Goal: Transaction & Acquisition: Purchase product/service

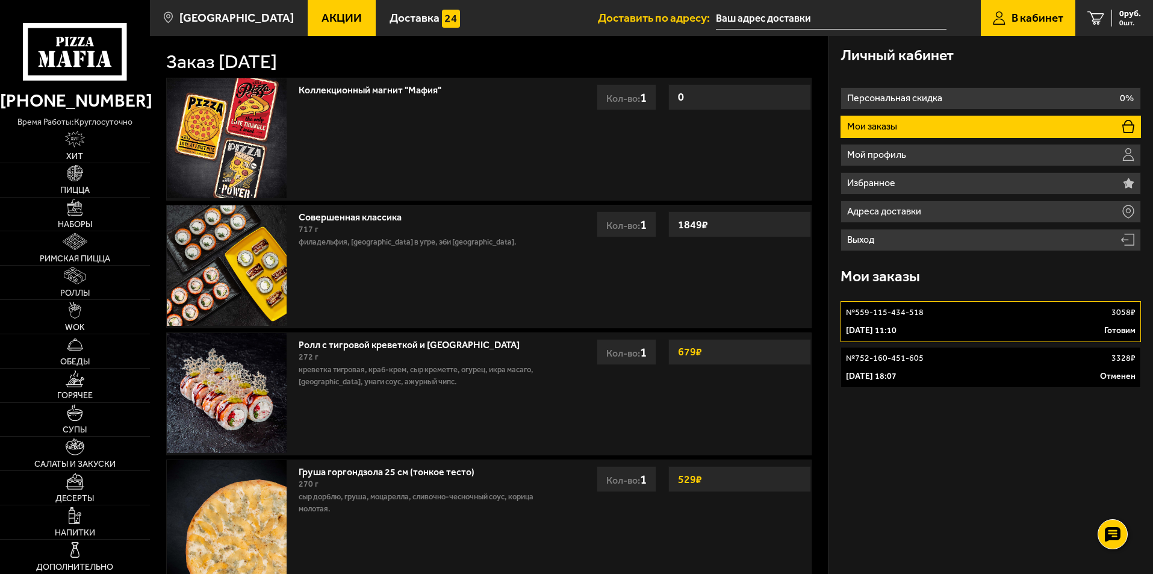
click at [948, 331] on div "[DATE] 11:10 Готовим" at bounding box center [991, 331] width 290 height 12
click at [98, 253] on link "Римская пицца" at bounding box center [75, 248] width 150 height 34
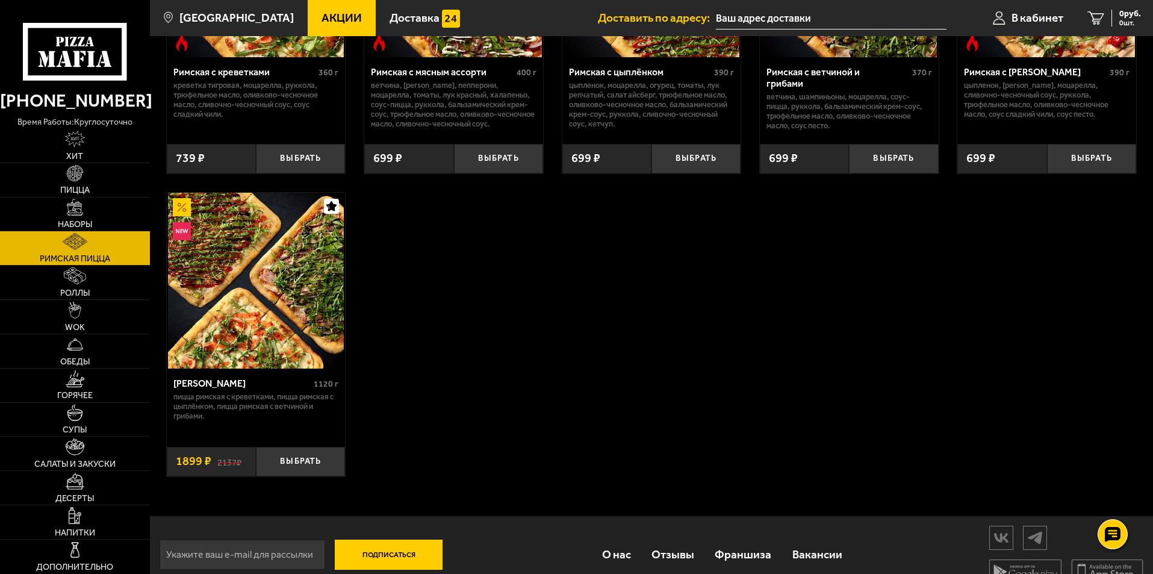
scroll to position [241, 0]
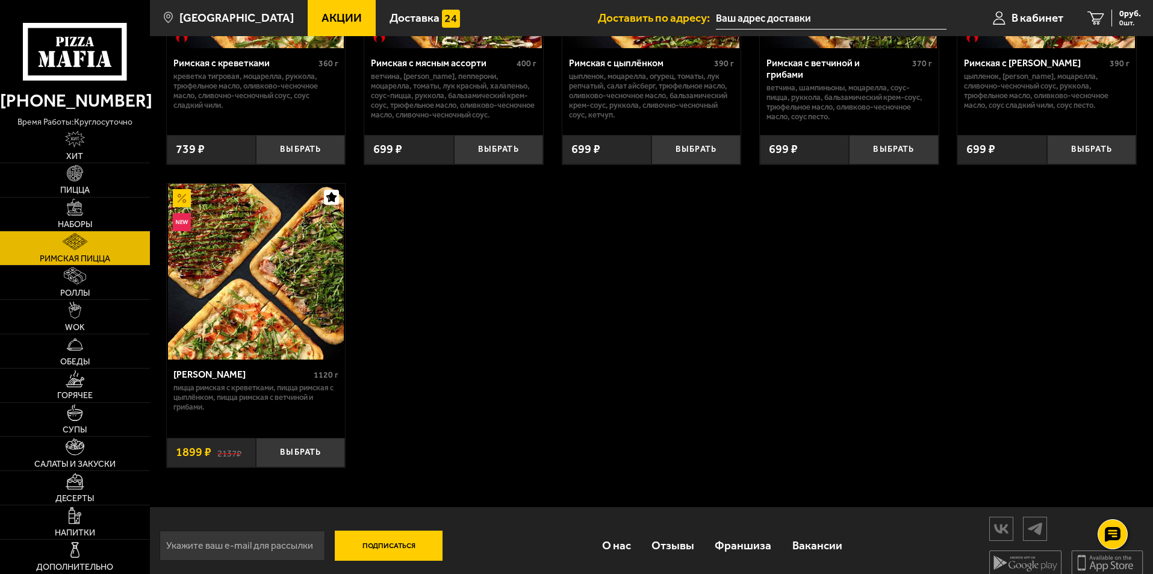
click at [231, 284] on img at bounding box center [256, 272] width 176 height 176
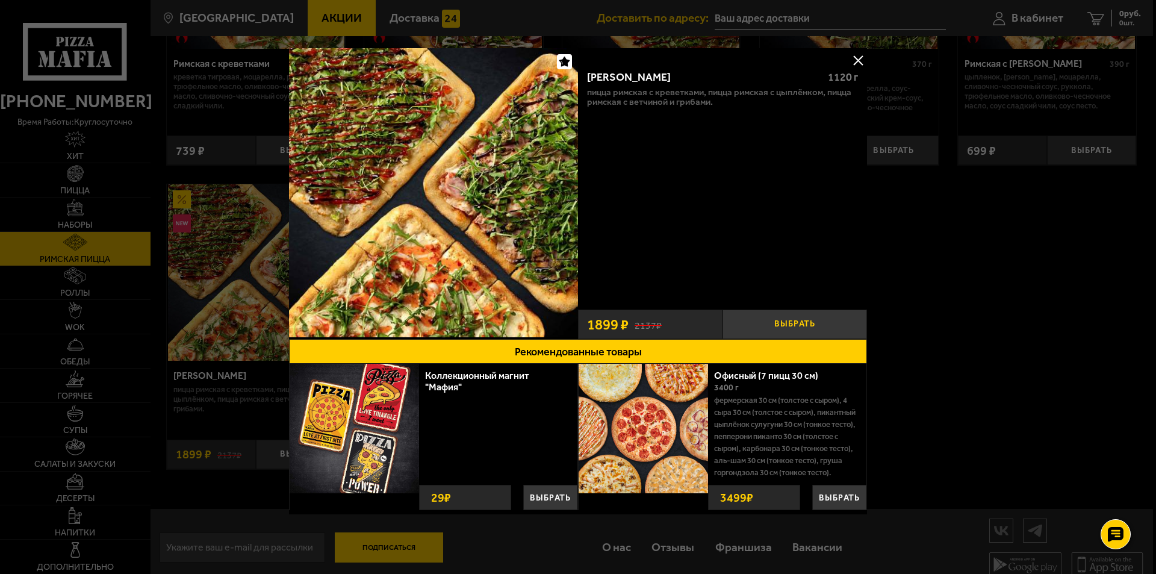
click at [780, 323] on button "Выбрать" at bounding box center [795, 325] width 145 height 30
click at [858, 59] on button at bounding box center [858, 60] width 18 height 18
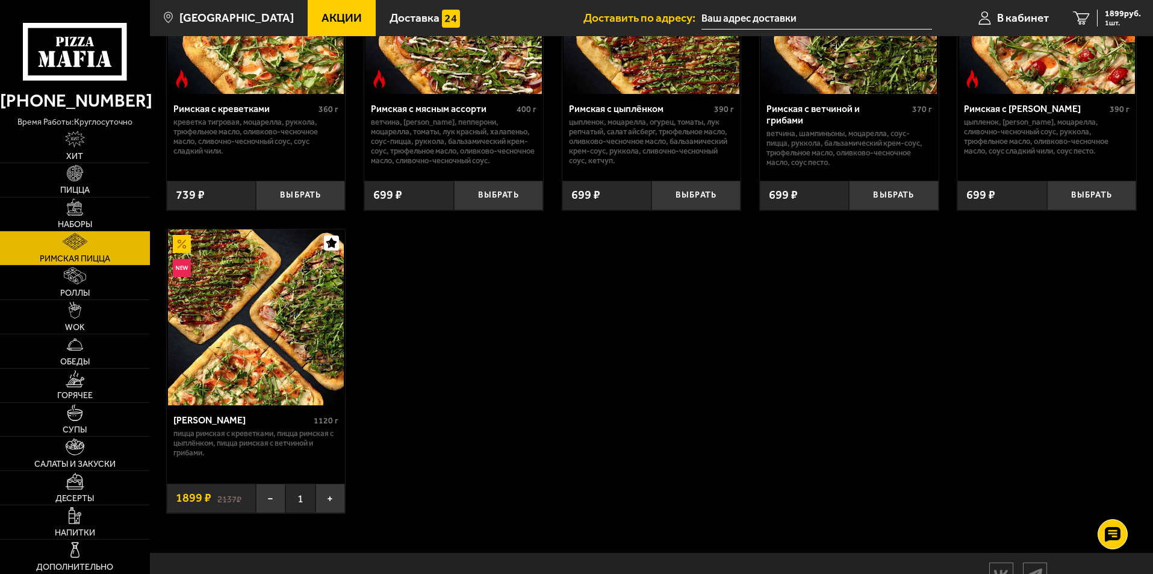
scroll to position [120, 0]
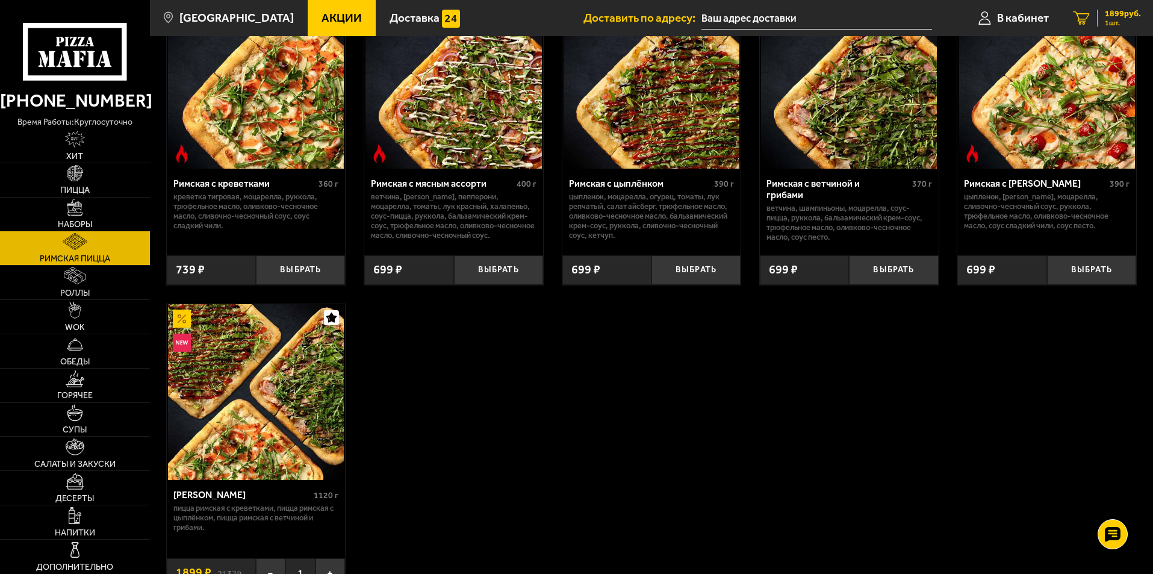
click at [1103, 16] on div "1899 руб. 1 шт." at bounding box center [1119, 18] width 44 height 17
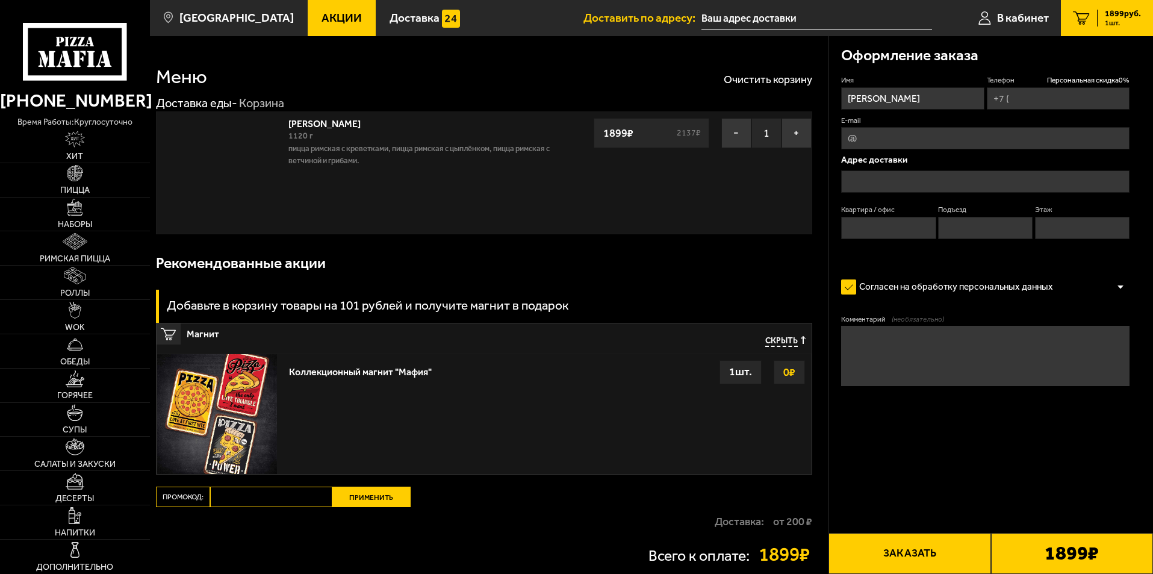
type input "[PHONE_NUMBER]"
type input "[STREET_ADDRESS]"
type input "256"
type input "3"
type input "14"
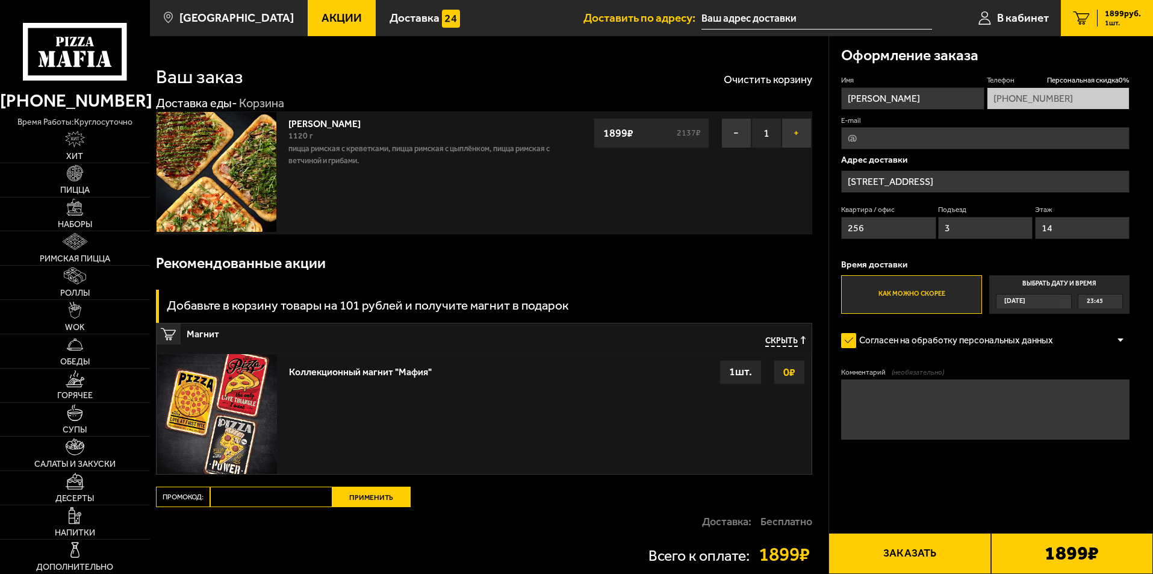
click at [794, 137] on button "+" at bounding box center [797, 133] width 30 height 30
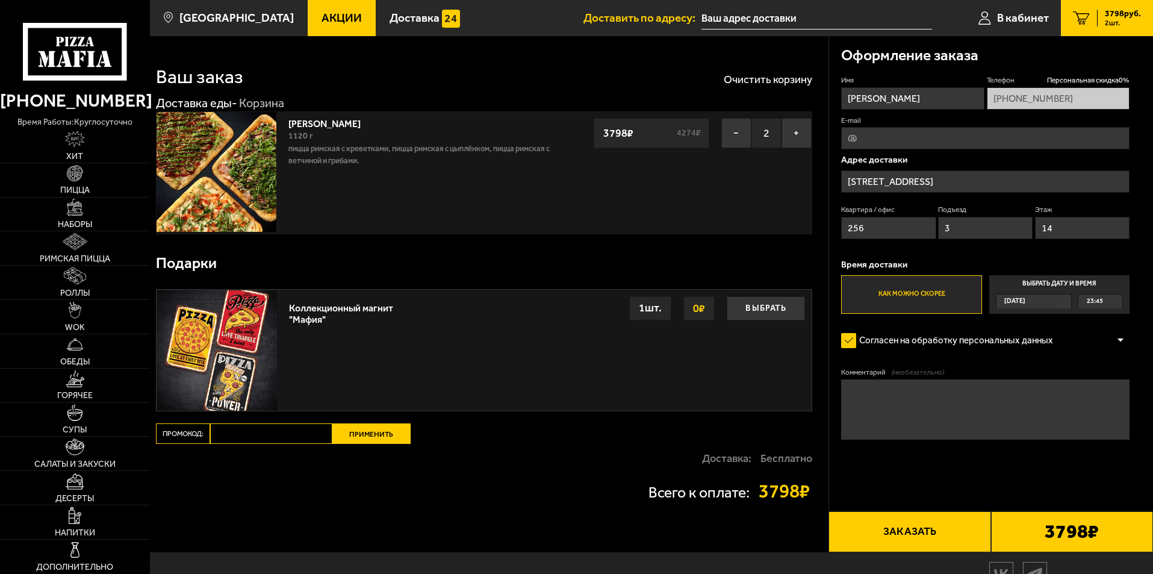
click at [322, 12] on span "Акции" at bounding box center [342, 17] width 40 height 11
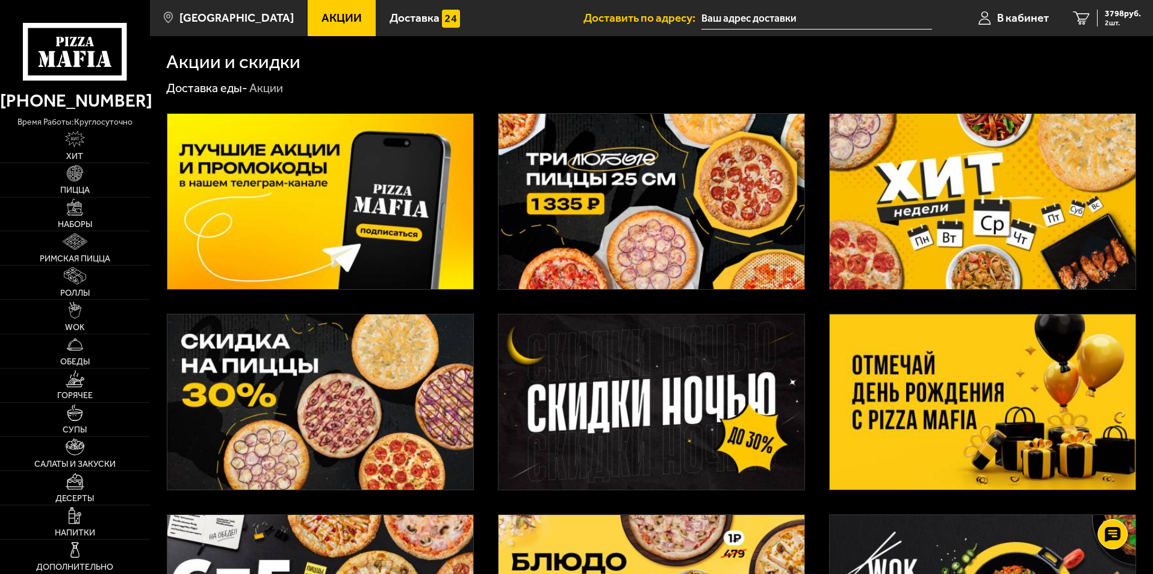
click at [945, 378] on img at bounding box center [983, 401] width 306 height 175
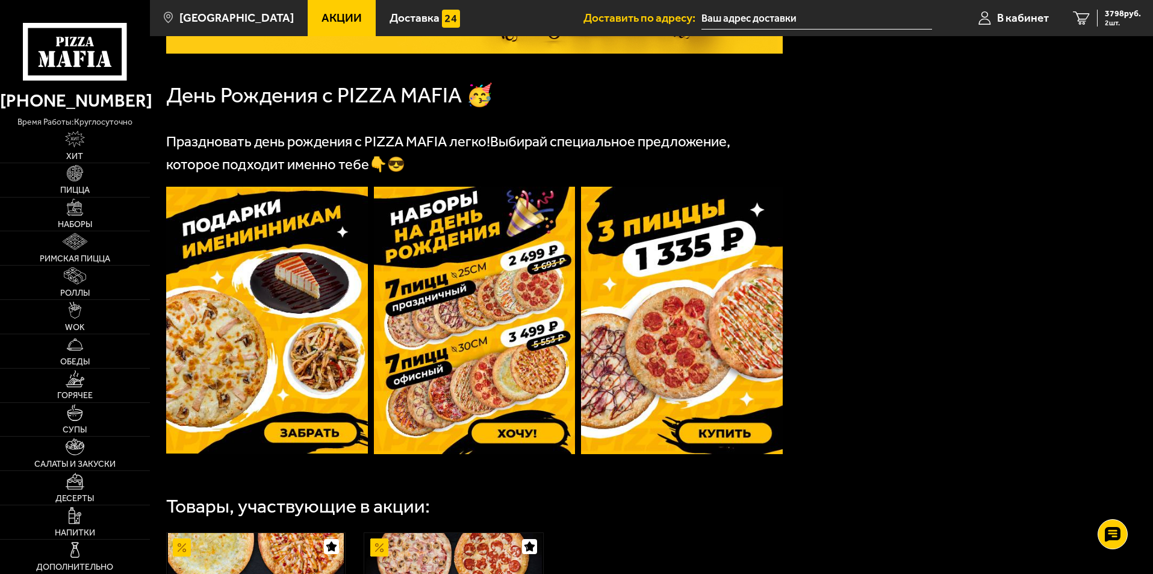
scroll to position [241, 0]
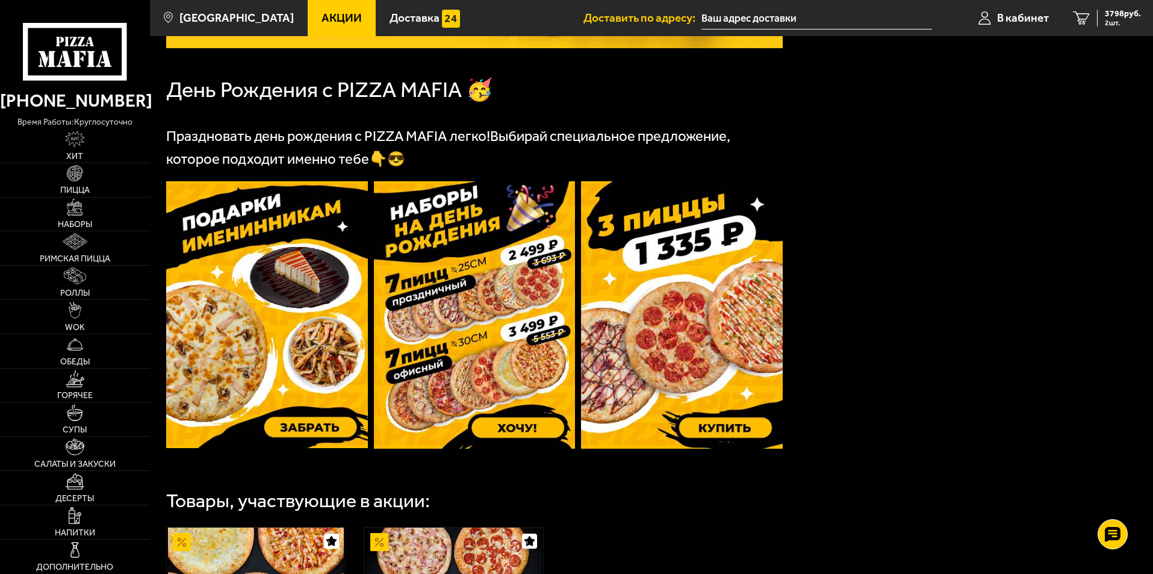
click at [306, 433] on img at bounding box center [267, 314] width 202 height 267
click at [1112, 14] on span "3798 руб." at bounding box center [1123, 14] width 36 height 8
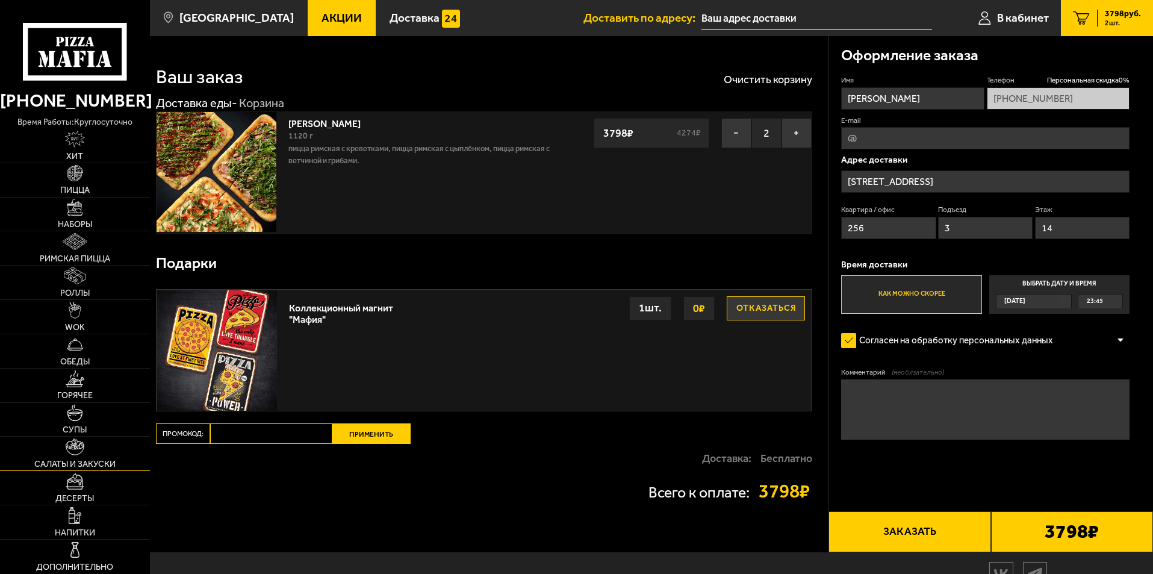
click at [96, 455] on link "Салаты и закуски" at bounding box center [75, 454] width 150 height 34
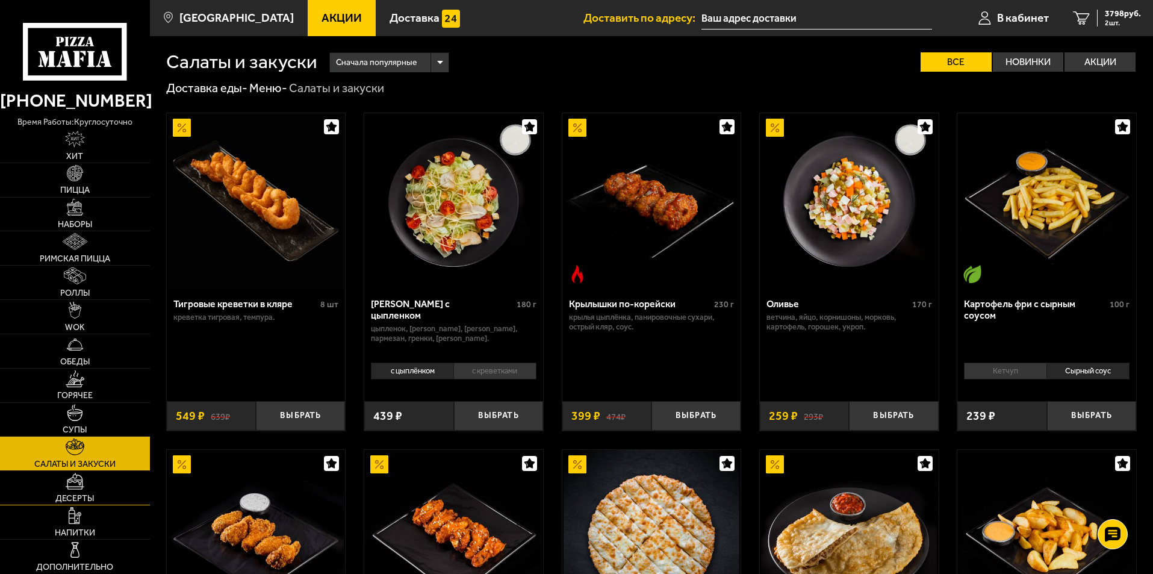
click at [80, 485] on img at bounding box center [75, 481] width 19 height 17
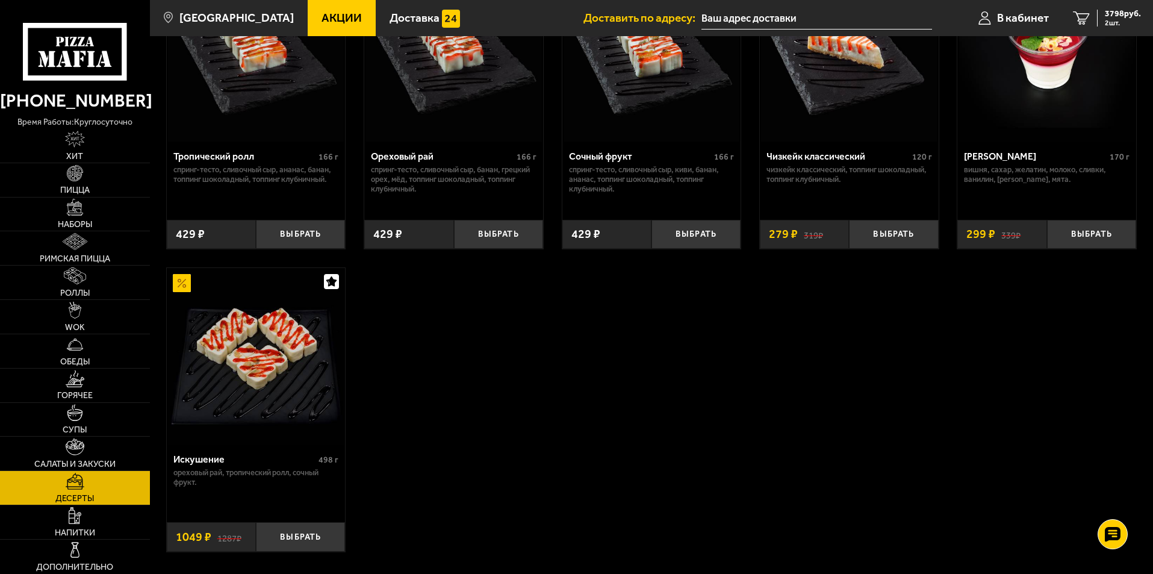
scroll to position [482, 0]
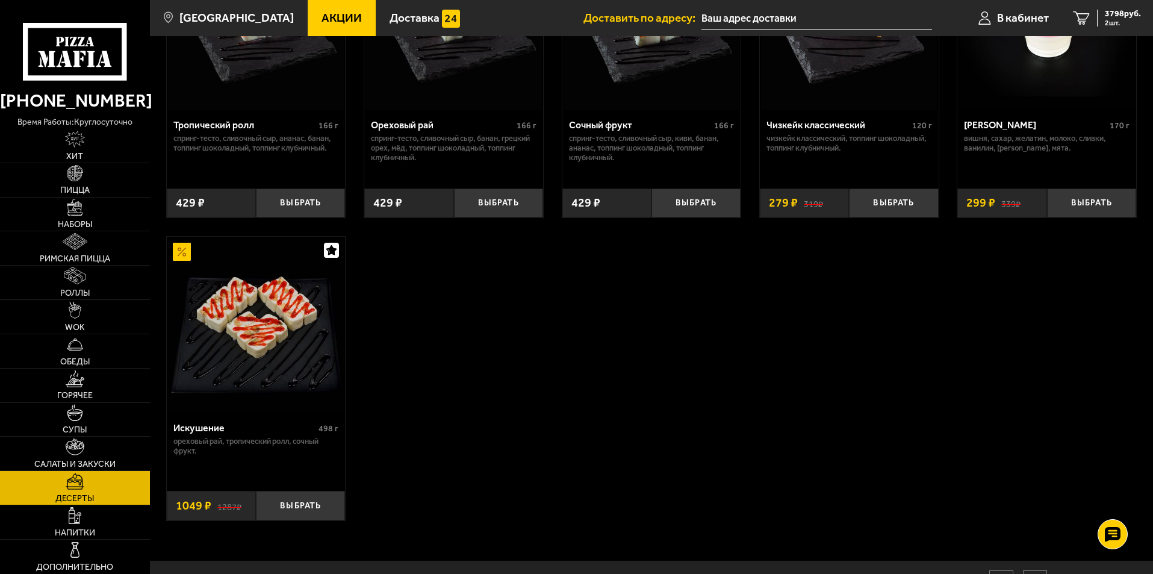
click at [299, 349] on img at bounding box center [256, 325] width 176 height 176
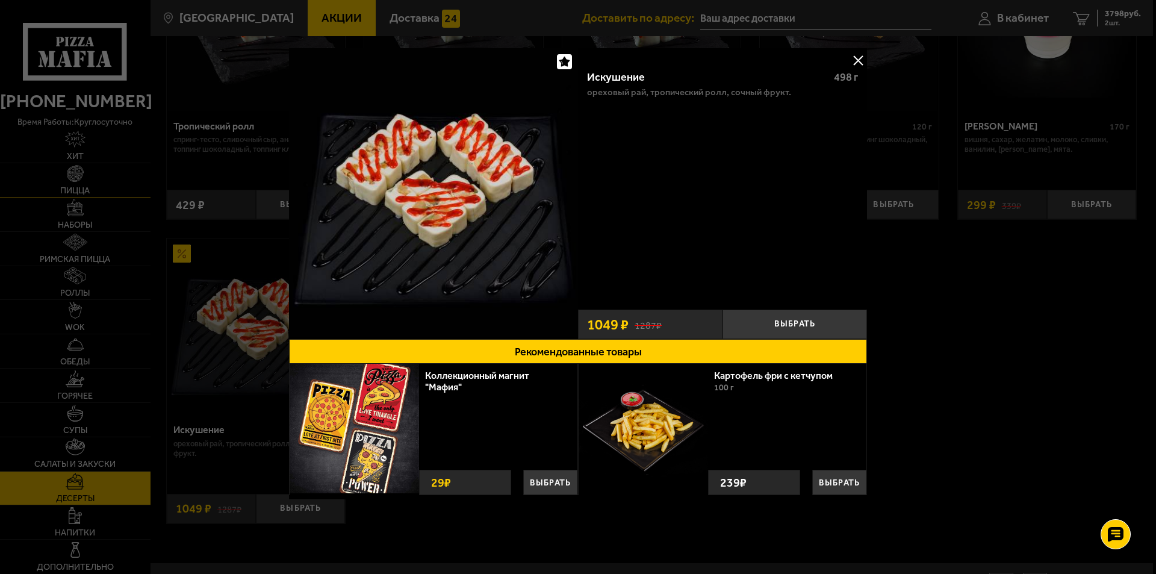
click at [65, 182] on div at bounding box center [578, 287] width 1156 height 574
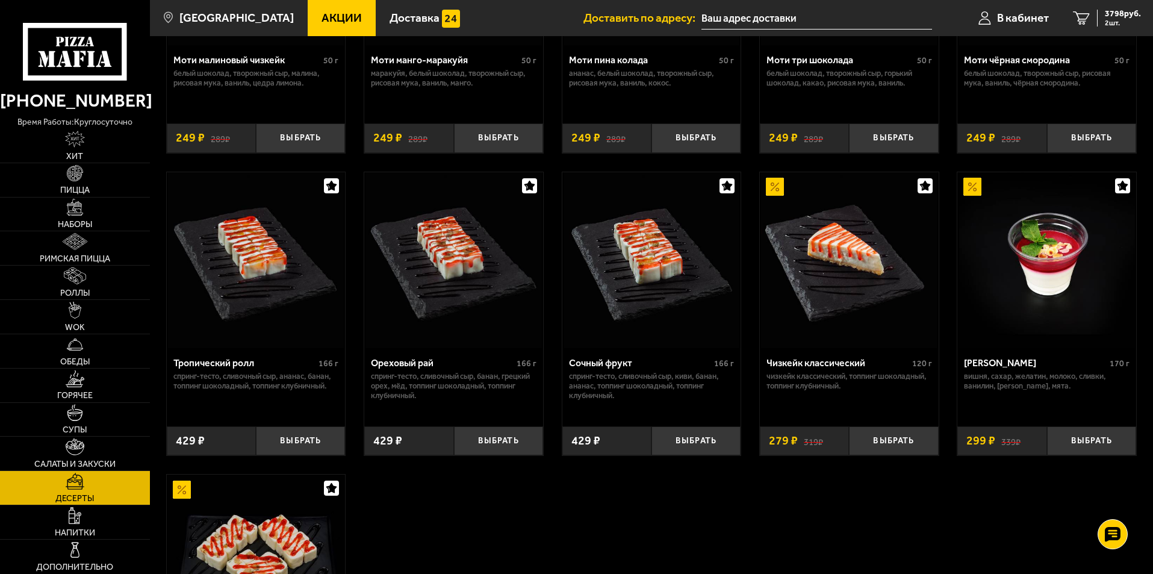
scroll to position [241, 0]
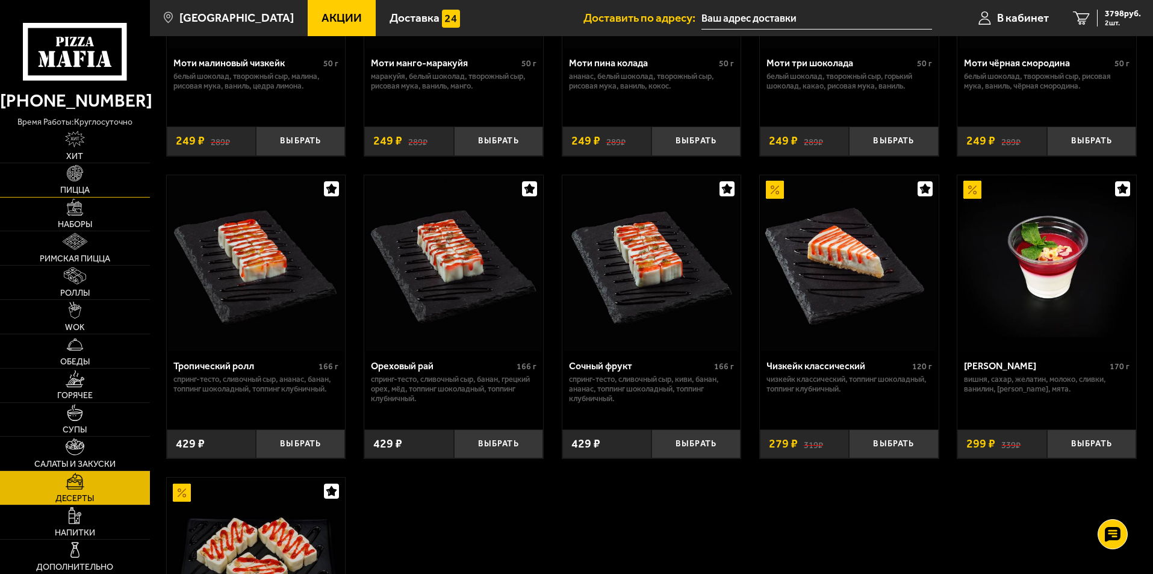
click at [95, 190] on link "Пицца" at bounding box center [75, 180] width 150 height 34
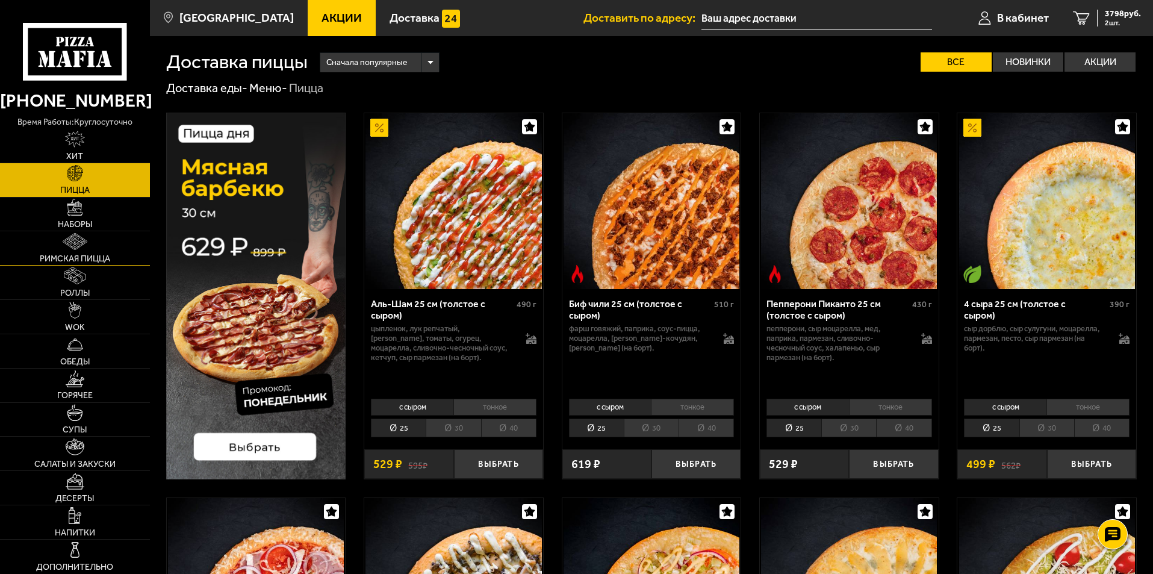
click at [86, 255] on span "Римская пицца" at bounding box center [75, 259] width 70 height 8
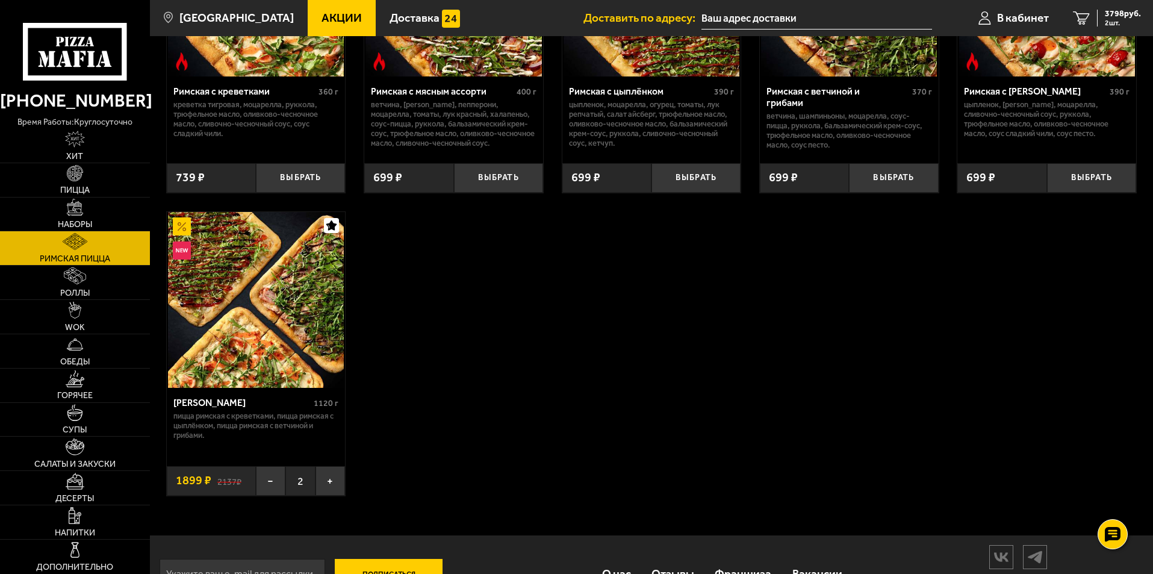
scroll to position [192, 0]
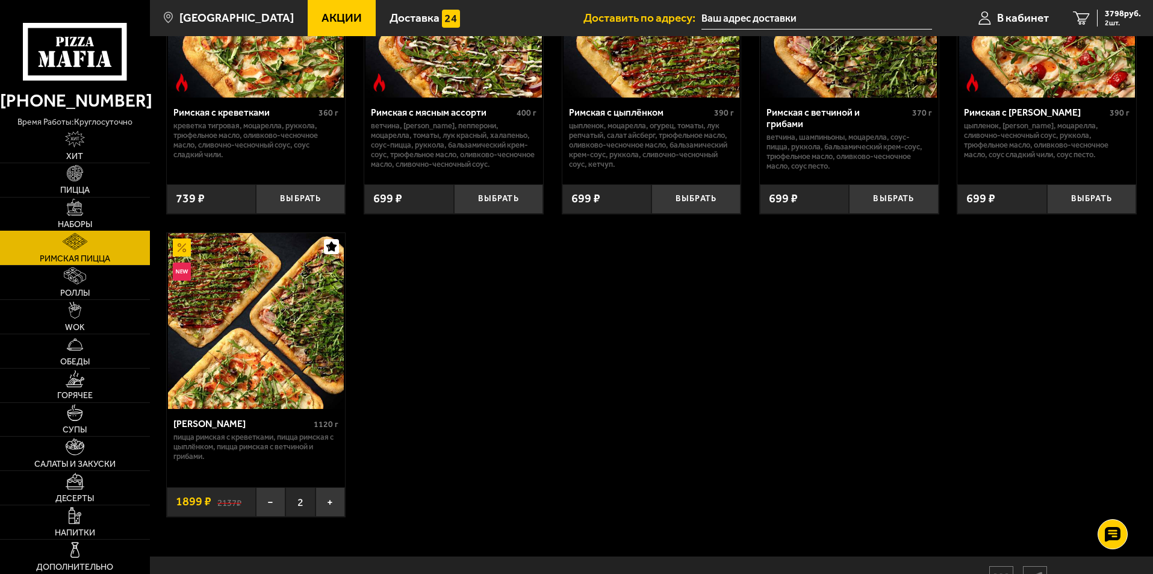
click at [73, 216] on link "Наборы" at bounding box center [75, 215] width 150 height 34
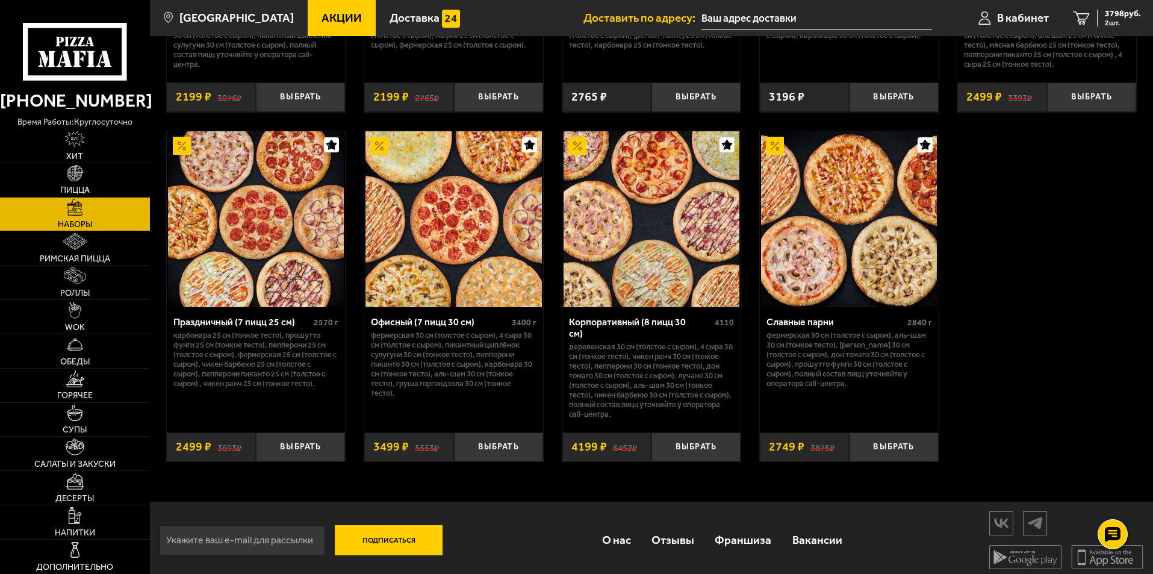
scroll to position [1762, 0]
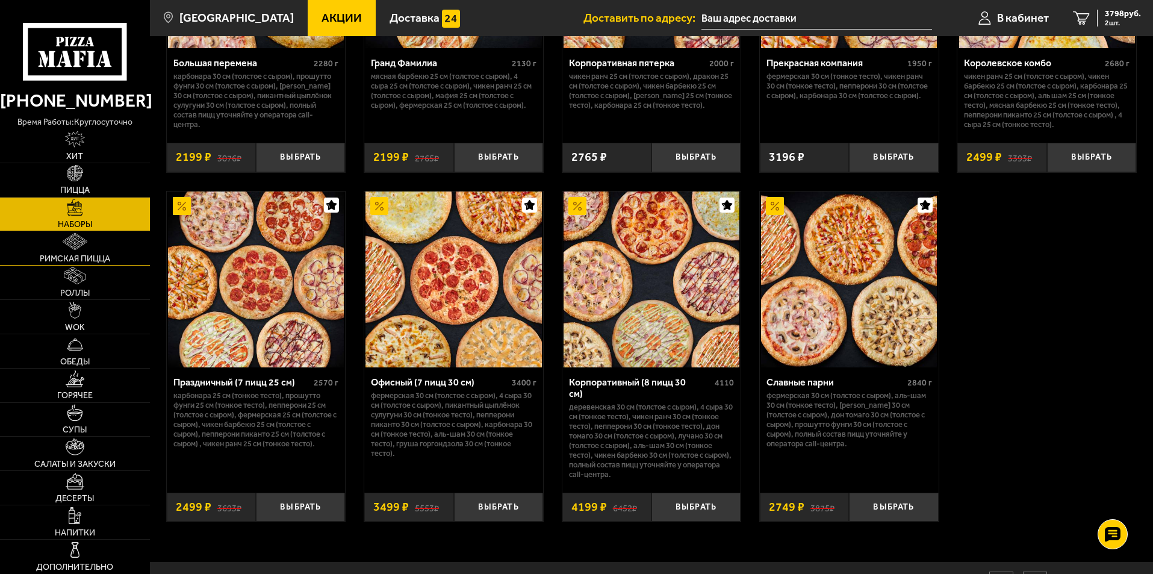
click at [93, 247] on link "Римская пицца" at bounding box center [75, 248] width 150 height 34
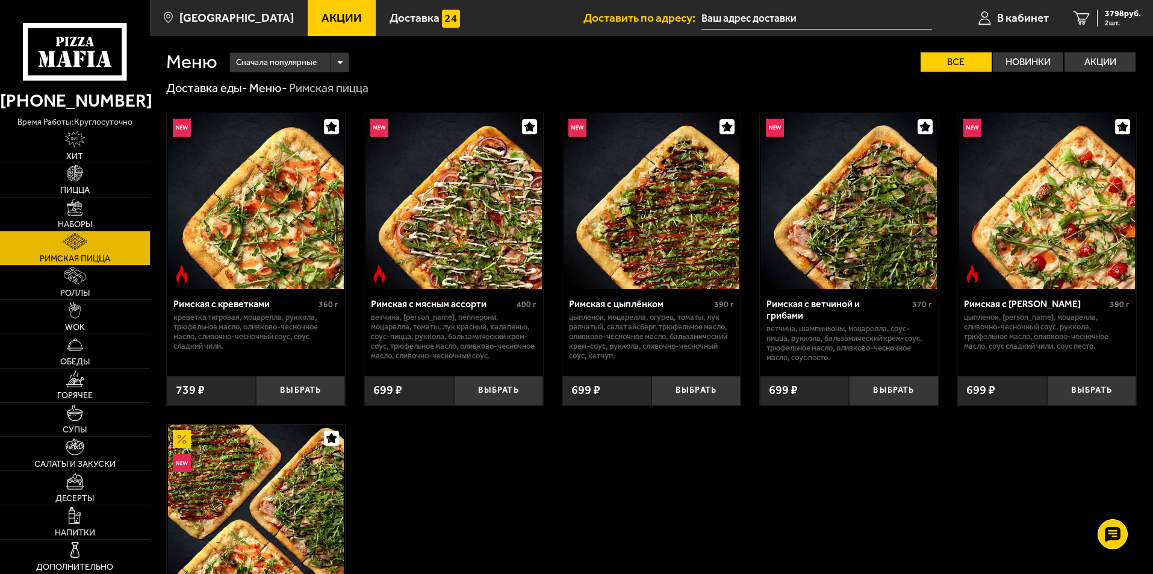
click at [470, 225] on img at bounding box center [454, 201] width 176 height 176
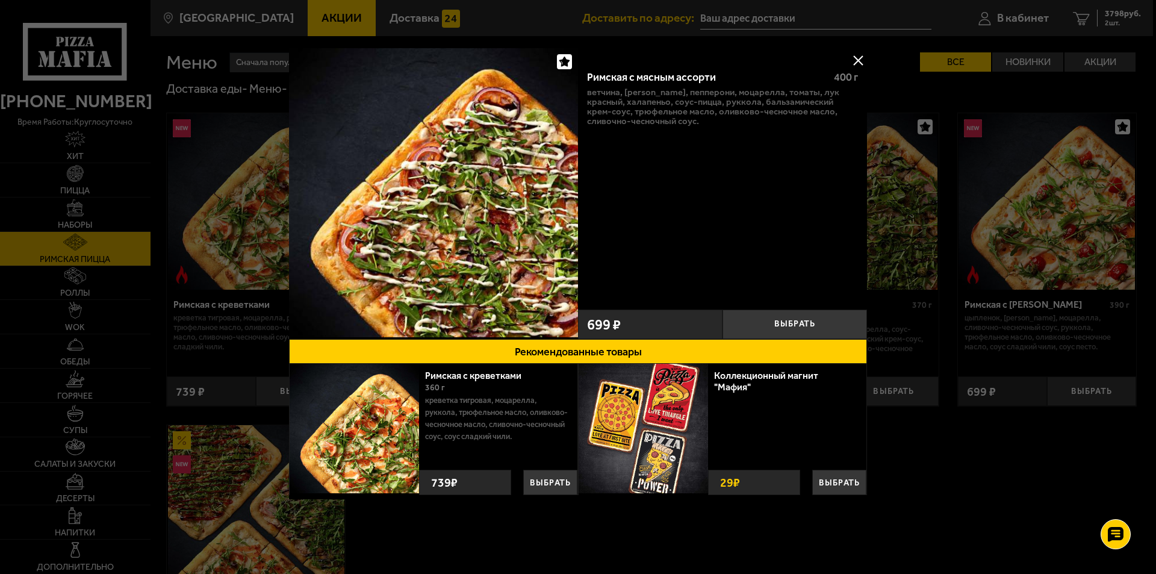
click at [855, 59] on button at bounding box center [858, 60] width 18 height 18
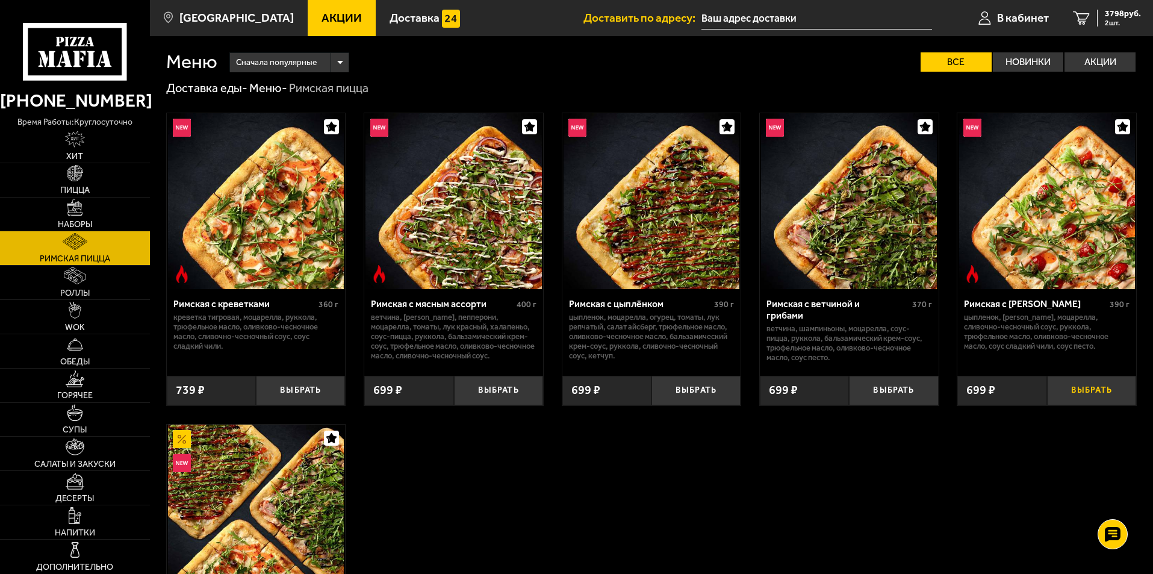
click at [1073, 389] on button "Выбрать" at bounding box center [1091, 391] width 89 height 30
click at [90, 189] on link "Пицца" at bounding box center [75, 180] width 150 height 34
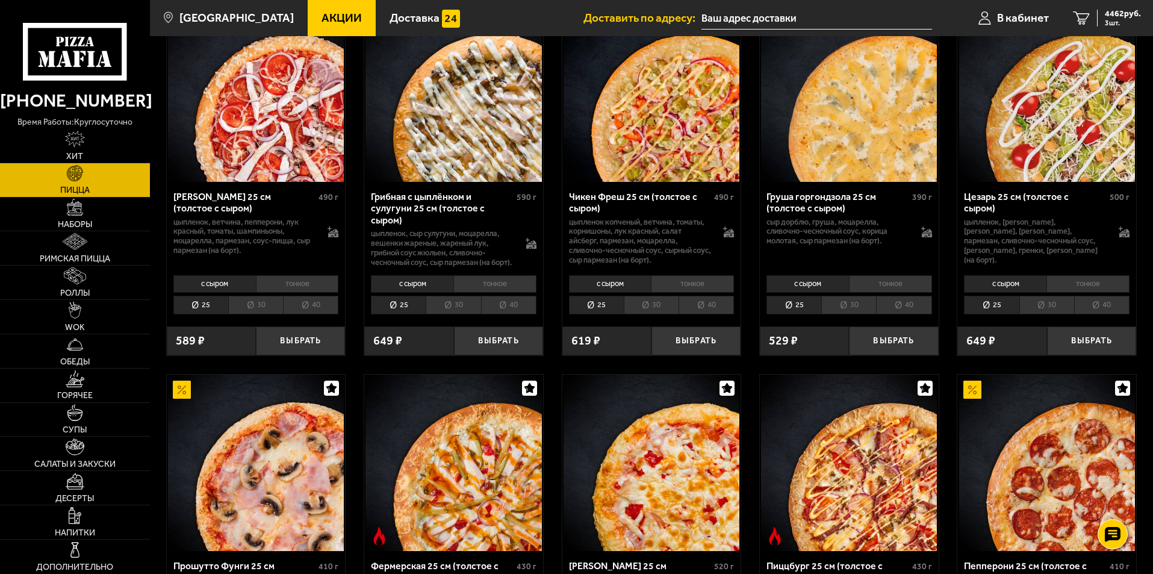
scroll to position [482, 0]
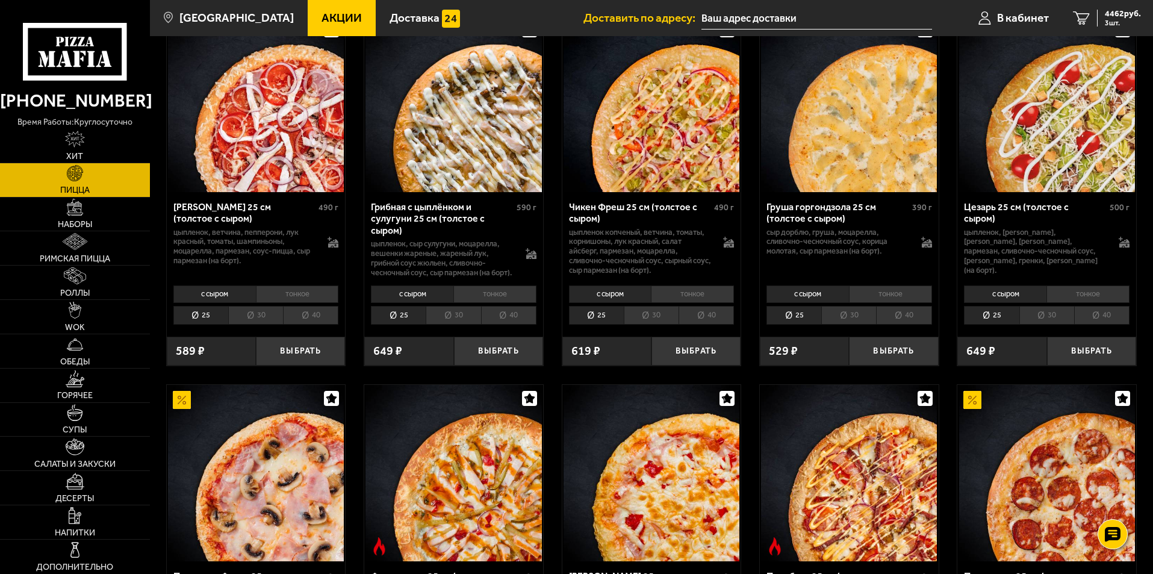
click at [849, 325] on li "30" at bounding box center [849, 315] width 55 height 19
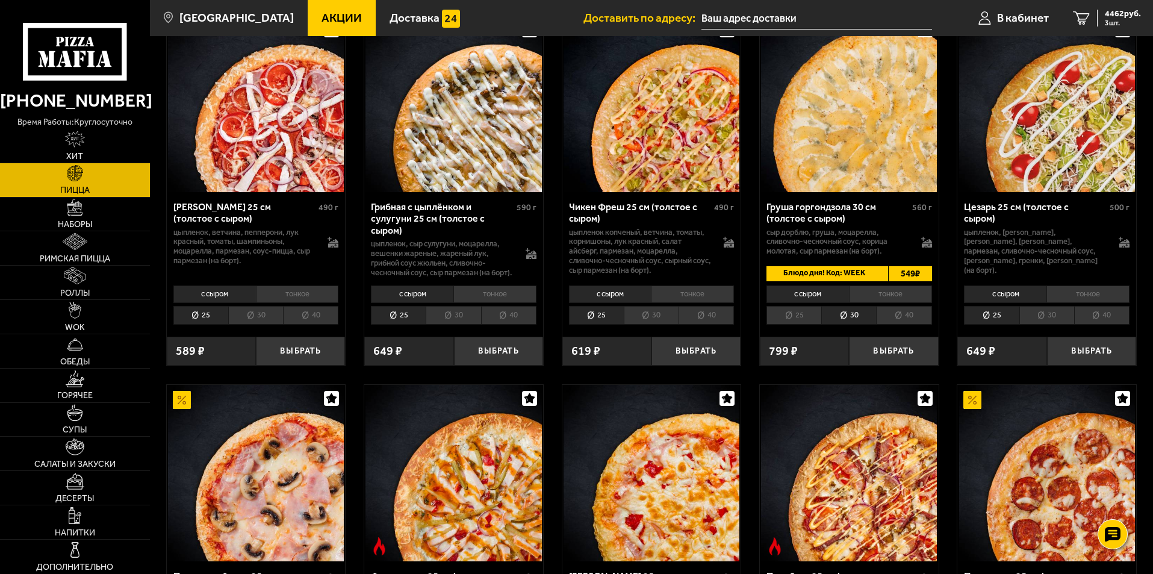
click at [808, 325] on li "25" at bounding box center [794, 315] width 55 height 19
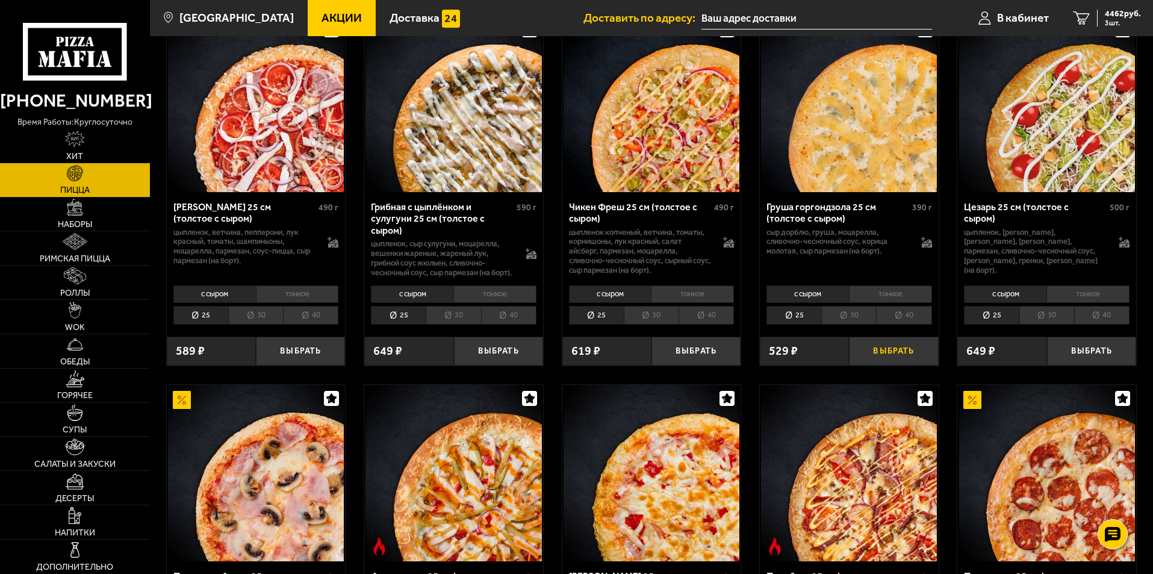
click at [900, 365] on button "Выбрать" at bounding box center [893, 352] width 89 height 30
click at [1111, 12] on span "4965 руб." at bounding box center [1123, 14] width 36 height 8
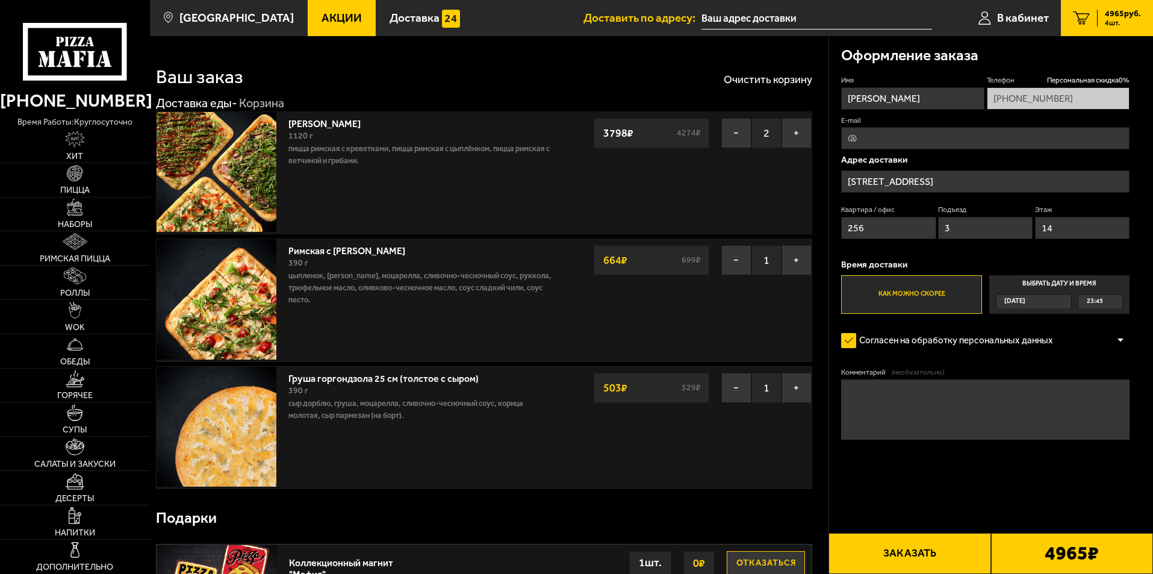
click at [322, 15] on span "Акции" at bounding box center [342, 17] width 40 height 11
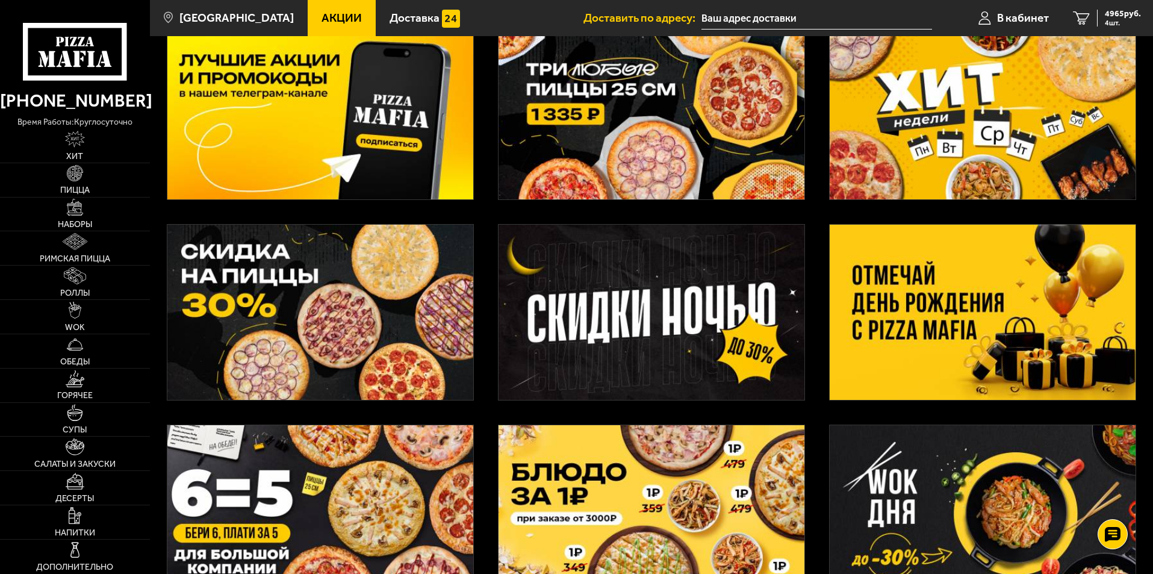
scroll to position [181, 0]
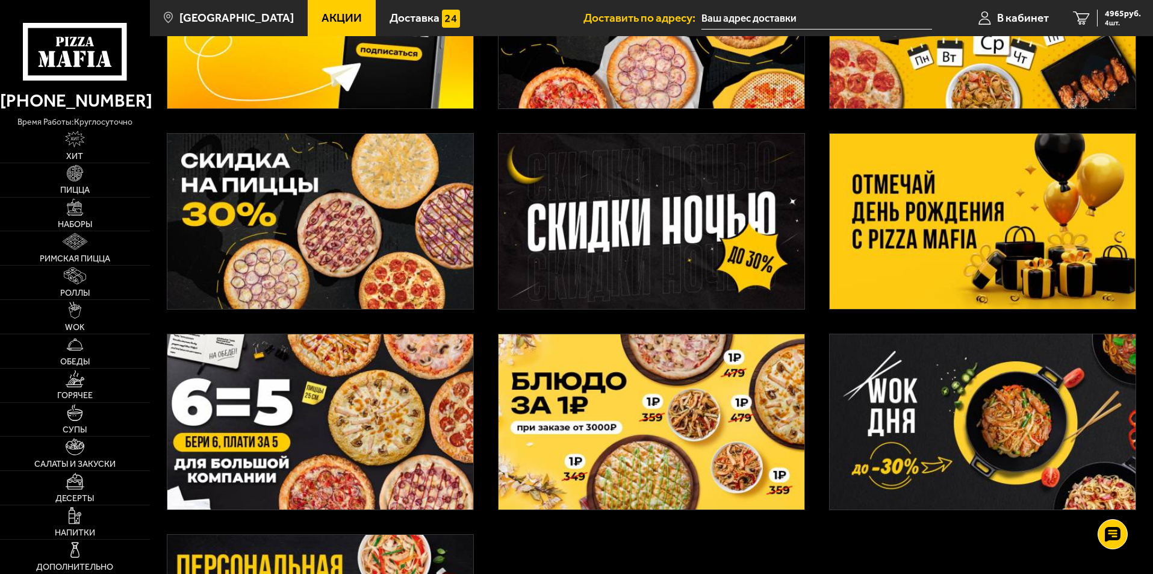
click at [646, 449] on img at bounding box center [652, 421] width 306 height 175
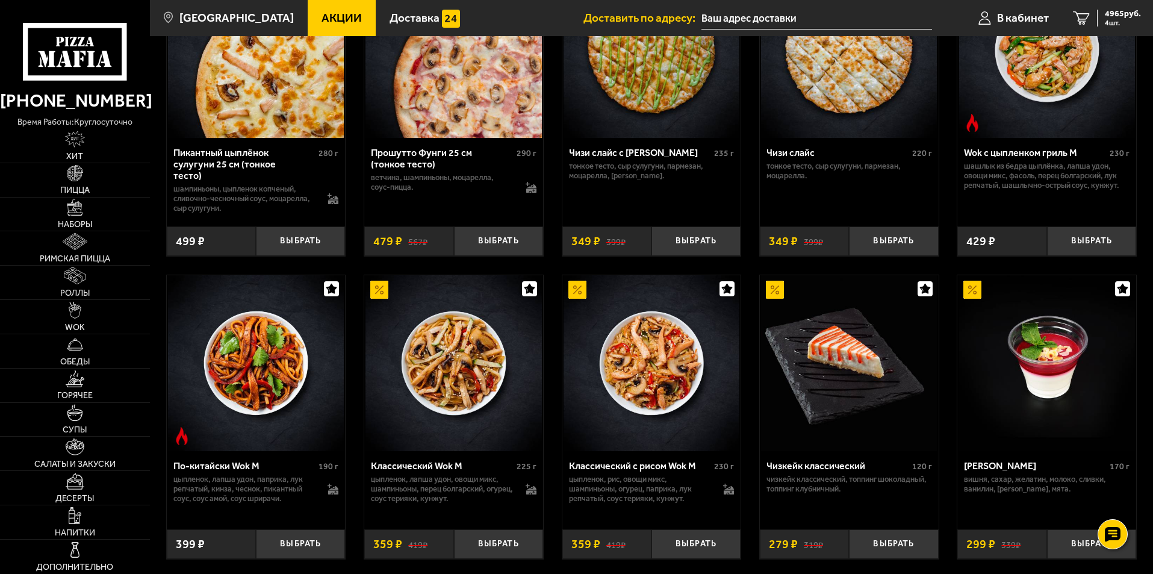
scroll to position [572, 0]
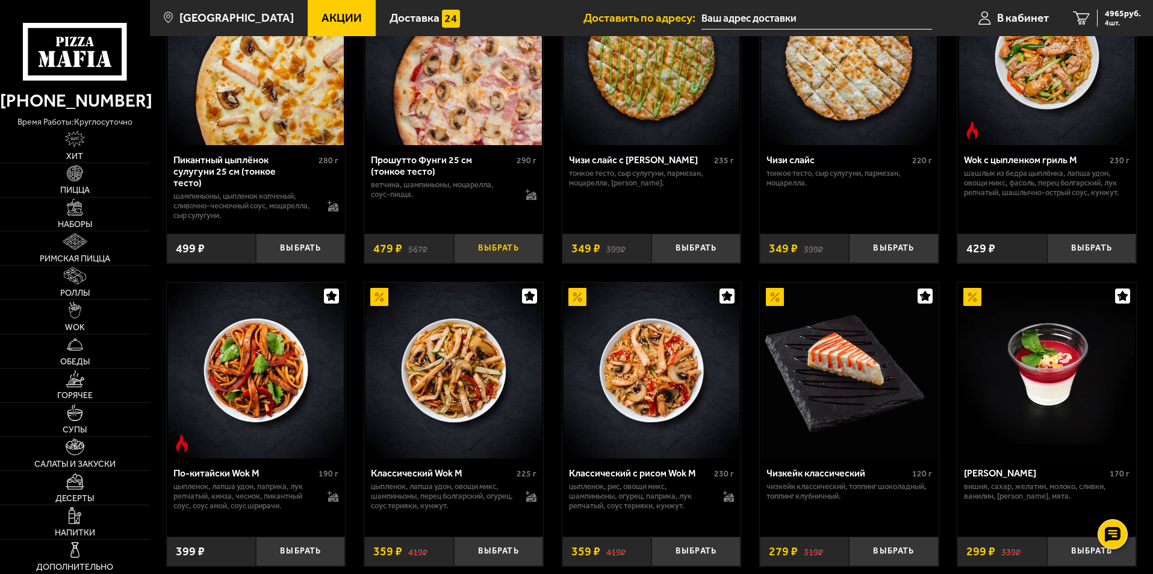
click at [508, 246] on button "Выбрать" at bounding box center [498, 249] width 89 height 30
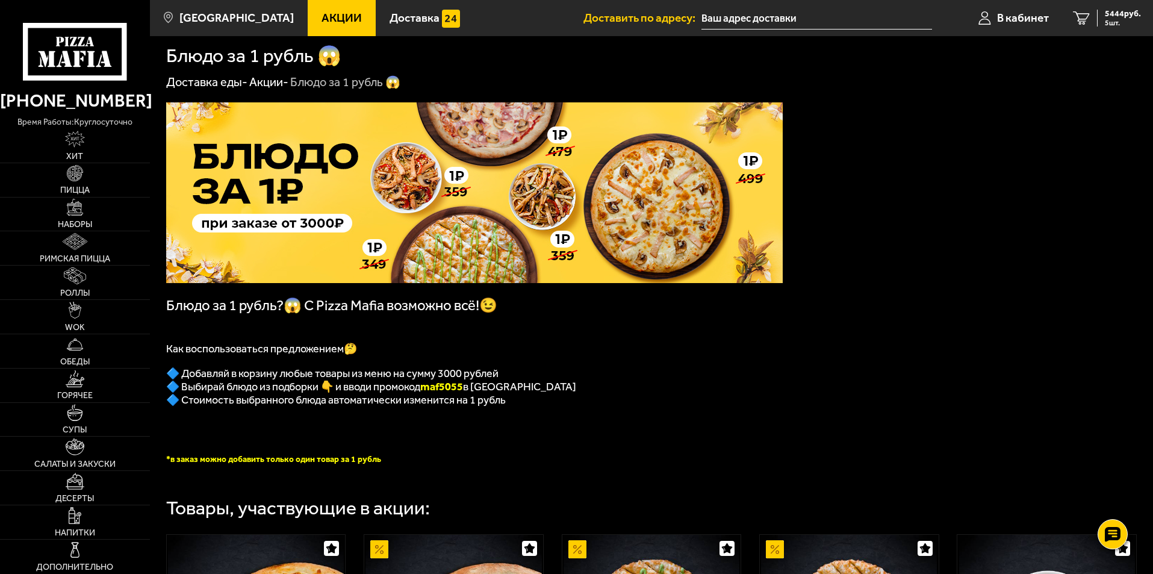
scroll to position [0, 0]
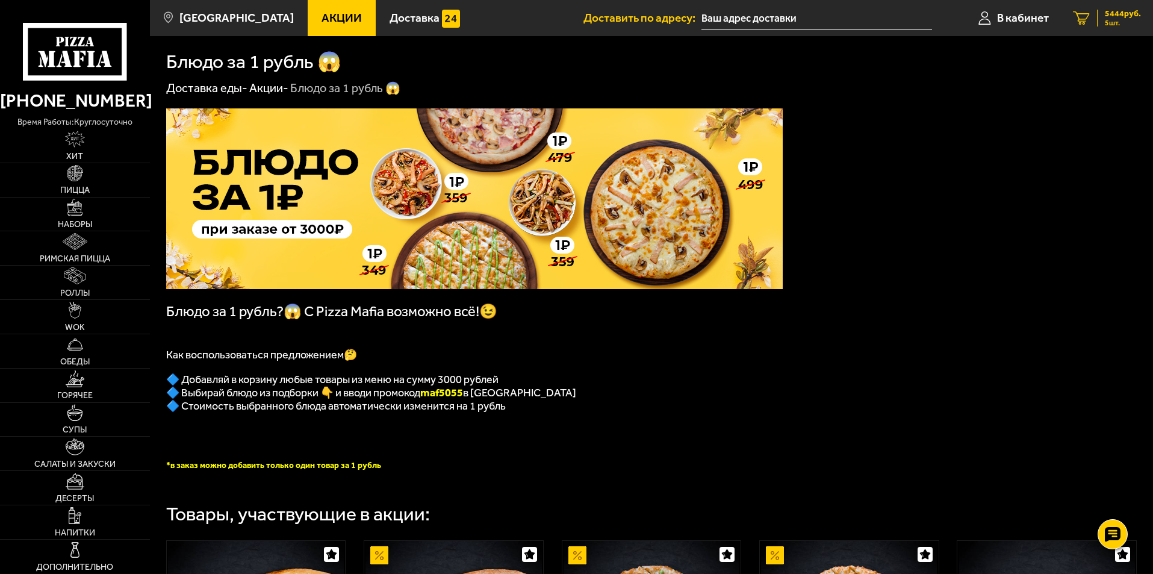
click at [1120, 15] on span "5444 руб." at bounding box center [1123, 14] width 36 height 8
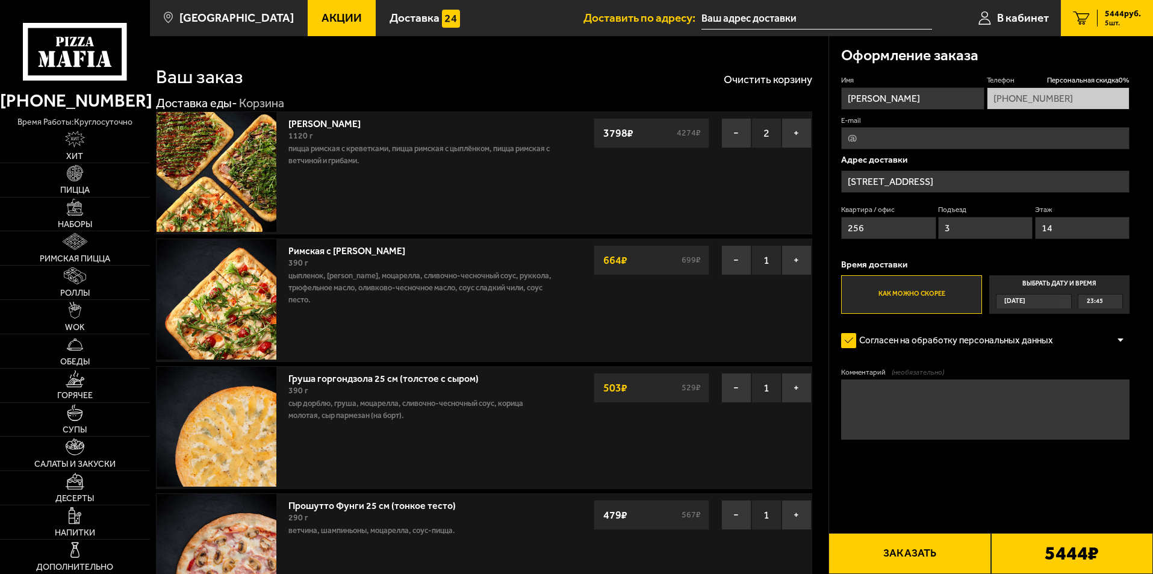
click at [323, 13] on span "Акции" at bounding box center [342, 17] width 40 height 11
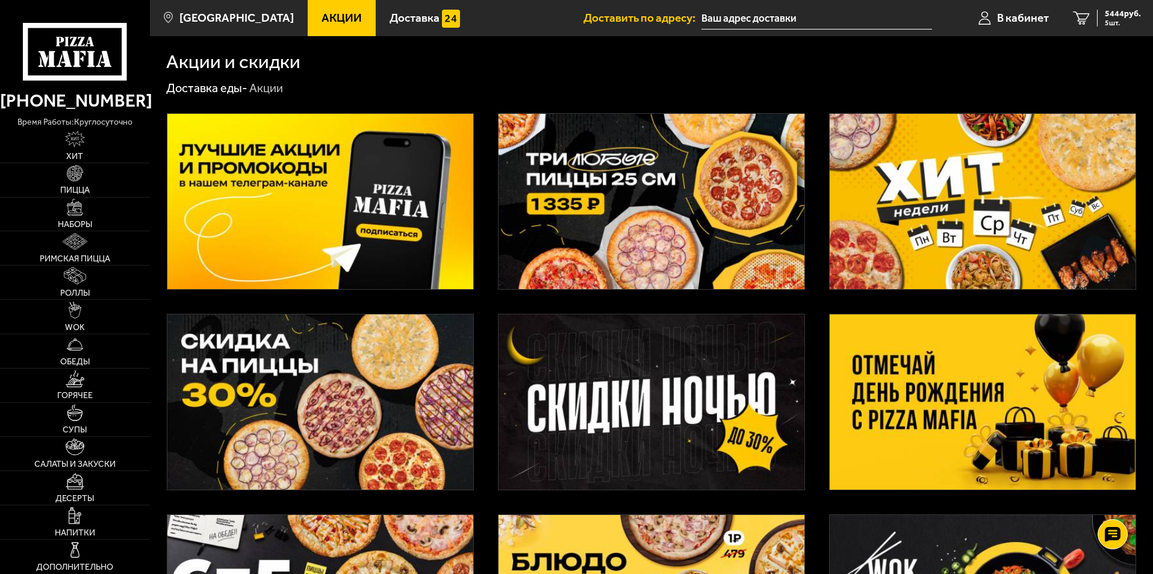
click at [987, 228] on img at bounding box center [983, 201] width 306 height 175
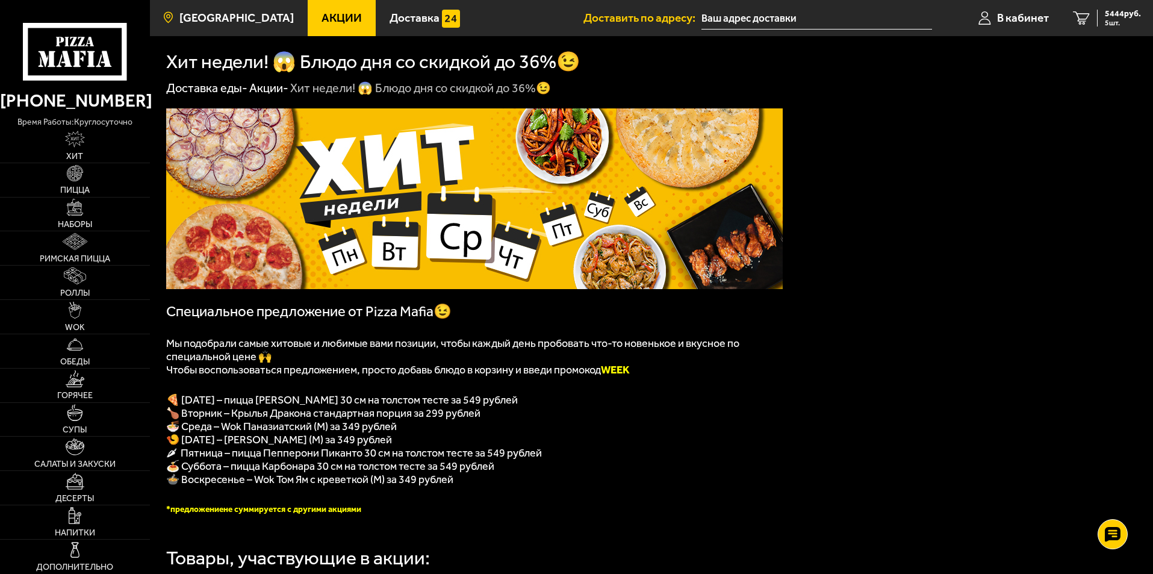
click at [223, 16] on span "[GEOGRAPHIC_DATA]" at bounding box center [236, 17] width 114 height 11
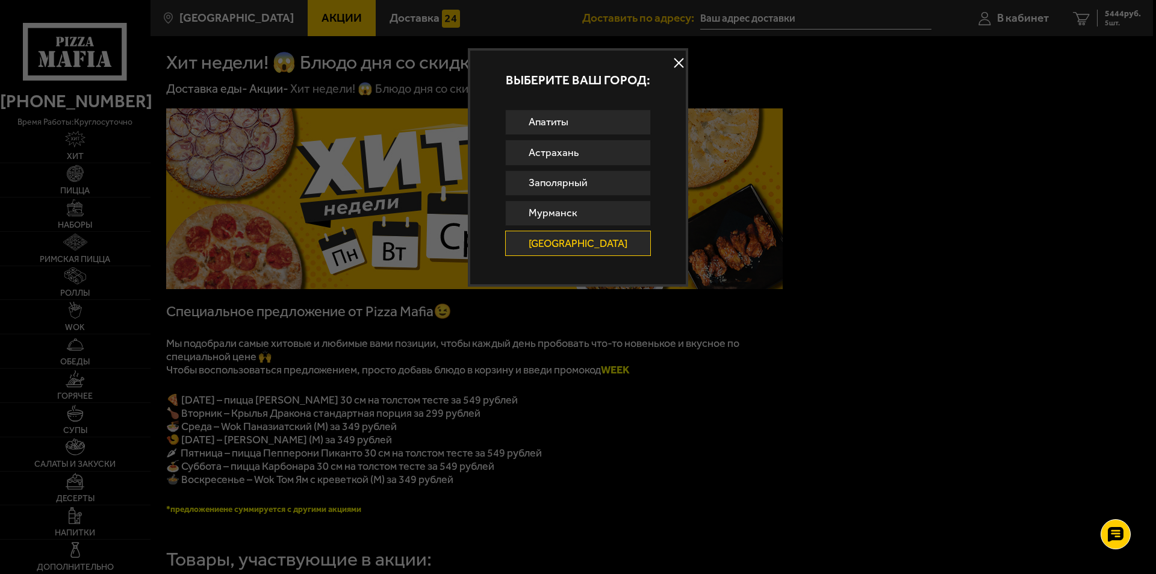
click at [616, 244] on link "[GEOGRAPHIC_DATA]" at bounding box center [578, 243] width 146 height 25
click at [1126, 16] on div at bounding box center [578, 287] width 1156 height 574
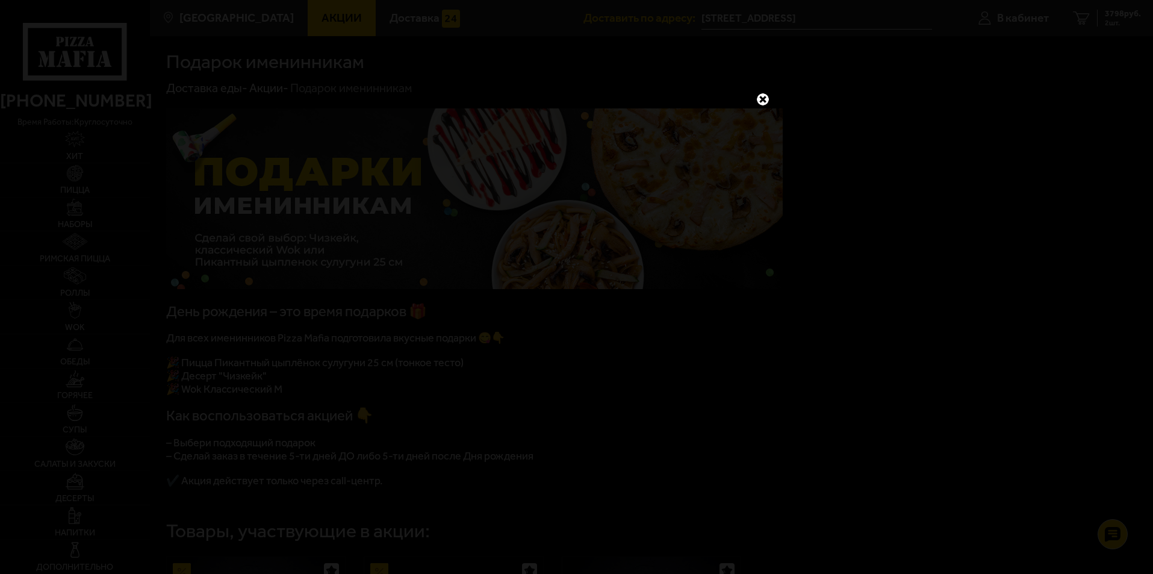
click at [759, 96] on link at bounding box center [763, 100] width 16 height 16
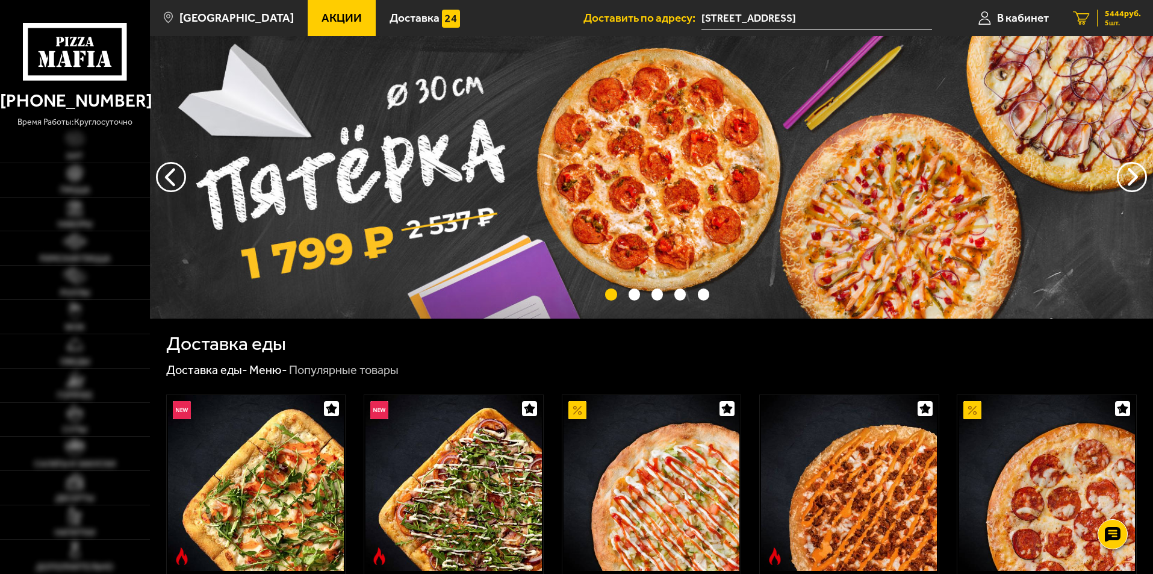
click at [1133, 15] on span "5444 руб." at bounding box center [1123, 14] width 36 height 8
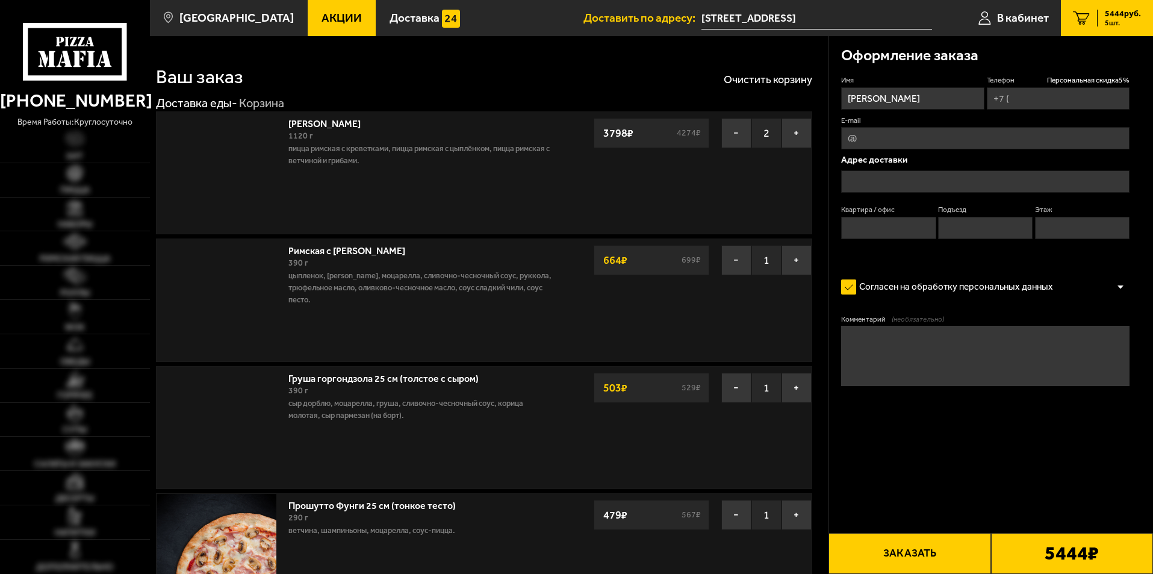
type input "[PHONE_NUMBER]"
type input "[STREET_ADDRESS]"
type input "256"
type input "3"
type input "14"
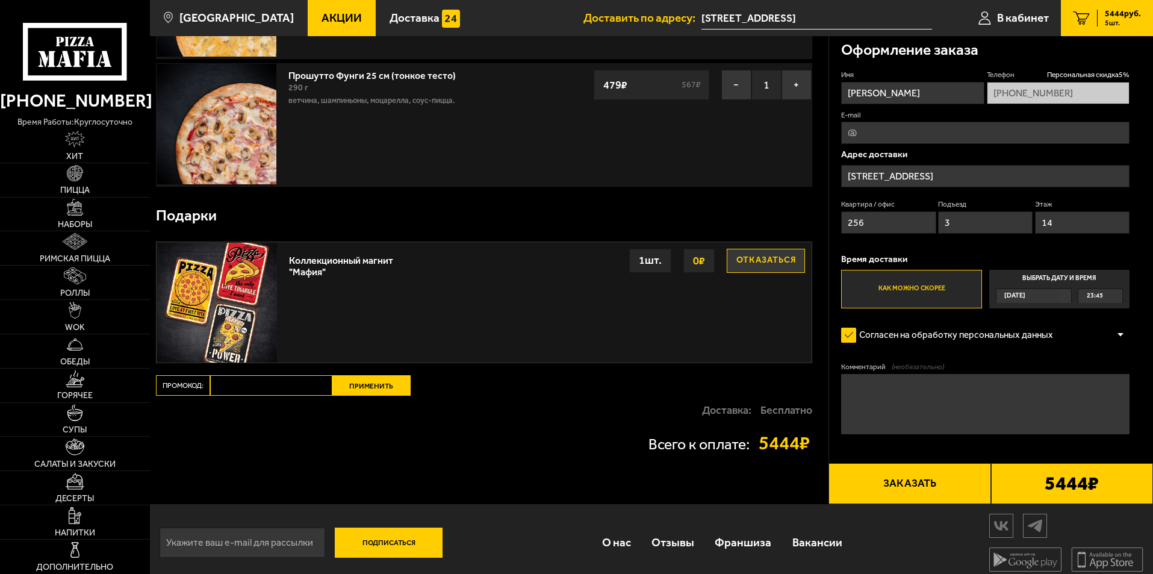
scroll to position [440, 0]
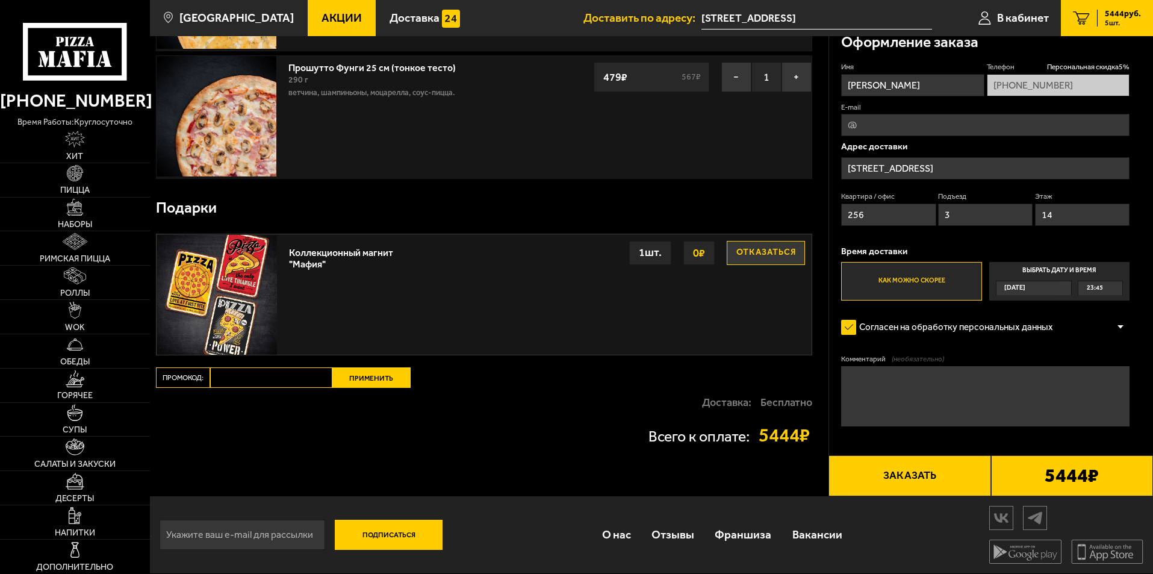
click at [287, 376] on input "Промокод:" at bounding box center [271, 377] width 122 height 20
type input "ь"
type input "maf5055"
click at [360, 381] on button "Применить" at bounding box center [371, 377] width 78 height 20
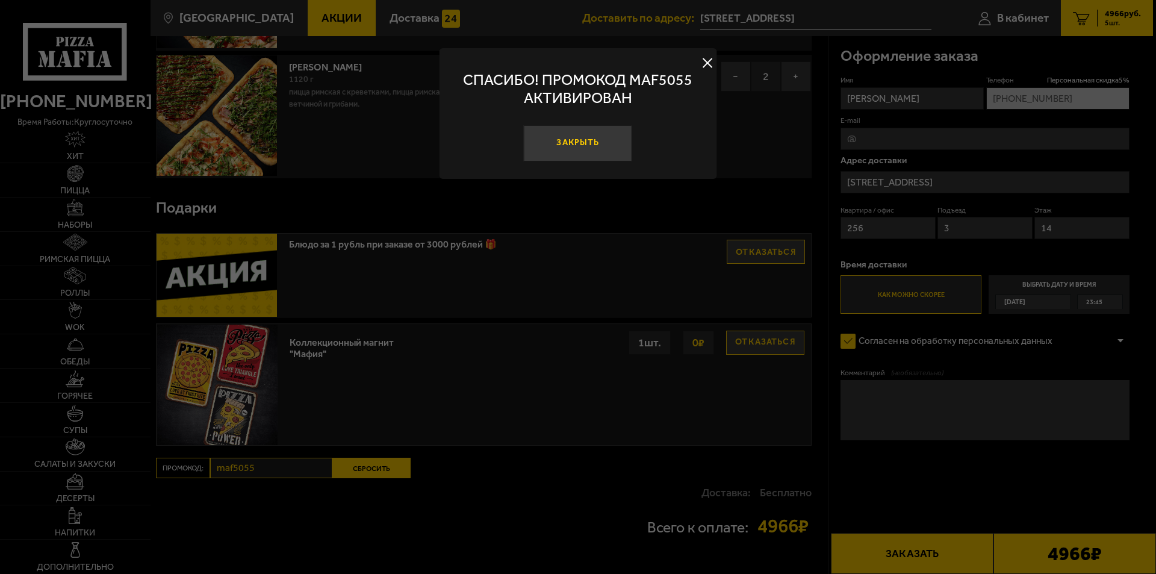
click at [591, 146] on button "Закрыть" at bounding box center [578, 143] width 108 height 36
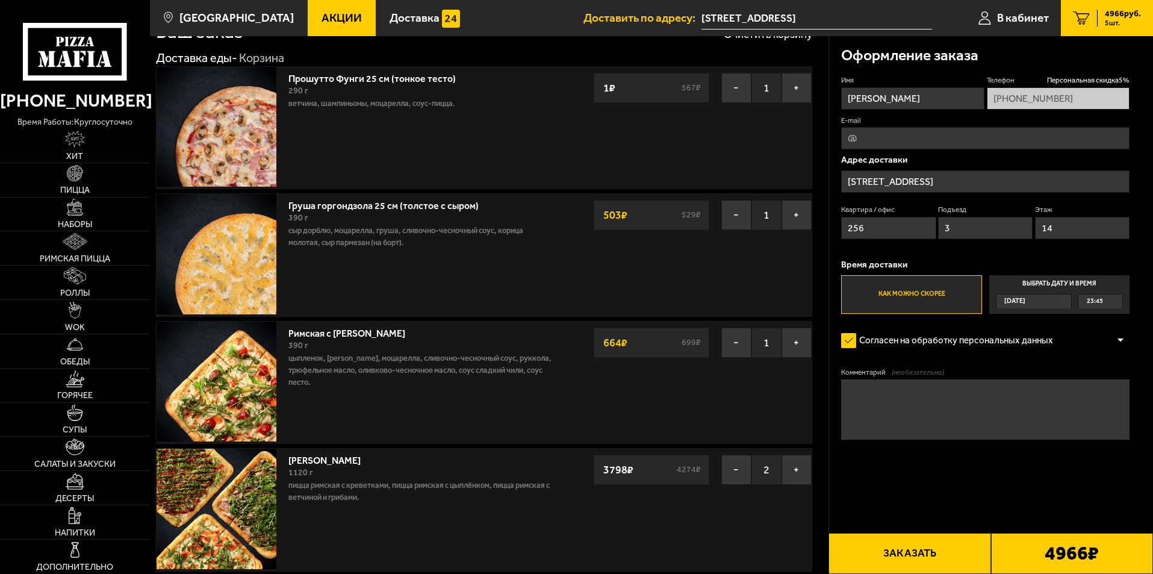
scroll to position [18, 0]
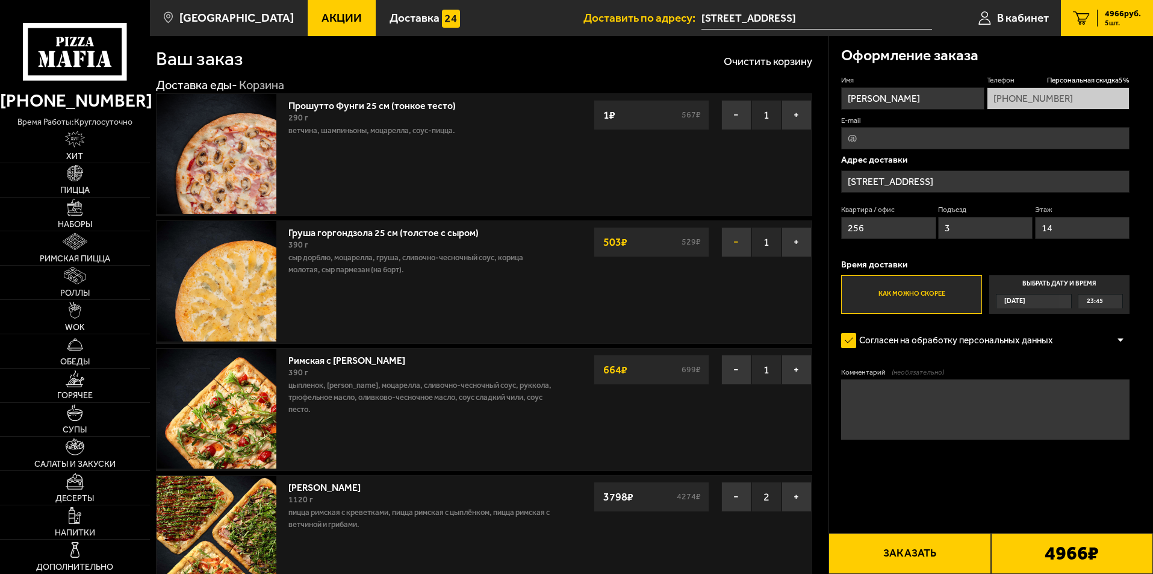
click at [740, 245] on button "−" at bounding box center [737, 242] width 30 height 30
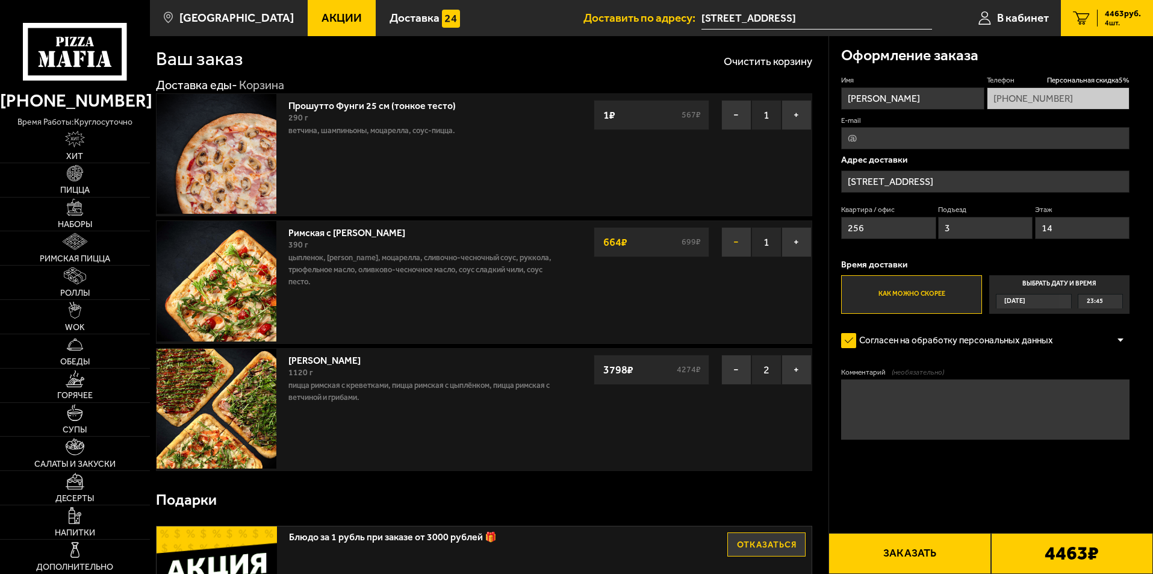
click at [730, 240] on button "−" at bounding box center [737, 242] width 30 height 30
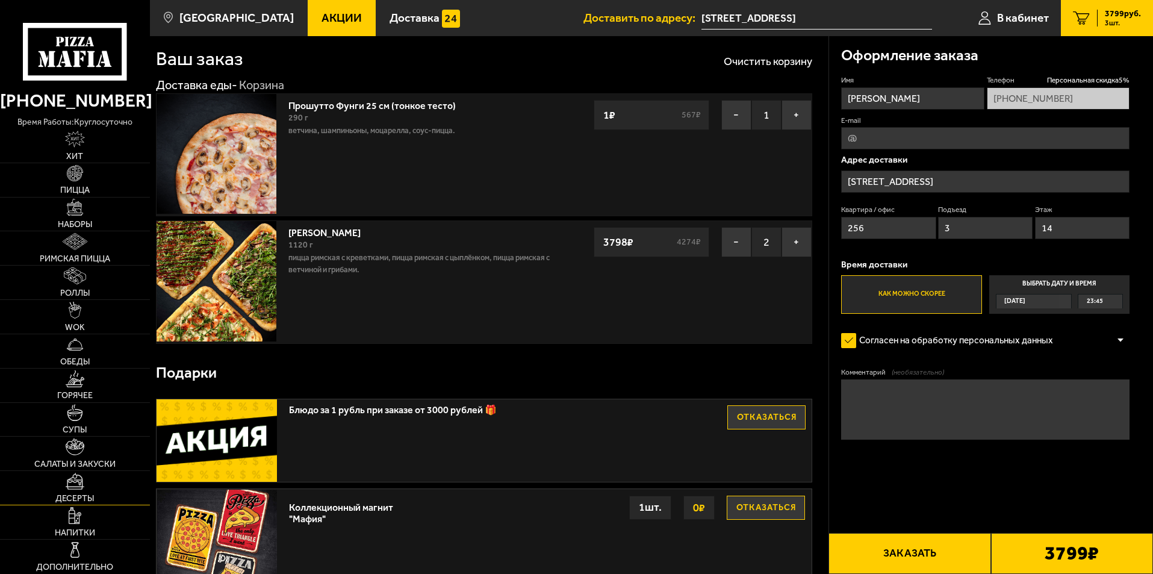
click at [91, 490] on link "Десерты" at bounding box center [75, 488] width 150 height 34
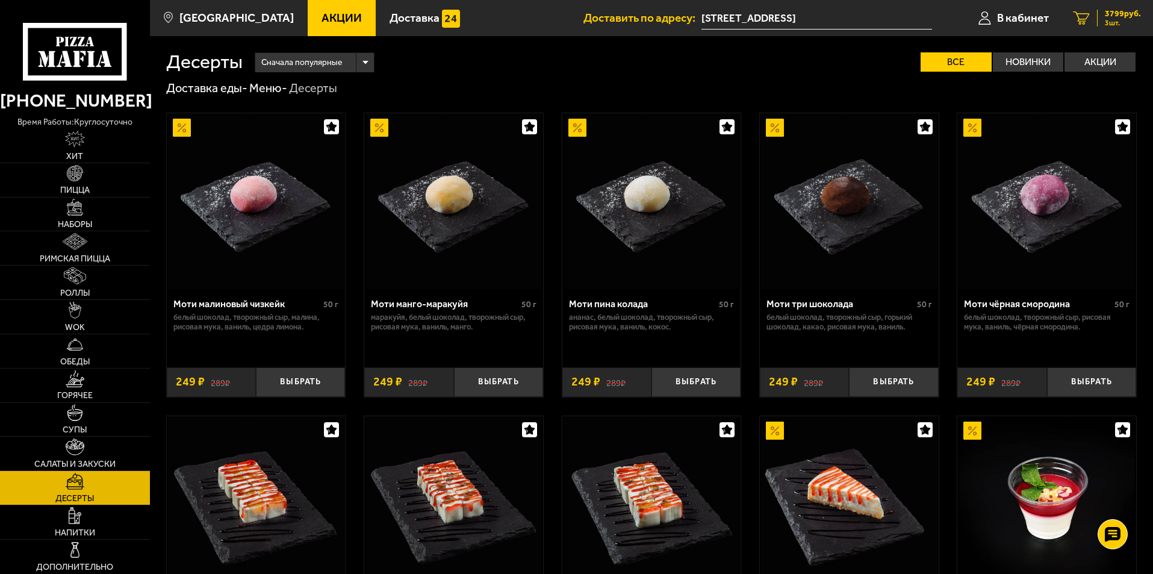
click at [1102, 20] on div "3799 руб. 3 шт." at bounding box center [1119, 18] width 44 height 17
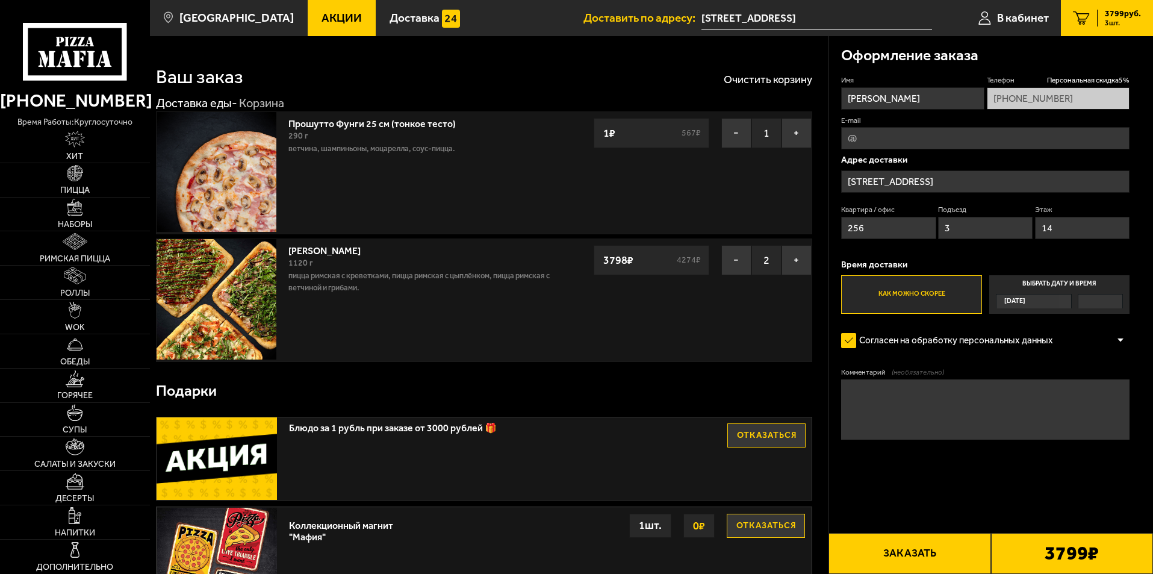
click at [930, 137] on input "E-mail" at bounding box center [985, 138] width 289 height 22
type input "v-polikhovskaia@mail.ru"
click at [1005, 180] on input "[STREET_ADDRESS]" at bounding box center [985, 181] width 289 height 22
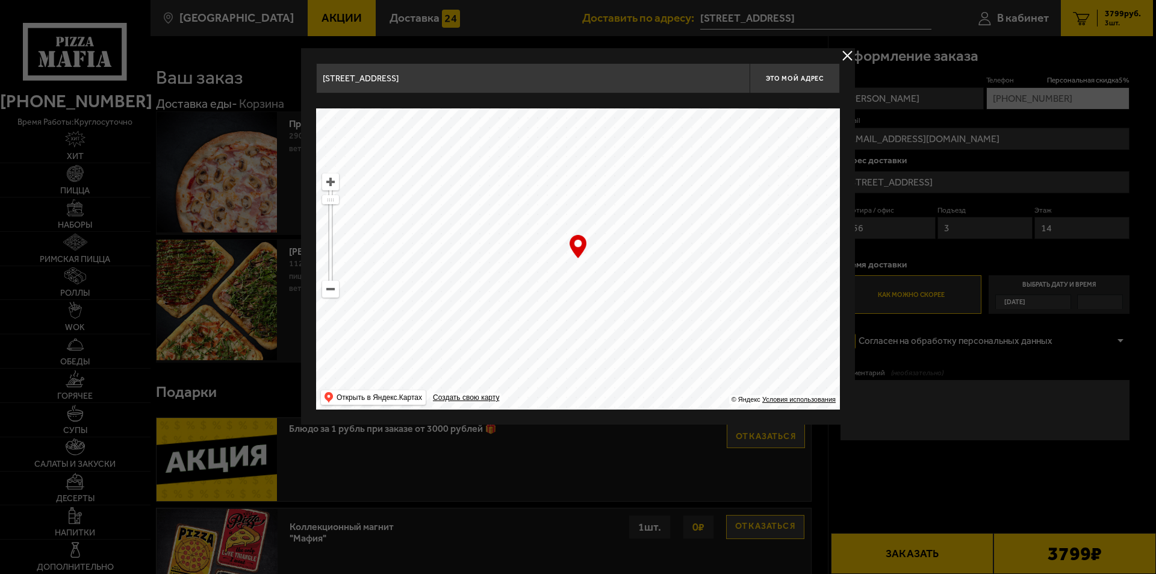
drag, startPoint x: 500, startPoint y: 80, endPoint x: 492, endPoint y: 76, distance: 8.6
click at [494, 79] on input "[STREET_ADDRESS]" at bounding box center [533, 78] width 434 height 30
drag, startPoint x: 459, startPoint y: 75, endPoint x: 284, endPoint y: 78, distance: 175.3
click at [284, 78] on main "Санкт-Петербург Все Акции Доставка Личный кабинет Акции Доставка Доставить по а…" at bounding box center [651, 424] width 1003 height 848
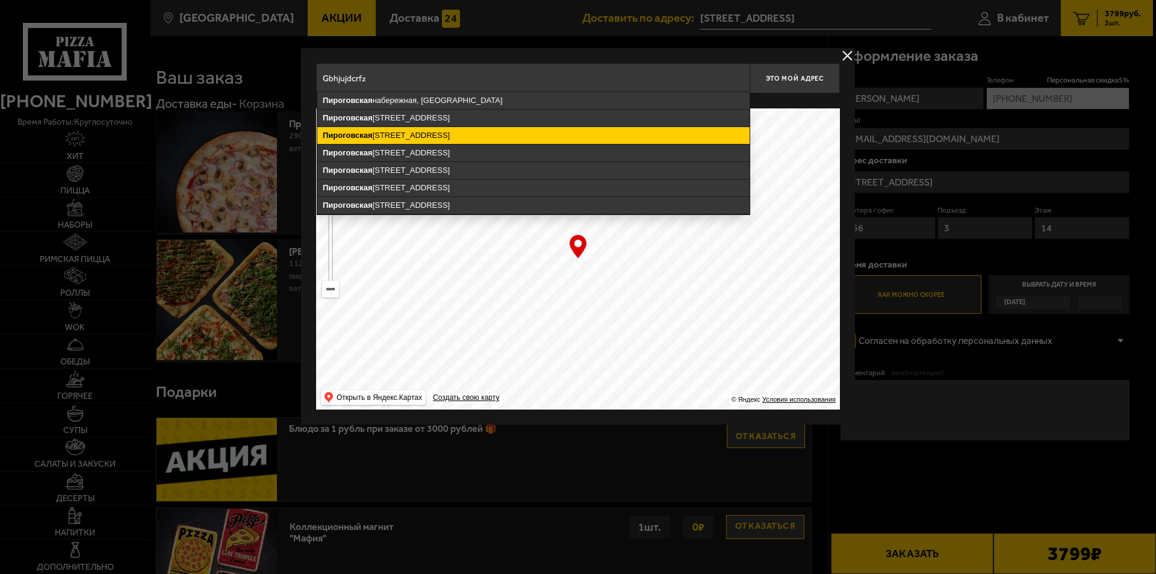
click at [440, 132] on ymaps "Пироговская набережная, 21, Санкт-Петербург" at bounding box center [533, 135] width 432 height 17
type input "Санкт-Петербург, Пироговская набережная, 21"
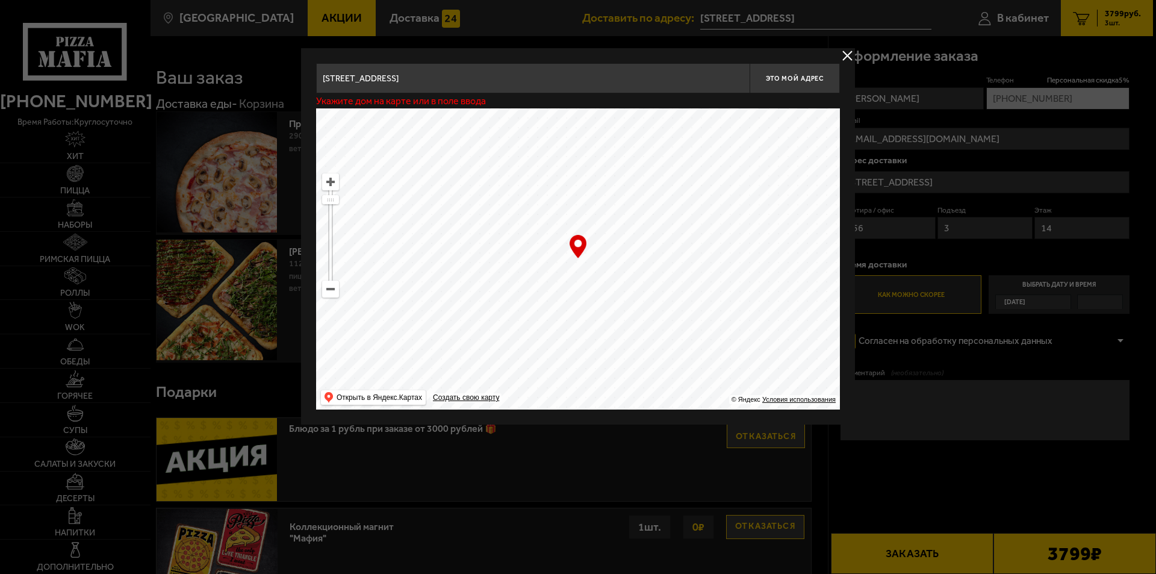
type input "Пироговская набережная, 21"
click at [908, 226] on div at bounding box center [578, 287] width 1156 height 574
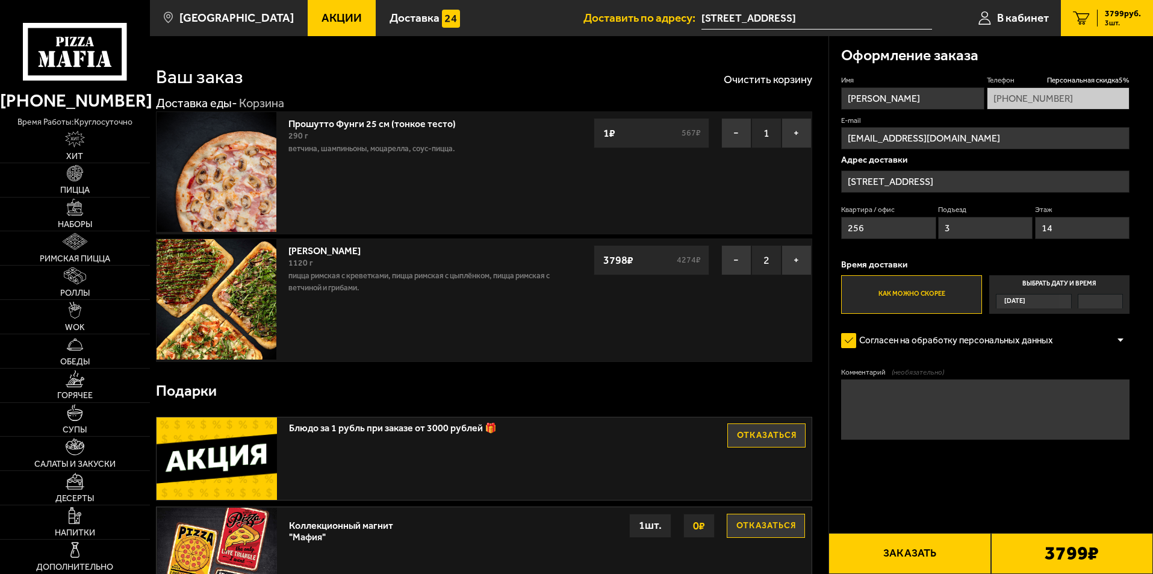
drag, startPoint x: 874, startPoint y: 228, endPoint x: 838, endPoint y: 226, distance: 36.2
click at [838, 226] on div "Оформление заказа Имя Виктория П Телефон Персональная скидка 5 % +7 (911) 172-0…" at bounding box center [991, 273] width 325 height 474
type input "40"
drag, startPoint x: 967, startPoint y: 228, endPoint x: 944, endPoint y: 229, distance: 22.9
click at [944, 229] on input "3" at bounding box center [985, 228] width 95 height 22
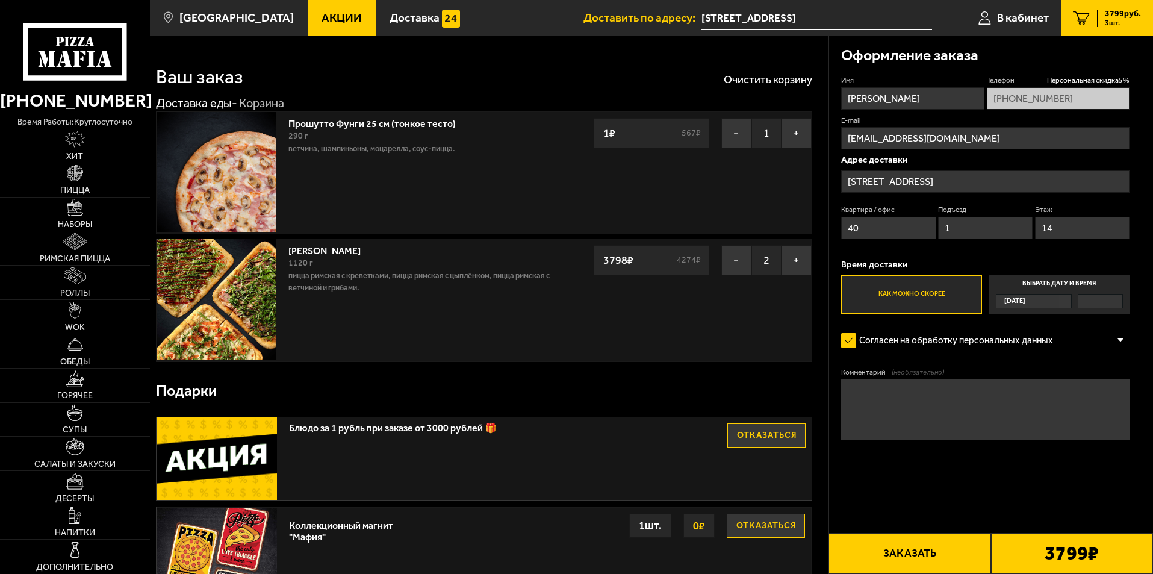
type input "1"
drag, startPoint x: 1056, startPoint y: 229, endPoint x: 1034, endPoint y: 229, distance: 22.9
click at [1034, 229] on div "Квартира / офис 40 Подъезд 1 Этаж 14" at bounding box center [985, 225] width 289 height 40
type input "4"
click at [1026, 284] on label "Выбрать дату и время Сегодня" at bounding box center [1060, 294] width 140 height 39
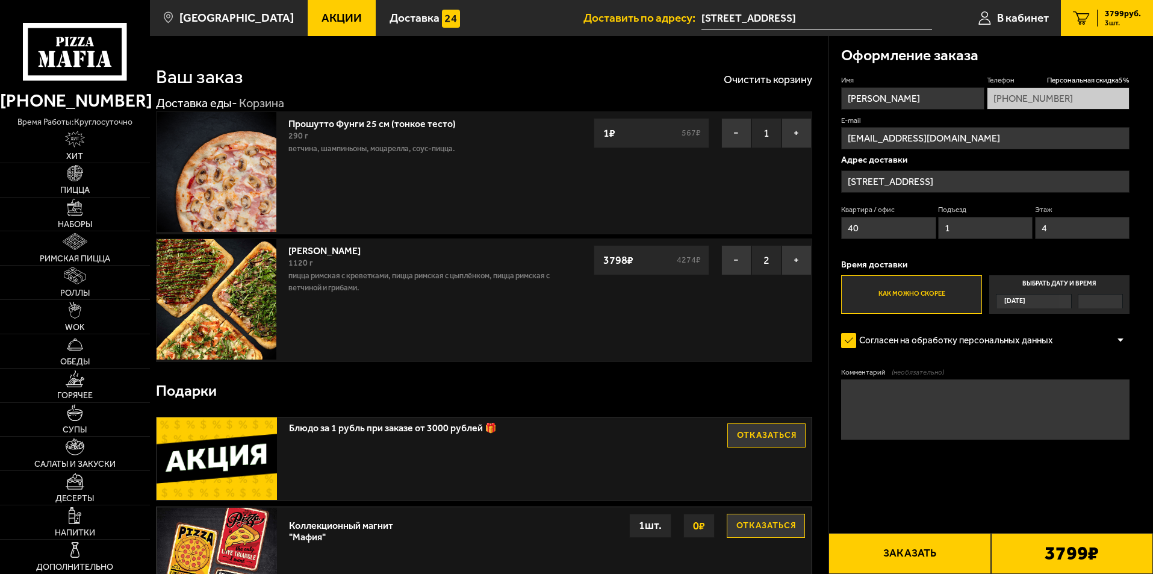
click at [0, 0] on input "Выбрать дату и время Сегодня" at bounding box center [0, 0] width 0 height 0
click at [1035, 299] on div "[DATE]" at bounding box center [1028, 302] width 63 height 14
click at [0, 0] on input "Выбрать дату и время Сегодня" at bounding box center [0, 0] width 0 height 0
click at [1053, 301] on div "[DATE]" at bounding box center [1028, 302] width 63 height 14
click at [0, 0] on input "Выбрать дату и время Сегодня" at bounding box center [0, 0] width 0 height 0
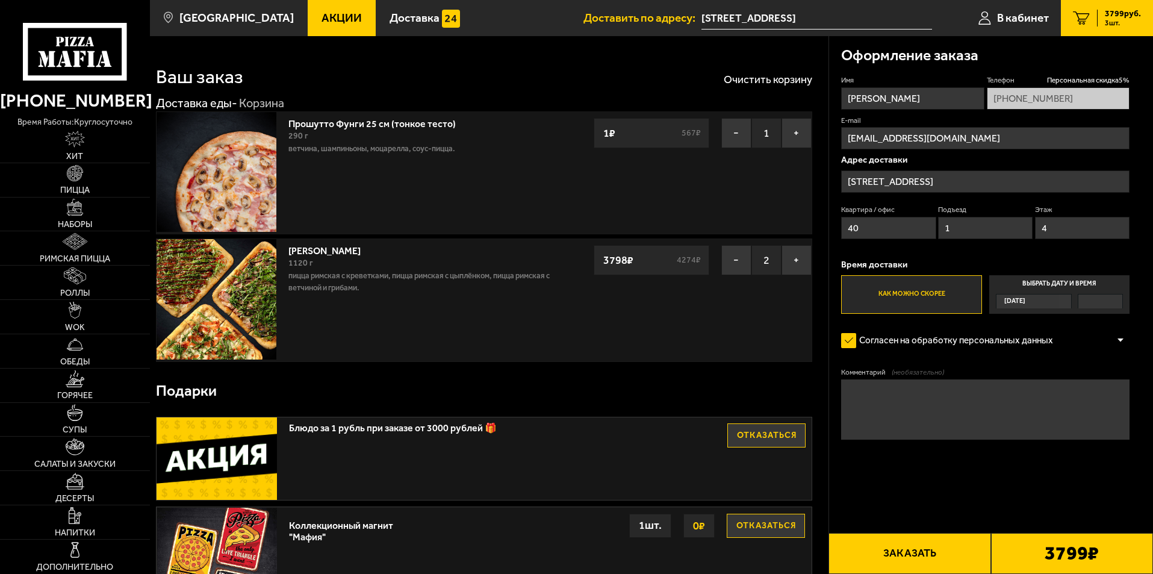
click at [1065, 301] on div "[DATE]" at bounding box center [1034, 301] width 76 height 14
click at [0, 0] on input "Выбрать дату и время Сегодня" at bounding box center [0, 0] width 0 height 0
click at [1041, 281] on label "Выбрать дату и время Сегодня" at bounding box center [1060, 294] width 140 height 39
click at [0, 0] on input "Выбрать дату и время Сегодня" at bounding box center [0, 0] width 0 height 0
click at [1054, 287] on label "Выбрать дату и время Сегодня" at bounding box center [1060, 294] width 140 height 39
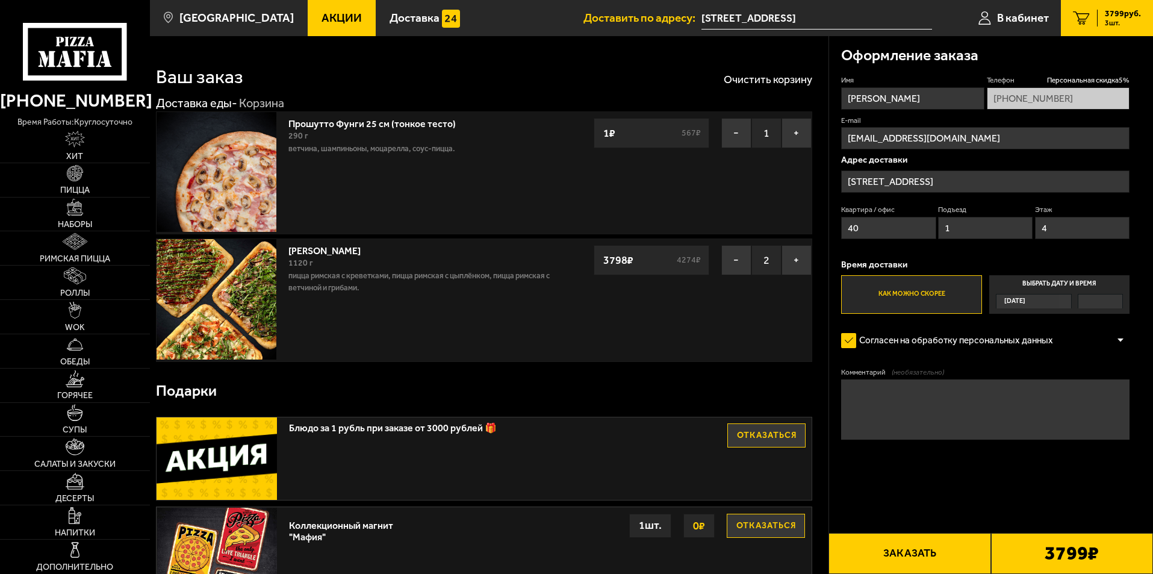
click at [0, 0] on input "Выбрать дату и время Сегодня" at bounding box center [0, 0] width 0 height 0
click at [1056, 282] on label "Выбрать дату и время Сегодня" at bounding box center [1060, 294] width 140 height 39
click at [0, 0] on input "Выбрать дату и время Сегодня" at bounding box center [0, 0] width 0 height 0
click at [1090, 295] on div at bounding box center [1101, 302] width 44 height 14
click at [0, 0] on input "Выбрать дату и время Сегодня" at bounding box center [0, 0] width 0 height 0
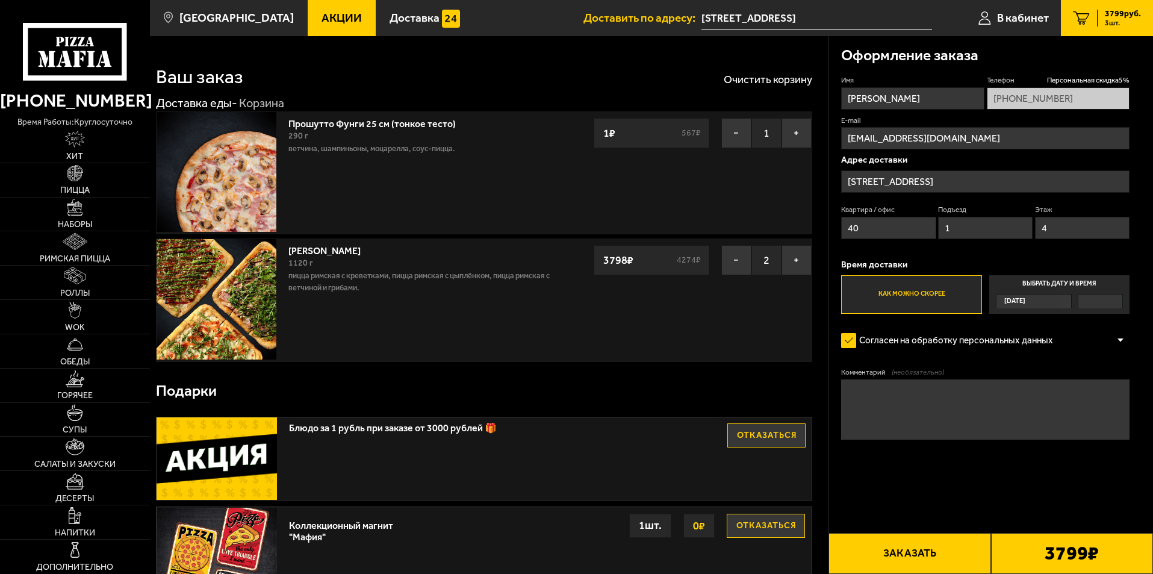
click at [854, 341] on label "Согласен на обработку персональных данных" at bounding box center [953, 341] width 224 height 24
click at [0, 0] on input "Согласен на обработку персональных данных" at bounding box center [0, 0] width 0 height 0
click at [854, 341] on label "Согласен на обработку персональных данных" at bounding box center [953, 341] width 224 height 24
click at [0, 0] on input "Согласен на обработку персональных данных" at bounding box center [0, 0] width 0 height 0
click at [1055, 305] on div "[DATE]" at bounding box center [1028, 302] width 63 height 14
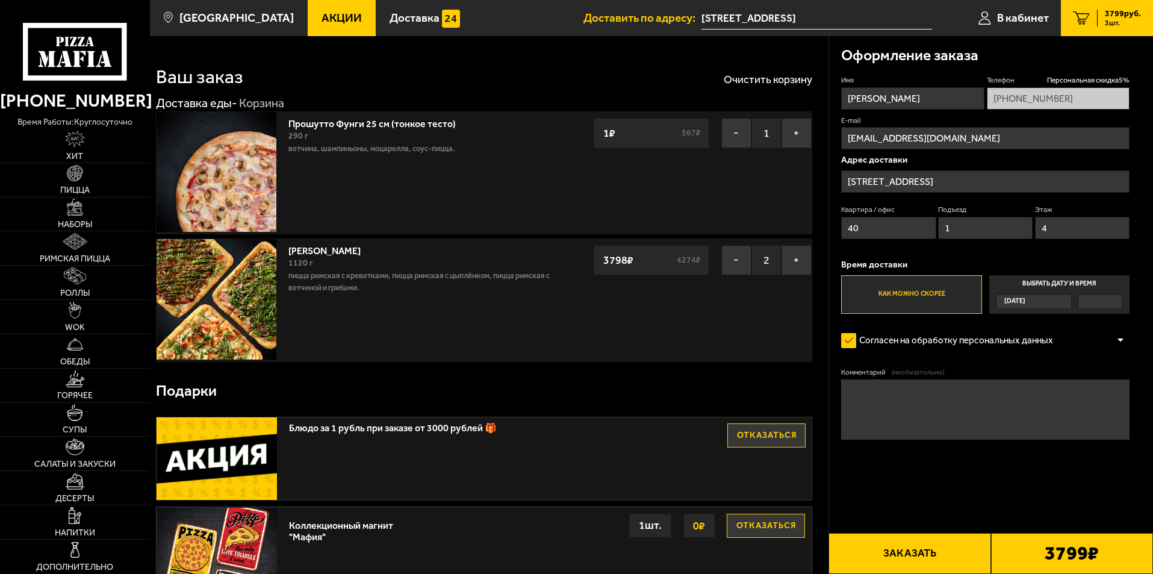
click at [0, 0] on input "Выбрать дату и время Сегодня" at bounding box center [0, 0] width 0 height 0
drag, startPoint x: 1055, startPoint y: 305, endPoint x: 1085, endPoint y: 298, distance: 31.6
click at [1085, 298] on div at bounding box center [1101, 302] width 44 height 14
click at [0, 0] on input "Выбрать дату и время Сегодня" at bounding box center [0, 0] width 0 height 0
click at [1095, 295] on div at bounding box center [1101, 302] width 44 height 14
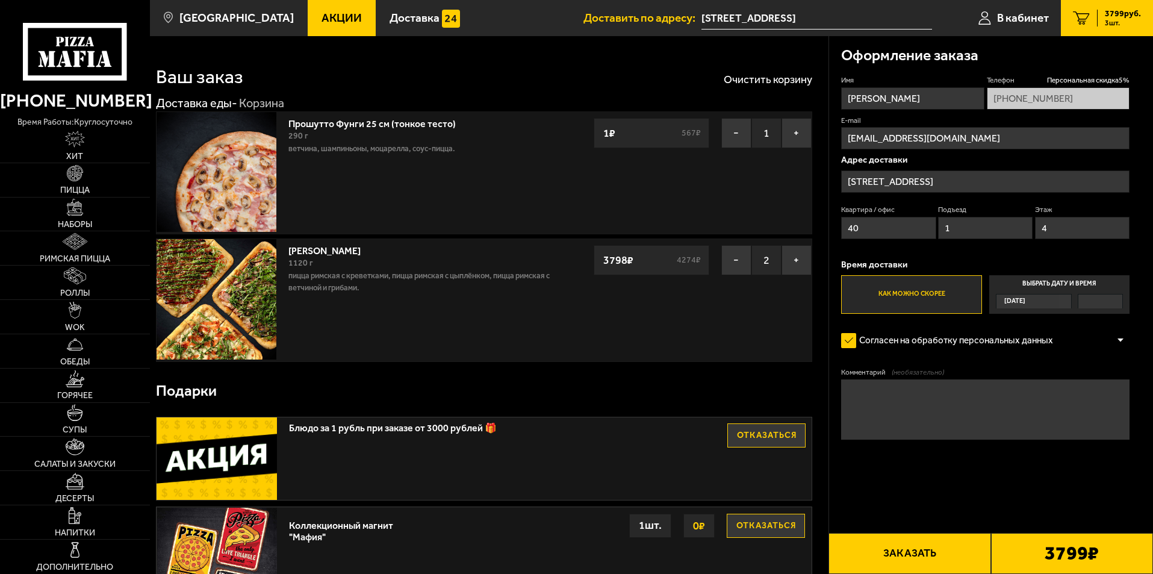
click at [0, 0] on input "Выбрать дату и время Сегодня" at bounding box center [0, 0] width 0 height 0
click at [1026, 302] on span "[DATE]" at bounding box center [1015, 302] width 21 height 14
click at [0, 0] on input "Выбрать дату и время Сегодня" at bounding box center [0, 0] width 0 height 0
click at [1026, 302] on span "[DATE]" at bounding box center [1015, 302] width 21 height 14
click at [0, 0] on input "Выбрать дату и время Сегодня" at bounding box center [0, 0] width 0 height 0
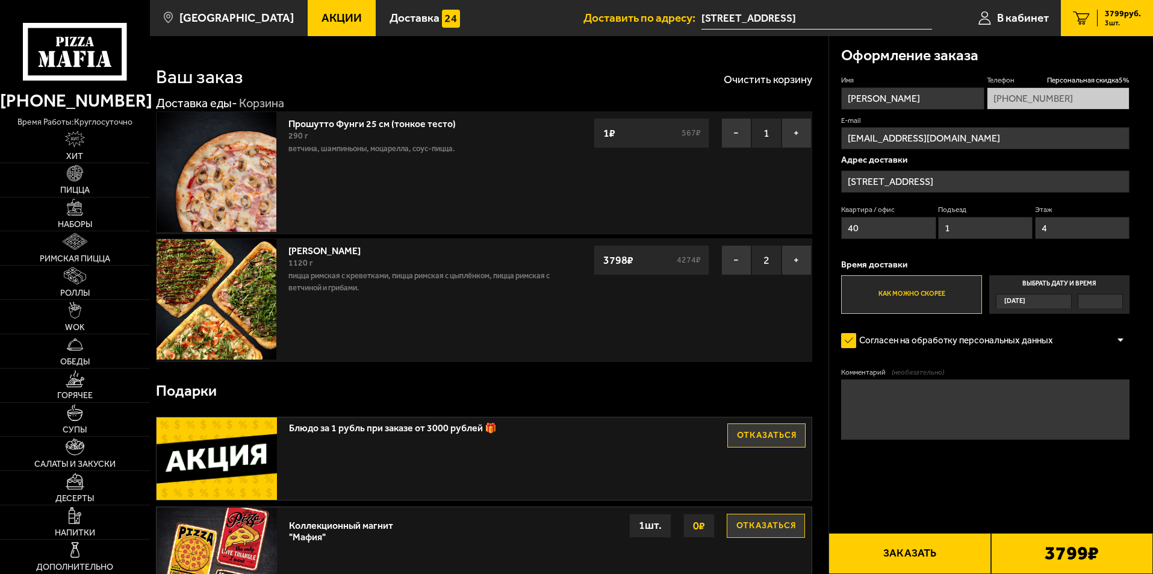
click at [1038, 301] on div "[DATE]" at bounding box center [1028, 302] width 63 height 14
click at [0, 0] on input "Выбрать дату и время Сегодня" at bounding box center [0, 0] width 0 height 0
click at [1038, 301] on div "[DATE]" at bounding box center [1028, 302] width 63 height 14
click at [0, 0] on input "Выбрать дату и время Сегодня" at bounding box center [0, 0] width 0 height 0
click at [1038, 301] on div "[DATE]" at bounding box center [1028, 302] width 63 height 14
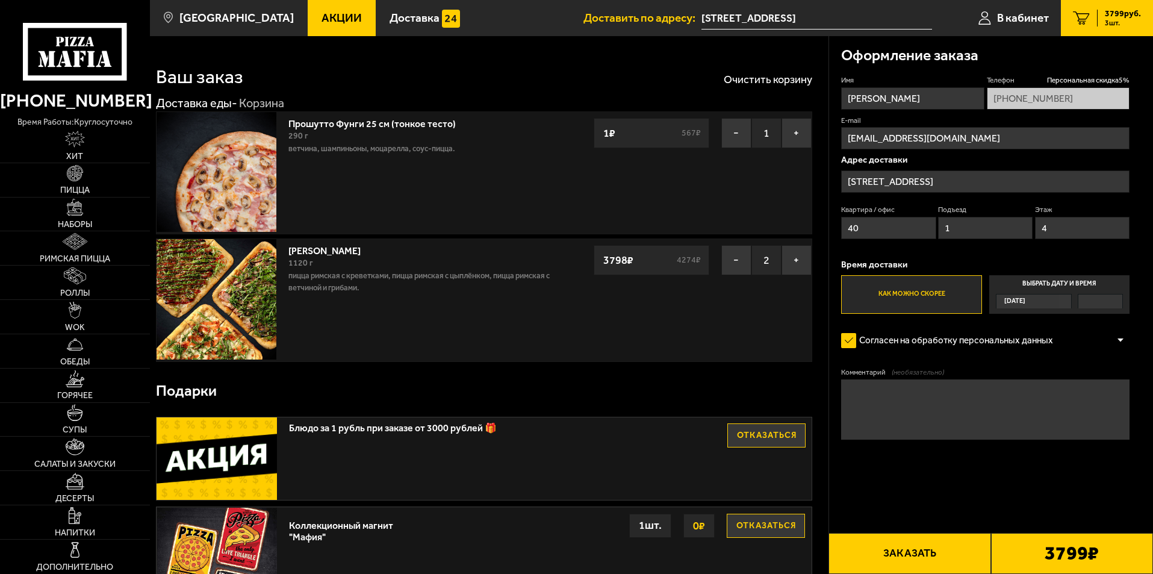
click at [0, 0] on input "Выбрать дату и время Сегодня" at bounding box center [0, 0] width 0 height 0
click at [1023, 301] on span "[DATE]" at bounding box center [1015, 302] width 21 height 14
click at [0, 0] on input "Выбрать дату и время Сегодня" at bounding box center [0, 0] width 0 height 0
click at [1023, 301] on span "[DATE]" at bounding box center [1015, 302] width 21 height 14
click at [0, 0] on input "Выбрать дату и время Сегодня" at bounding box center [0, 0] width 0 height 0
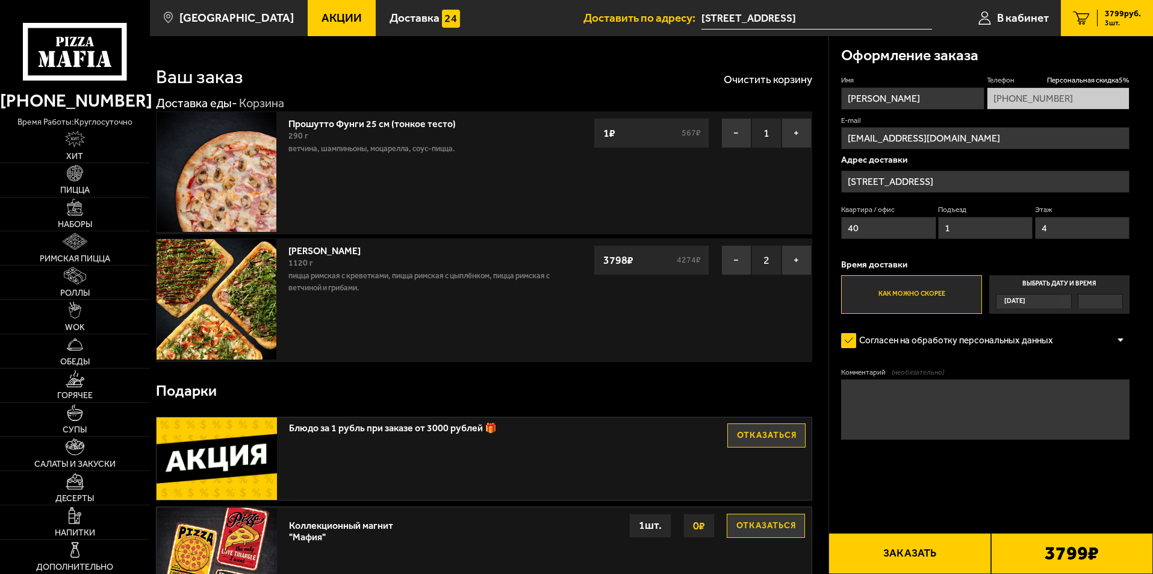
drag, startPoint x: 1022, startPoint y: 301, endPoint x: 987, endPoint y: 267, distance: 48.6
click at [1055, 299] on div "[DATE]" at bounding box center [1028, 302] width 63 height 14
click at [0, 0] on input "Выбрать дату и время Сегодня" at bounding box center [0, 0] width 0 height 0
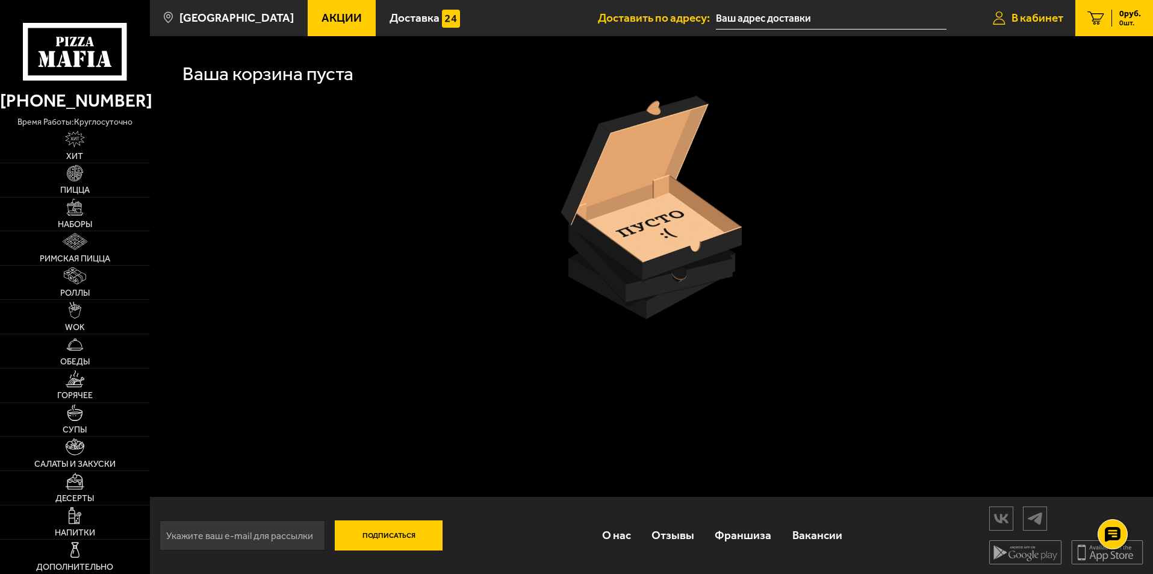
click at [1038, 19] on span "В кабинет" at bounding box center [1038, 17] width 52 height 11
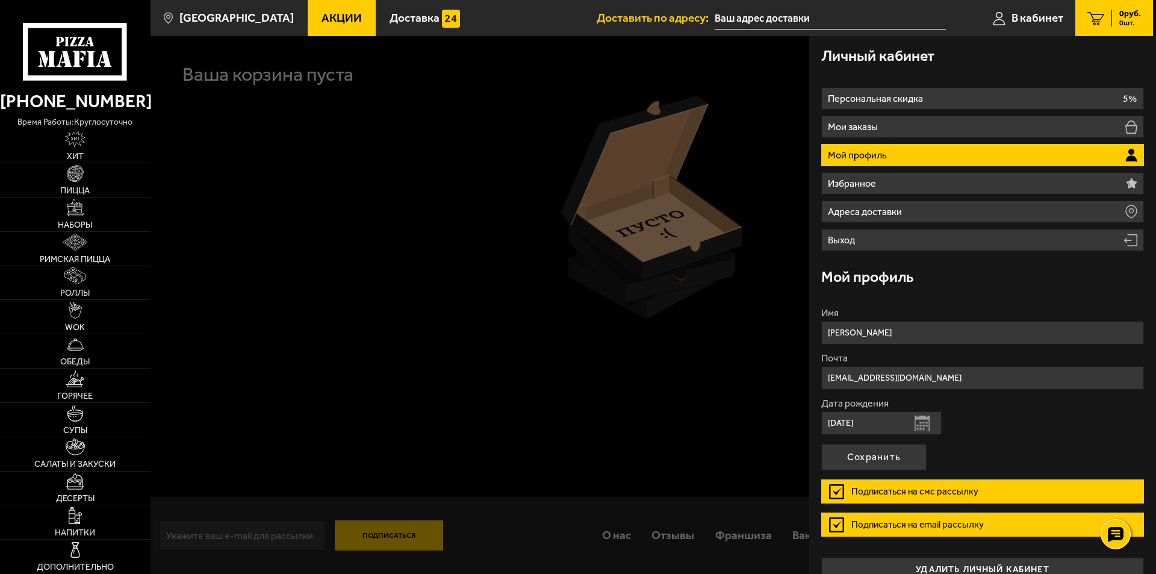
click at [925, 115] on ul "Персональная скидка 5% Мои заказы Мой профиль Избранное Адреса доставки Выход" at bounding box center [983, 169] width 323 height 164
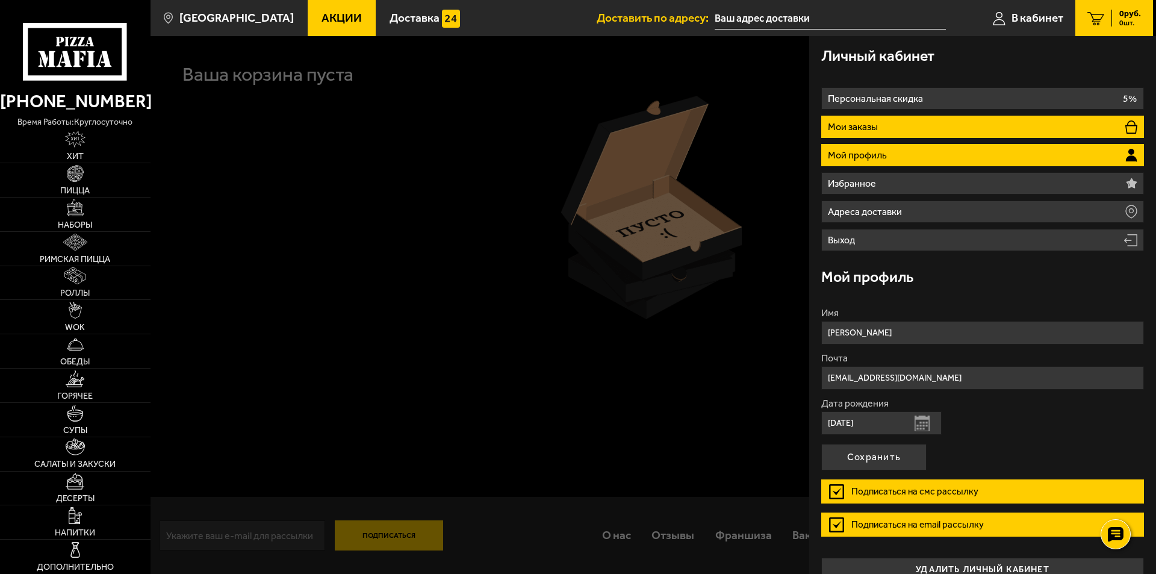
click at [927, 125] on li "Мои заказы" at bounding box center [983, 127] width 323 height 22
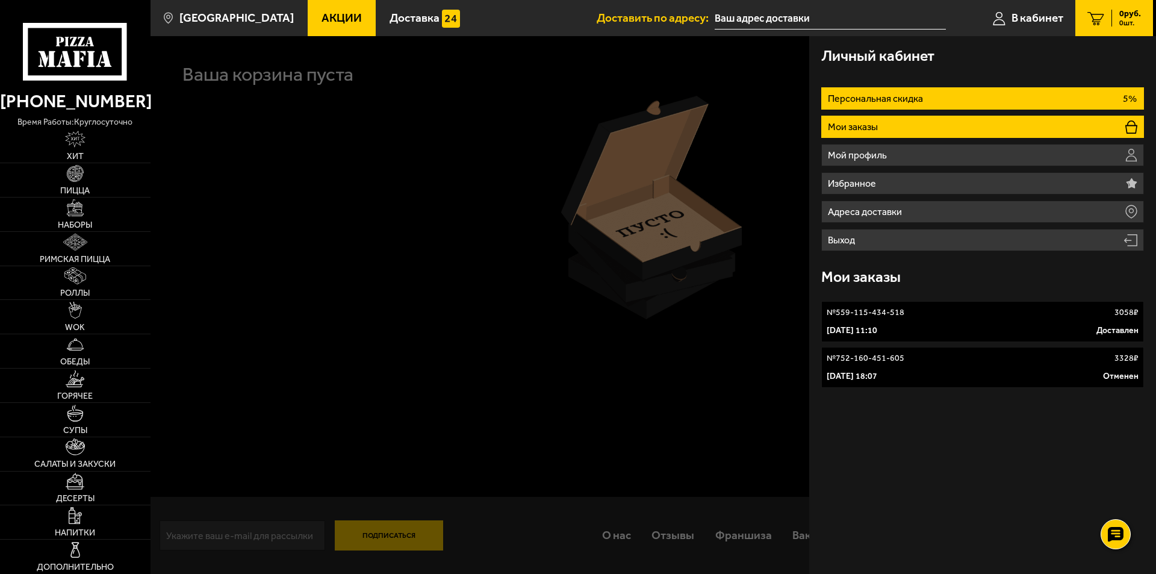
click at [929, 98] on li "Персональная скидка 5%" at bounding box center [983, 98] width 323 height 22
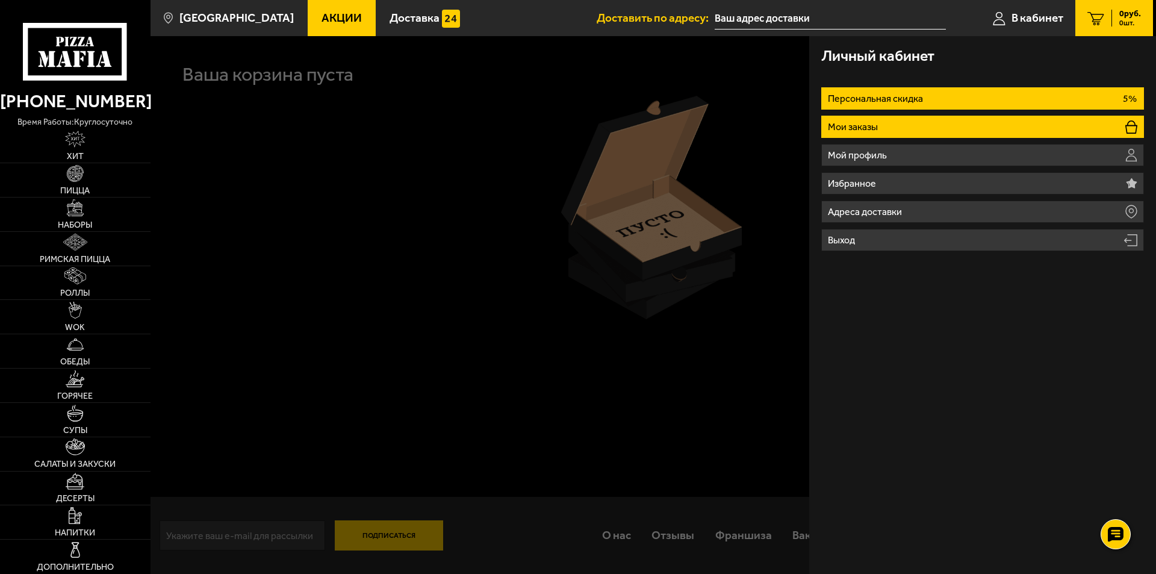
click at [933, 121] on li "Мои заказы" at bounding box center [983, 127] width 323 height 22
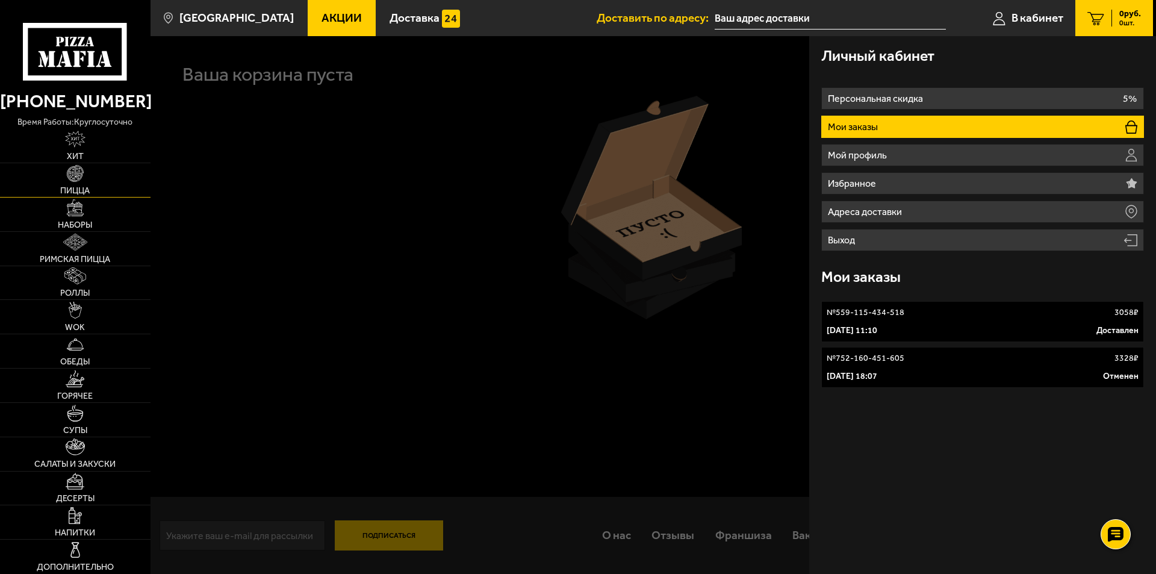
click at [84, 175] on link "Пицца" at bounding box center [75, 180] width 151 height 34
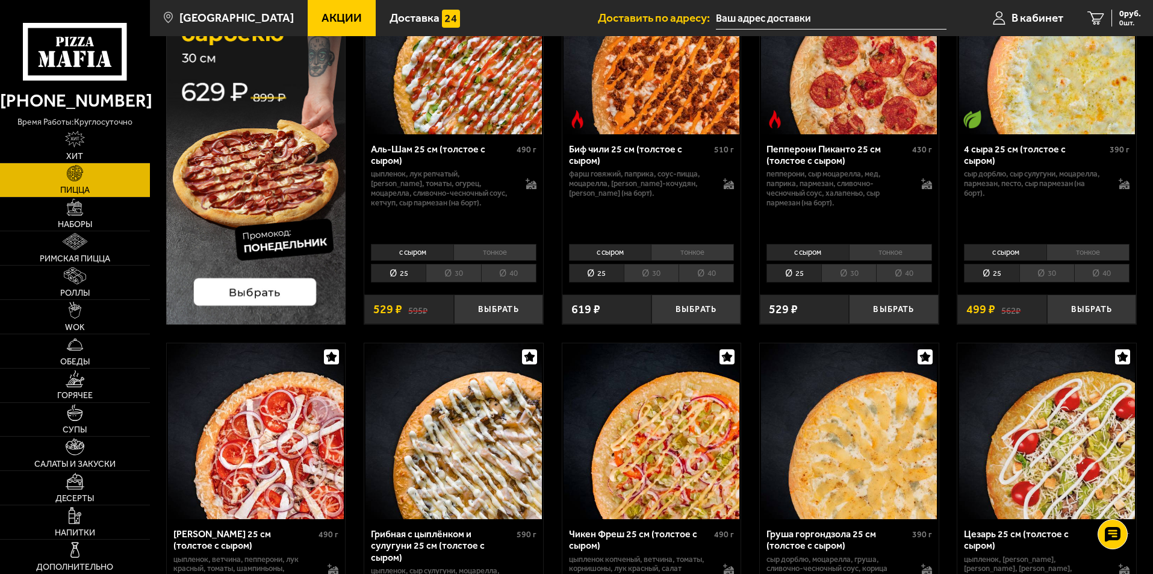
scroll to position [241, 0]
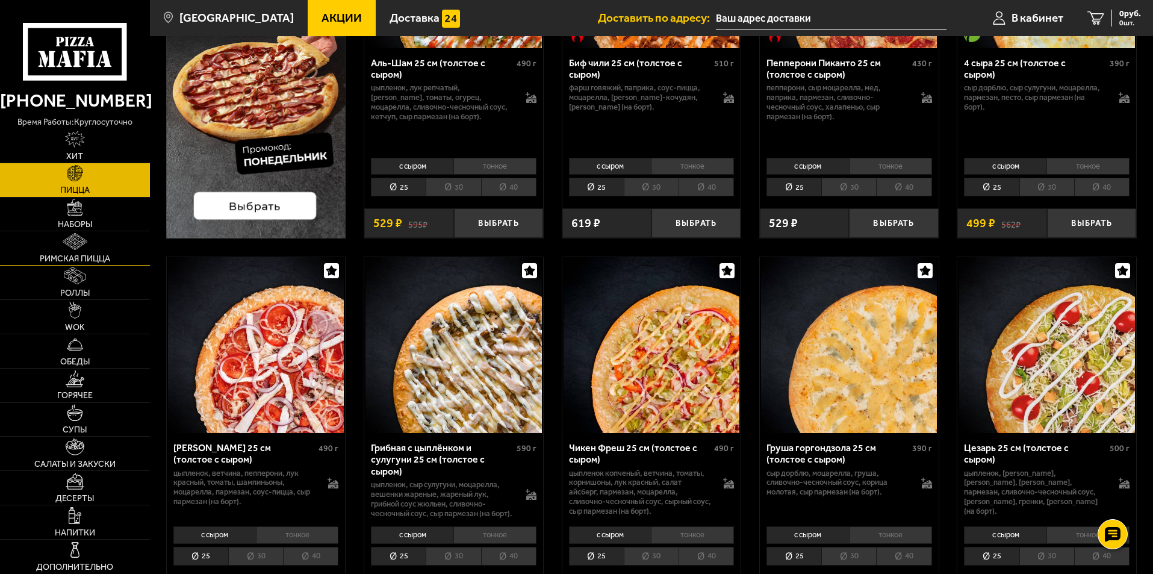
click at [79, 252] on link "Римская пицца" at bounding box center [75, 248] width 150 height 34
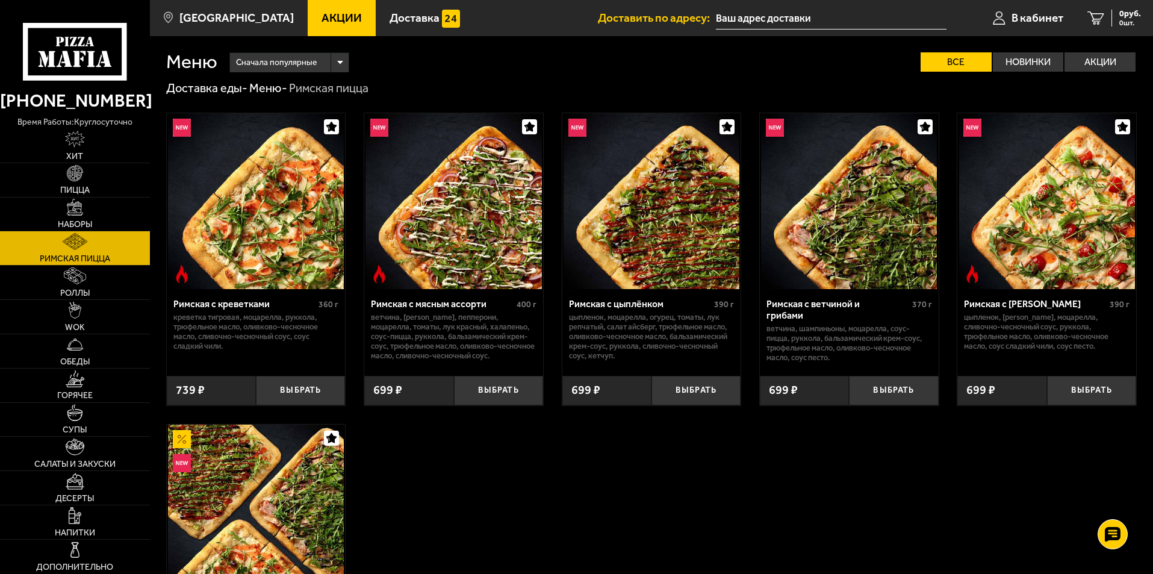
click at [293, 485] on img at bounding box center [256, 513] width 176 height 176
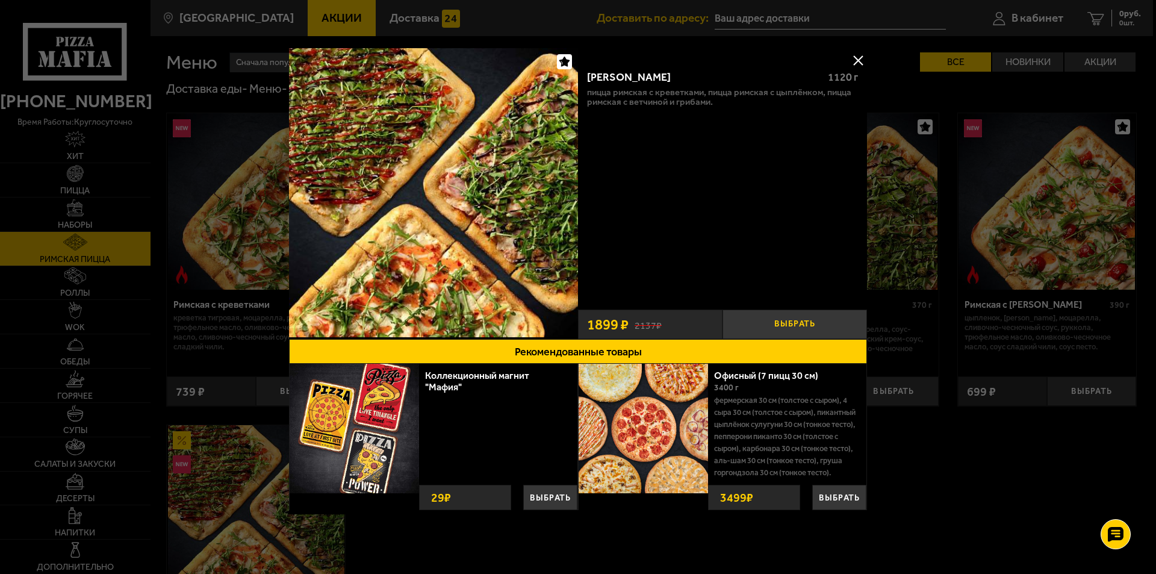
click at [799, 325] on button "Выбрать" at bounding box center [795, 325] width 145 height 30
click at [799, 325] on span "1" at bounding box center [795, 325] width 48 height 30
click at [827, 325] on button "+" at bounding box center [843, 325] width 48 height 30
click at [859, 63] on button at bounding box center [858, 60] width 18 height 18
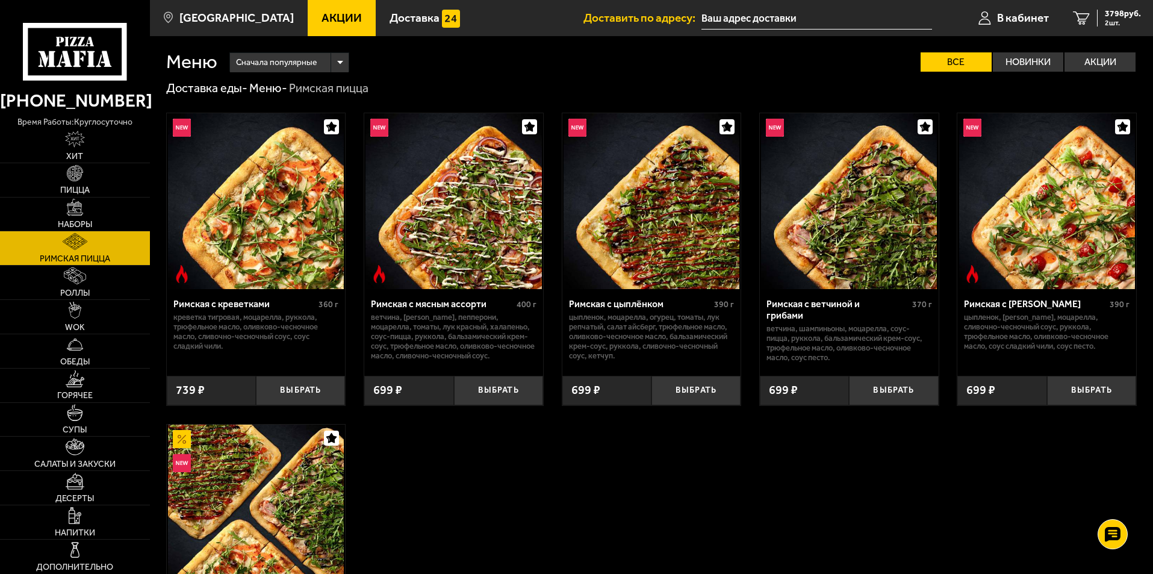
click at [322, 15] on span "Акции" at bounding box center [342, 17] width 40 height 11
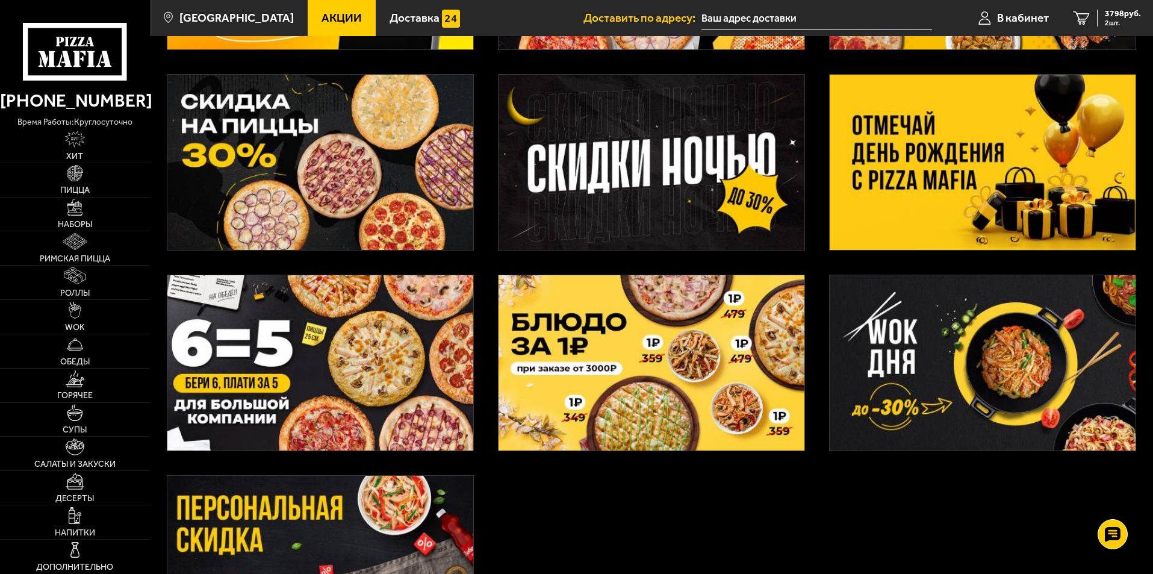
scroll to position [241, 0]
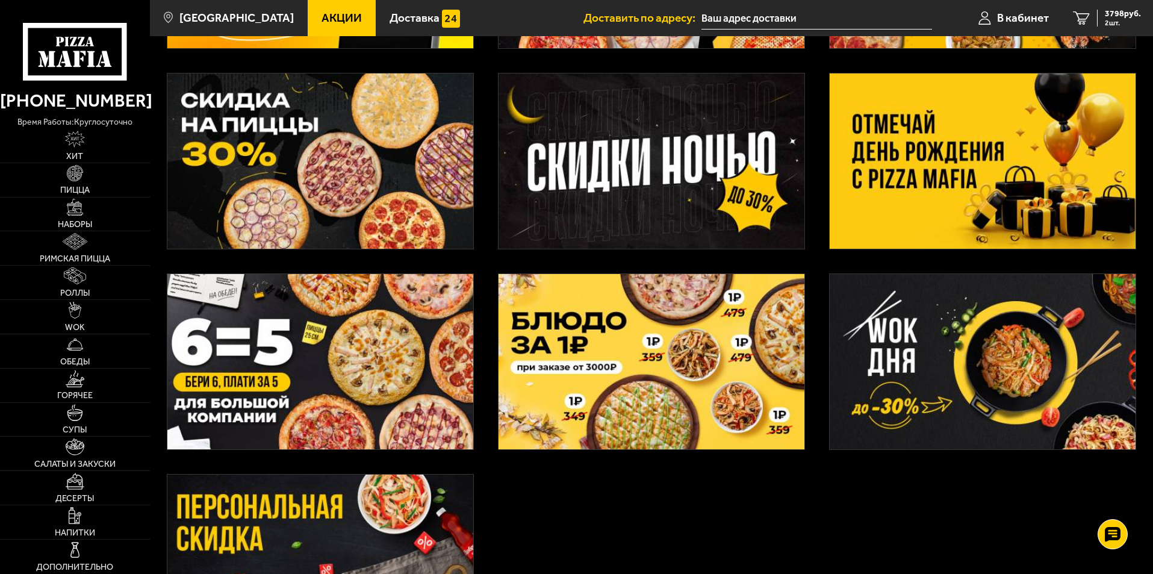
click at [665, 401] on img at bounding box center [652, 361] width 306 height 175
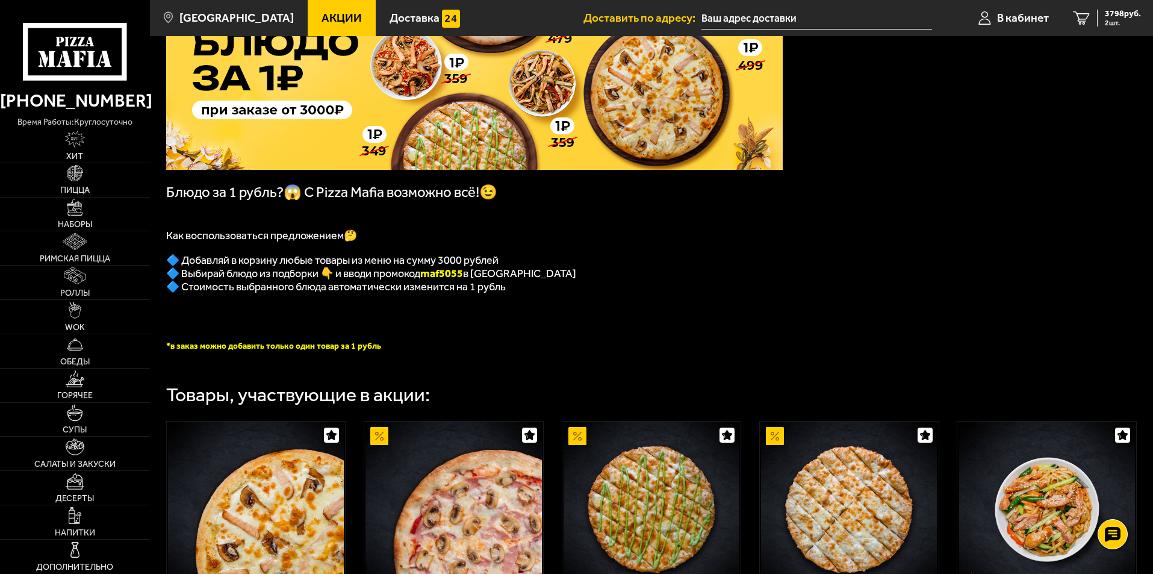
scroll to position [120, 0]
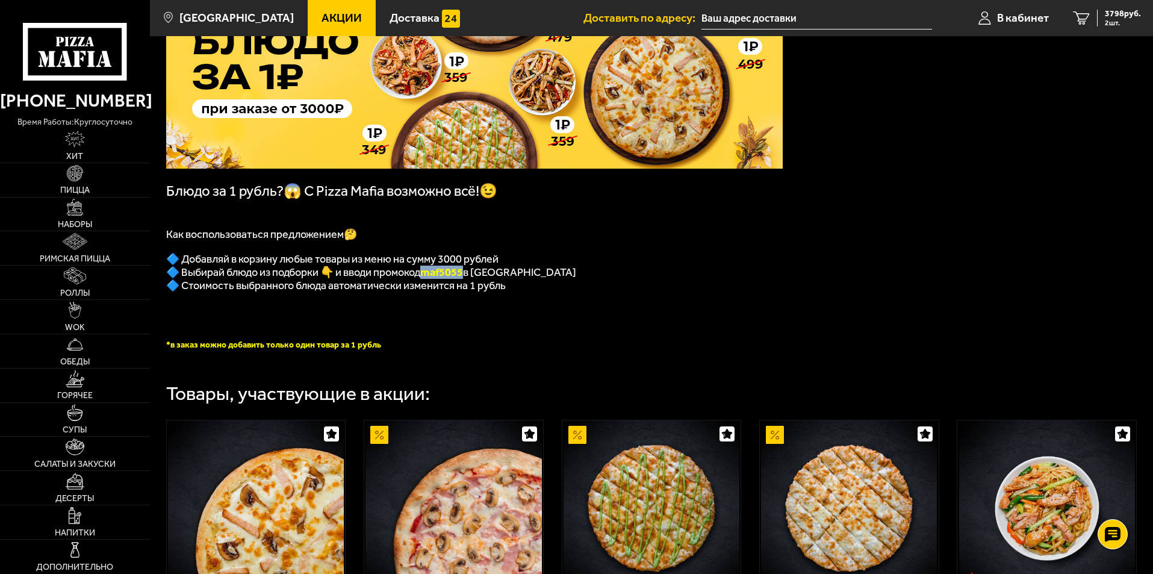
drag, startPoint x: 428, startPoint y: 279, endPoint x: 470, endPoint y: 279, distance: 41.6
click at [463, 279] on b "maf5055" at bounding box center [441, 272] width 43 height 13
copy b "maf5055"
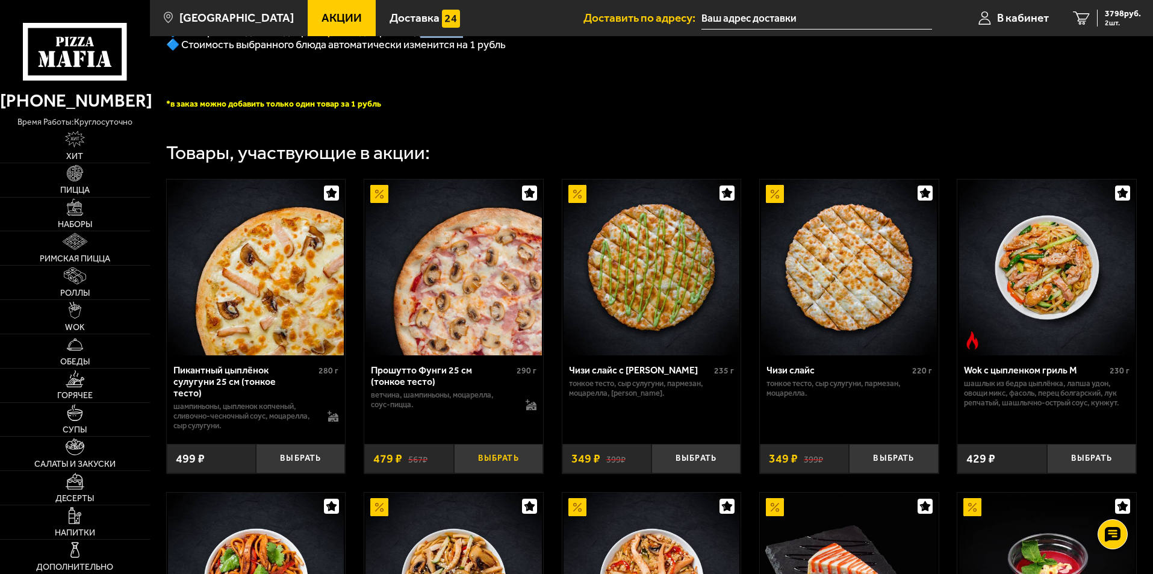
click at [484, 459] on button "Выбрать" at bounding box center [498, 459] width 89 height 30
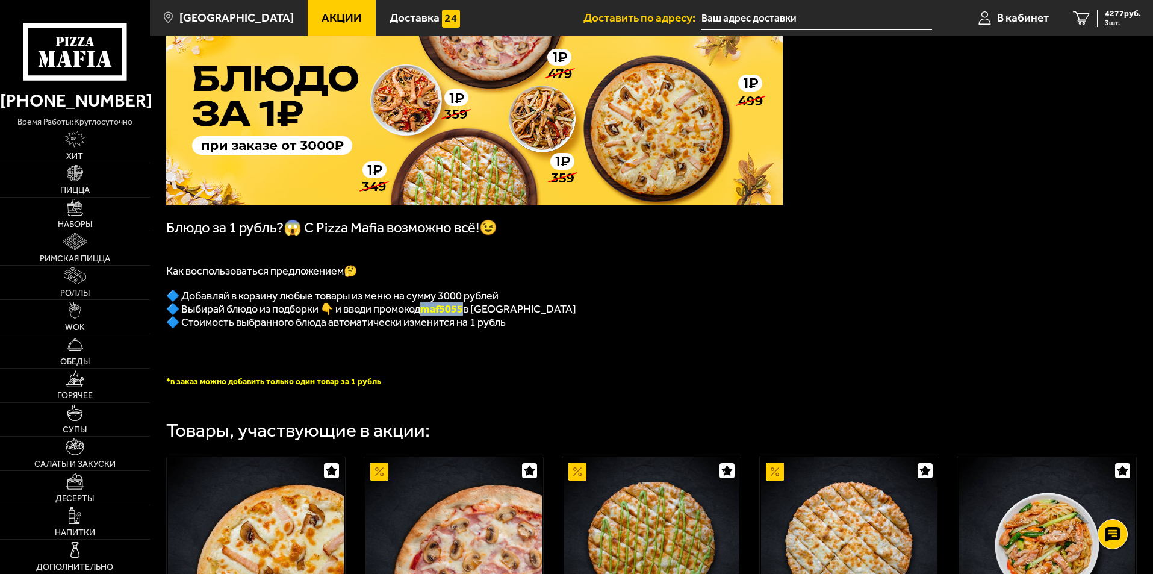
scroll to position [0, 0]
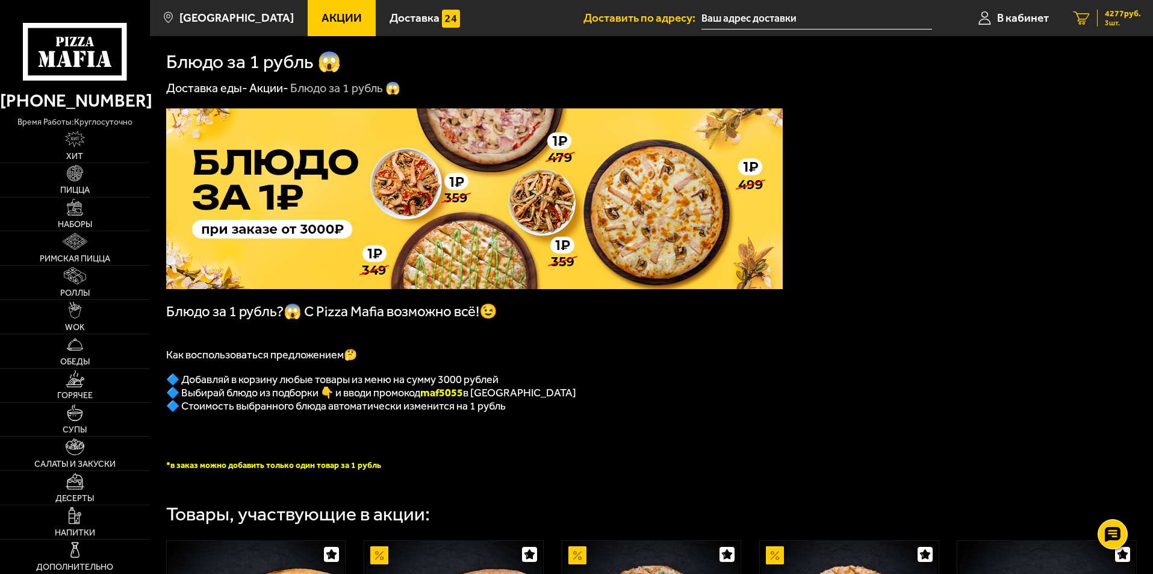
click at [1134, 13] on span "4277 руб." at bounding box center [1123, 14] width 36 height 8
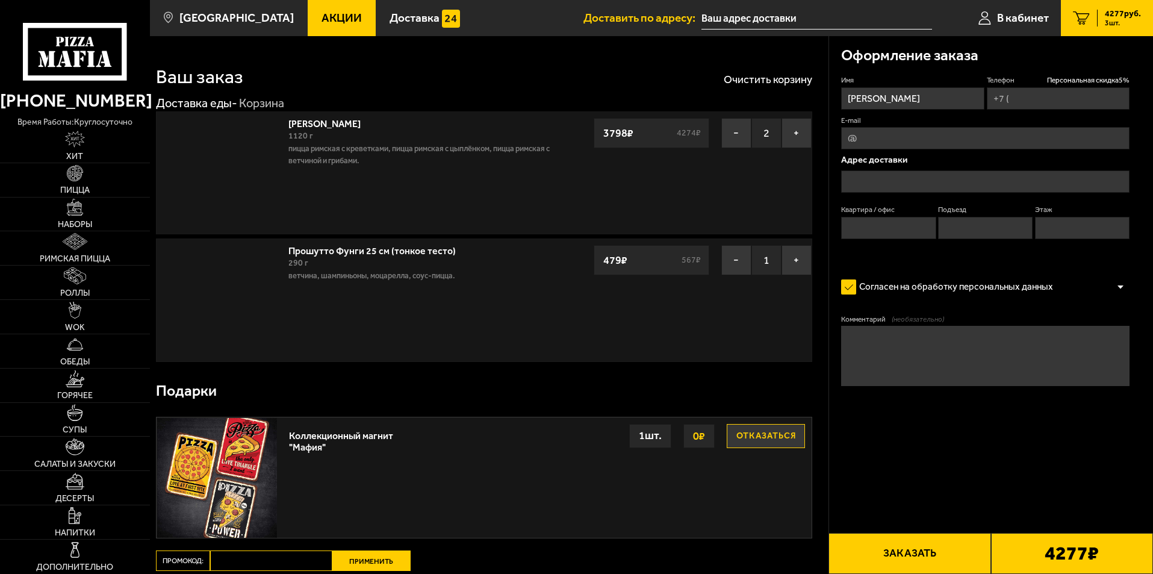
type input "[PHONE_NUMBER]"
type input "[STREET_ADDRESS]"
type input "256"
type input "3"
type input "14"
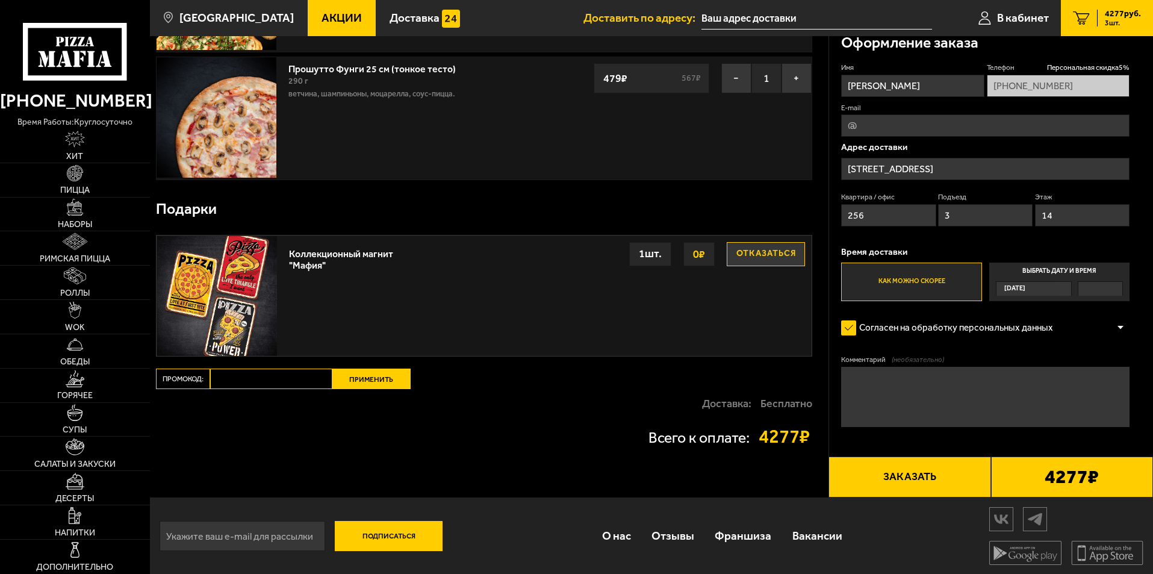
scroll to position [184, 0]
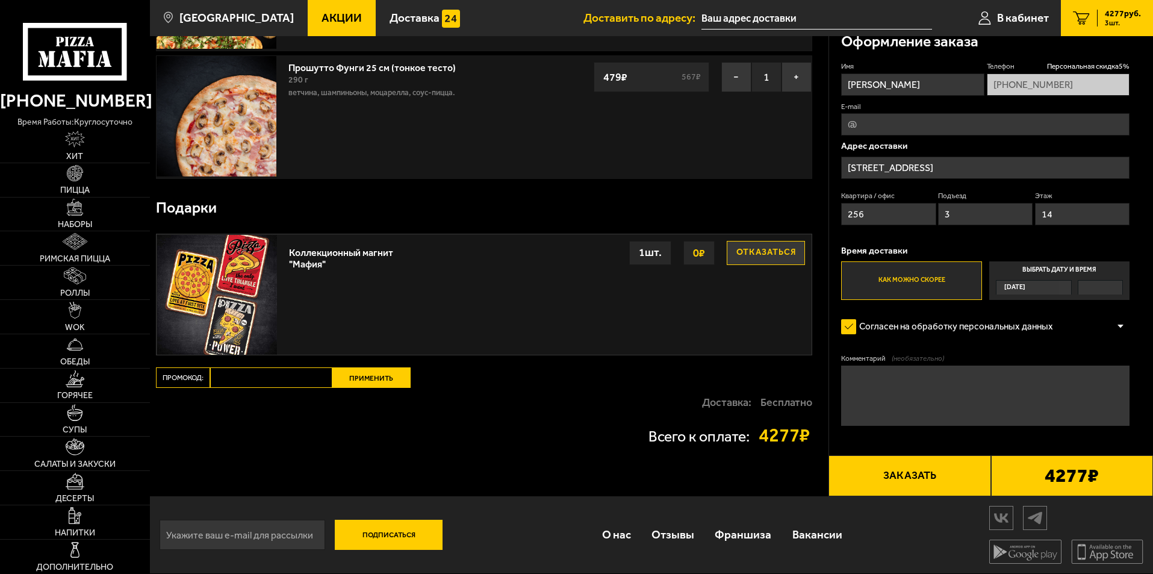
click at [294, 381] on input "Промокод:" at bounding box center [271, 377] width 122 height 20
paste input "maf5055"
type input "maf5055"
click at [376, 374] on button "Применить" at bounding box center [371, 377] width 78 height 20
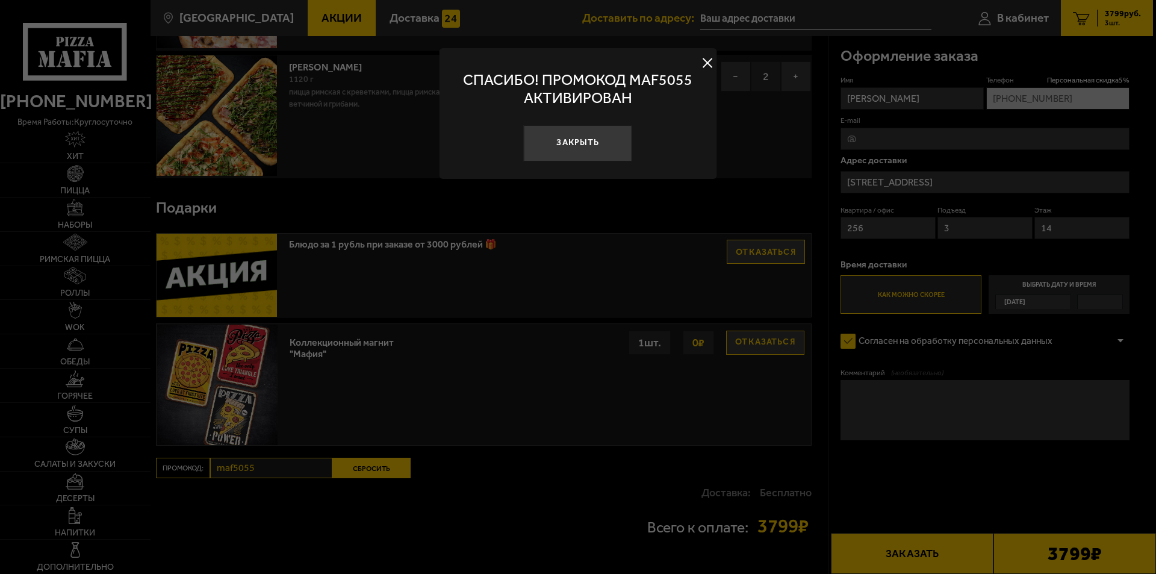
click at [585, 144] on button "Закрыть" at bounding box center [578, 143] width 108 height 36
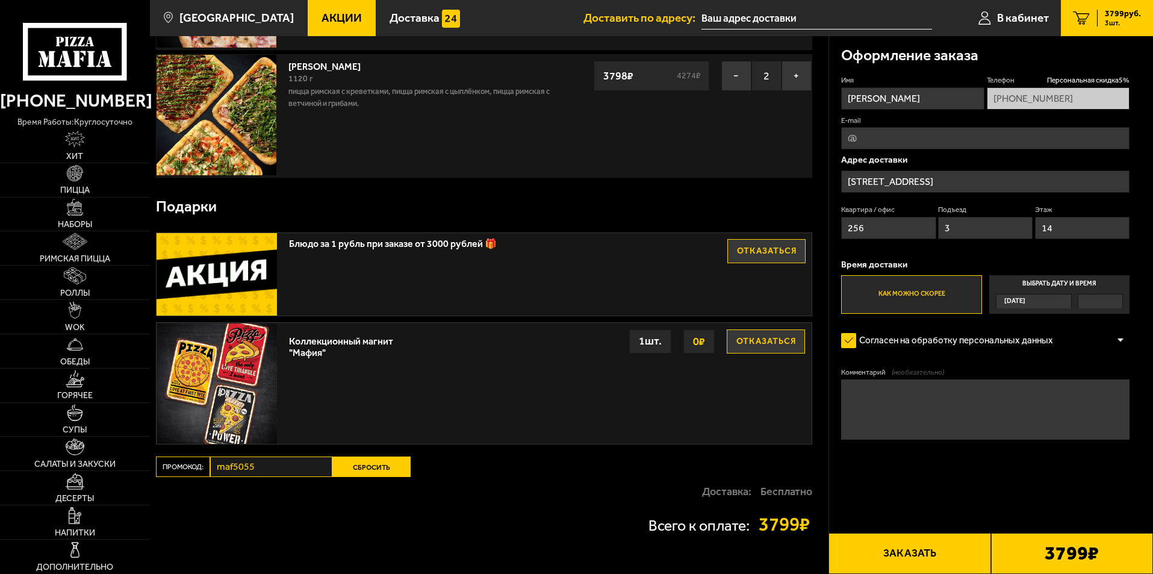
click at [1026, 299] on span "[DATE]" at bounding box center [1015, 302] width 21 height 14
click at [0, 0] on input "Выбрать дату и время Сегодня" at bounding box center [0, 0] width 0 height 0
click at [1054, 301] on div "[DATE]" at bounding box center [1028, 302] width 63 height 14
click at [0, 0] on input "Выбрать дату и время Сегодня" at bounding box center [0, 0] width 0 height 0
click at [1053, 300] on div "[DATE]" at bounding box center [1028, 302] width 63 height 14
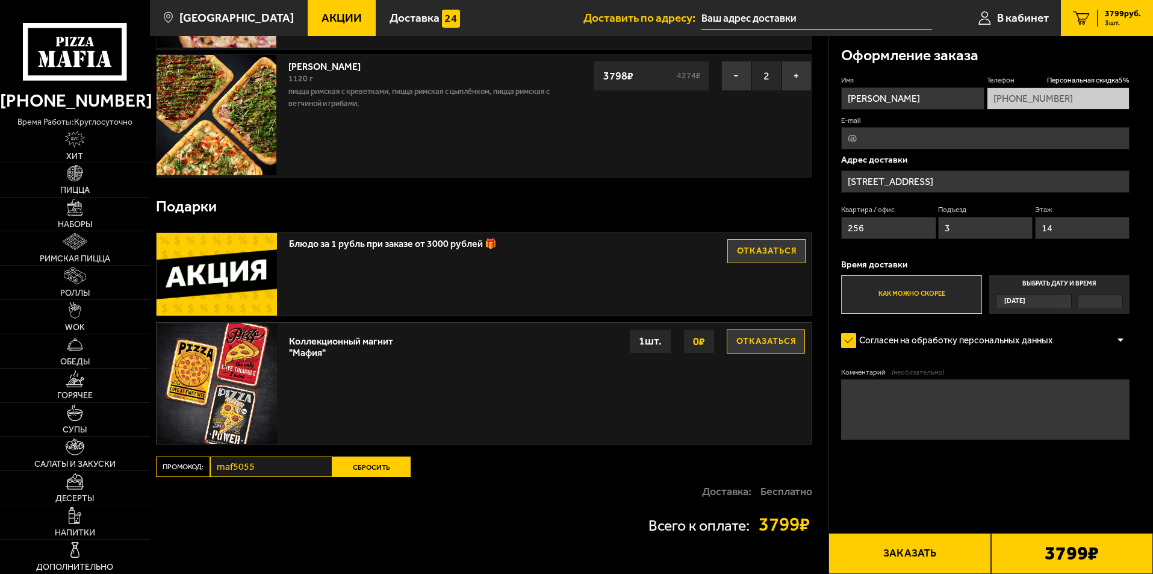
click at [0, 0] on input "Выбрать дату и время Сегодня" at bounding box center [0, 0] width 0 height 0
click at [1054, 301] on div "[DATE]" at bounding box center [1028, 302] width 63 height 14
click at [0, 0] on input "Выбрать дату и время Сегодня" at bounding box center [0, 0] width 0 height 0
click at [1054, 301] on div "[DATE]" at bounding box center [1028, 302] width 63 height 14
click at [0, 0] on input "Выбрать дату и время Сегодня" at bounding box center [0, 0] width 0 height 0
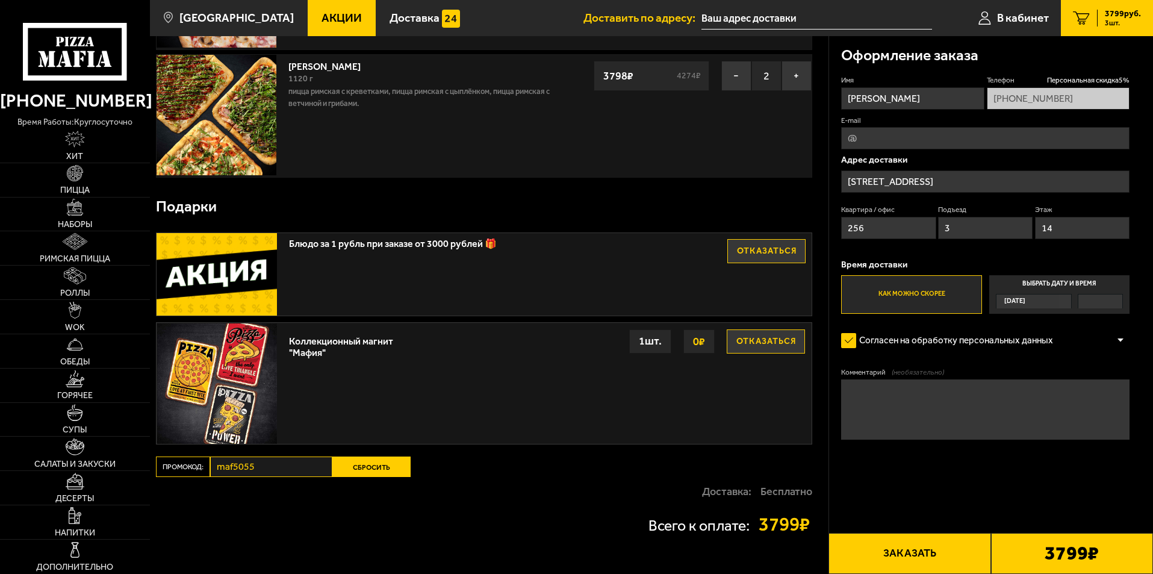
click at [1054, 301] on div "[DATE]" at bounding box center [1028, 302] width 63 height 14
click at [0, 0] on input "Выбрать дату и время Сегодня" at bounding box center [0, 0] width 0 height 0
click at [1118, 340] on div at bounding box center [1121, 340] width 18 height 9
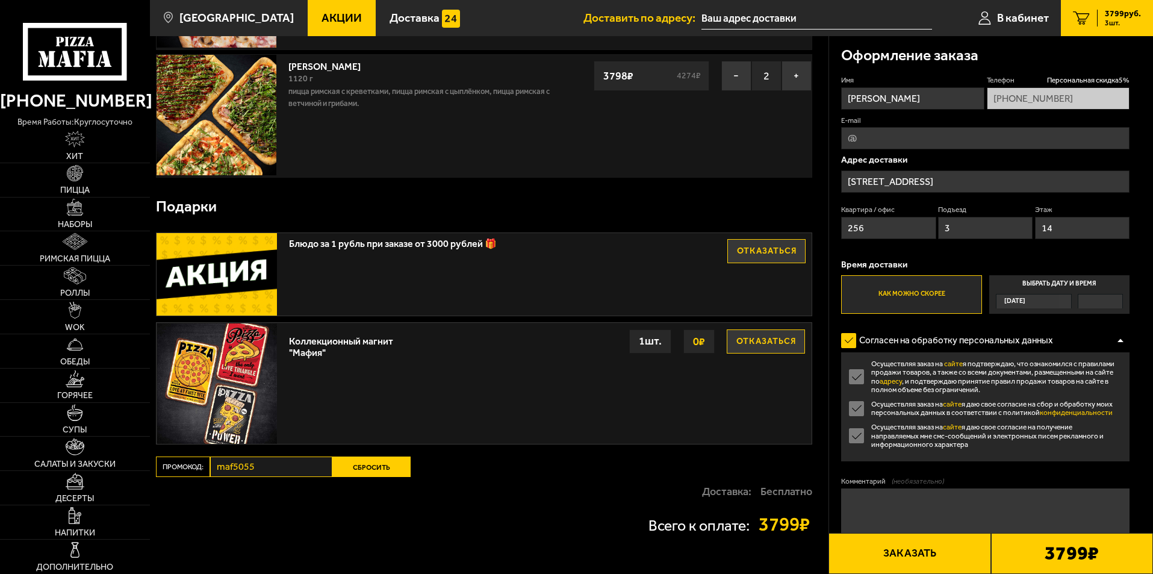
click at [1118, 340] on div at bounding box center [1121, 340] width 18 height 9
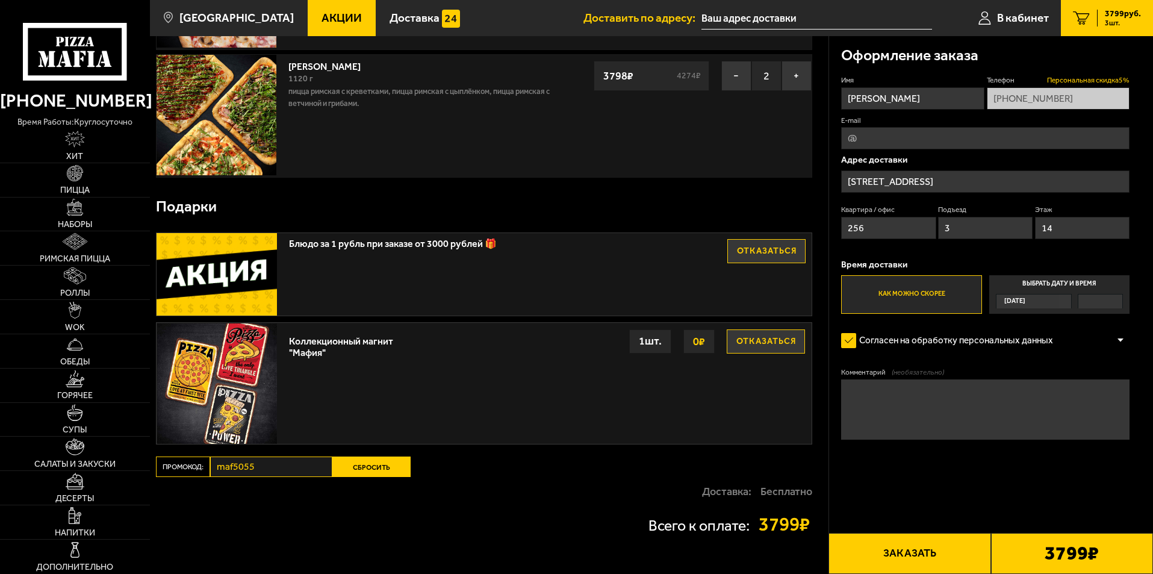
click at [1090, 80] on span "Персональная скидка 5 %" at bounding box center [1088, 80] width 83 height 10
click at [1026, 301] on span "[DATE]" at bounding box center [1015, 302] width 21 height 14
click at [0, 0] on input "Выбрать дату и время Сегодня" at bounding box center [0, 0] width 0 height 0
click at [1026, 301] on span "[DATE]" at bounding box center [1015, 302] width 21 height 14
click at [0, 0] on input "Выбрать дату и время Сегодня" at bounding box center [0, 0] width 0 height 0
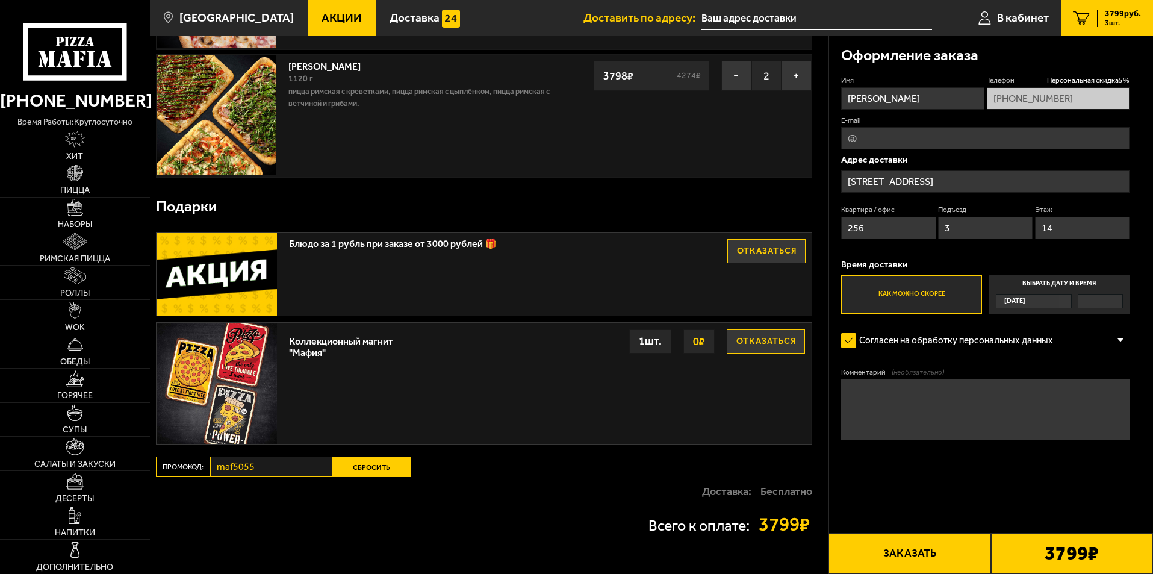
click at [1026, 301] on span "[DATE]" at bounding box center [1015, 302] width 21 height 14
click at [0, 0] on input "Выбрать дату и время Сегодня" at bounding box center [0, 0] width 0 height 0
drag, startPoint x: 1031, startPoint y: 301, endPoint x: 1070, endPoint y: 284, distance: 41.8
click at [1070, 284] on label "Выбрать дату и время Сегодня" at bounding box center [1060, 294] width 140 height 39
click at [0, 0] on input "Выбрать дату и время Сегодня" at bounding box center [0, 0] width 0 height 0
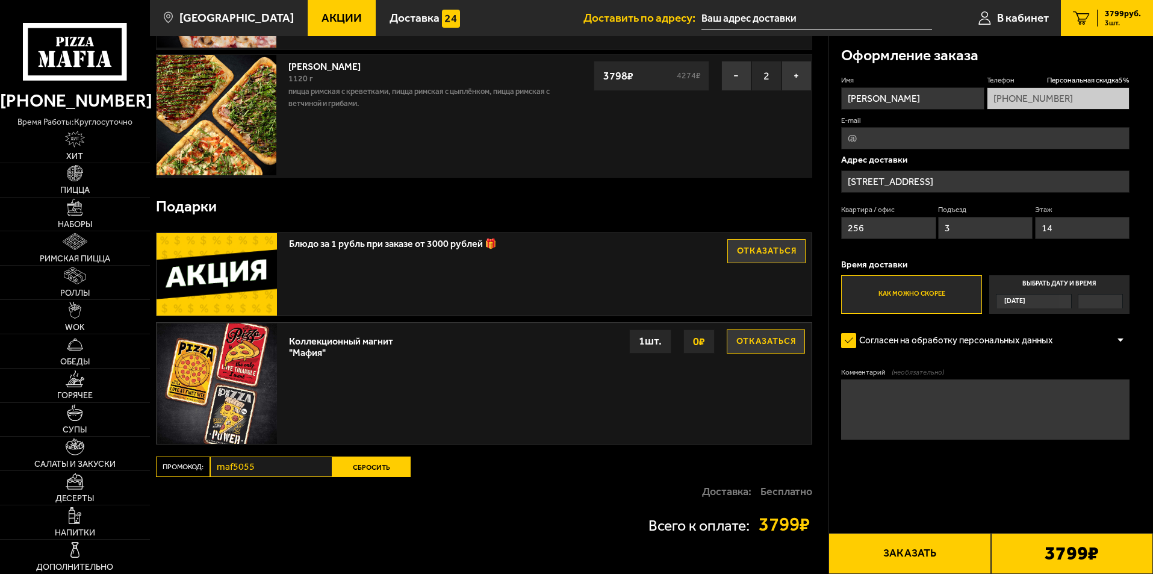
click at [1070, 284] on label "Выбрать дату и время Сегодня" at bounding box center [1060, 294] width 140 height 39
click at [0, 0] on input "Выбрать дату и время Сегодня" at bounding box center [0, 0] width 0 height 0
click at [1055, 281] on label "Выбрать дату и время Сегодня" at bounding box center [1060, 294] width 140 height 39
click at [0, 0] on input "Выбрать дату и время Сегодня" at bounding box center [0, 0] width 0 height 0
click at [1055, 281] on label "Выбрать дату и время Сегодня" at bounding box center [1060, 294] width 140 height 39
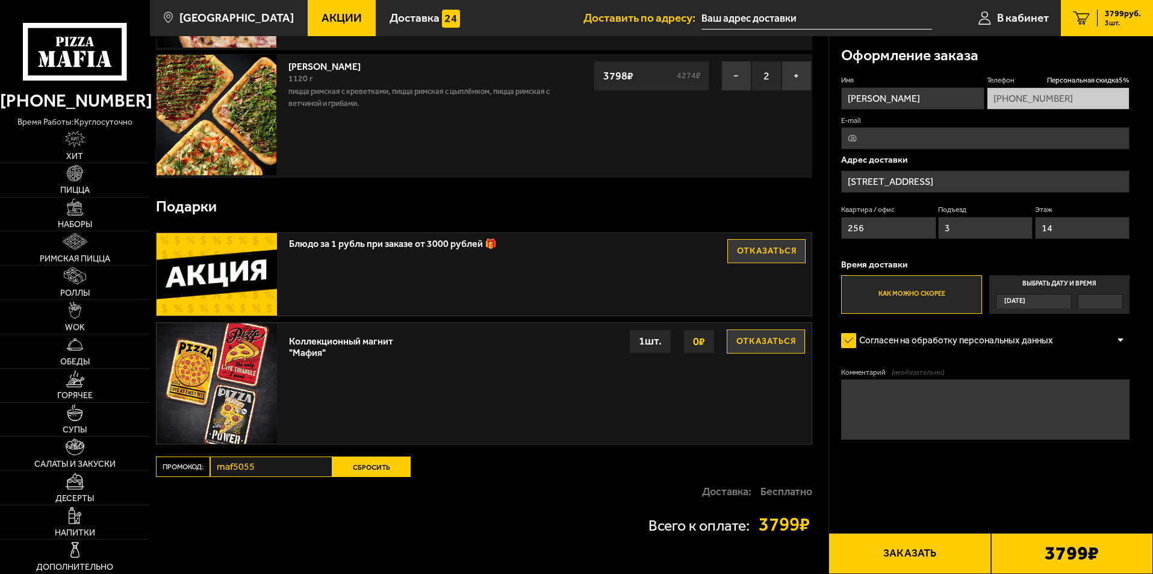
click at [0, 0] on input "Выбрать дату и время Сегодня" at bounding box center [0, 0] width 0 height 0
drag, startPoint x: 1055, startPoint y: 281, endPoint x: 1068, endPoint y: 293, distance: 17.1
click at [1068, 293] on label "Выбрать дату и время Сегодня" at bounding box center [1060, 294] width 140 height 39
click at [0, 0] on input "Выбрать дату и время Сегодня" at bounding box center [0, 0] width 0 height 0
click at [1068, 293] on label "Выбрать дату и время Сегодня" at bounding box center [1060, 294] width 140 height 39
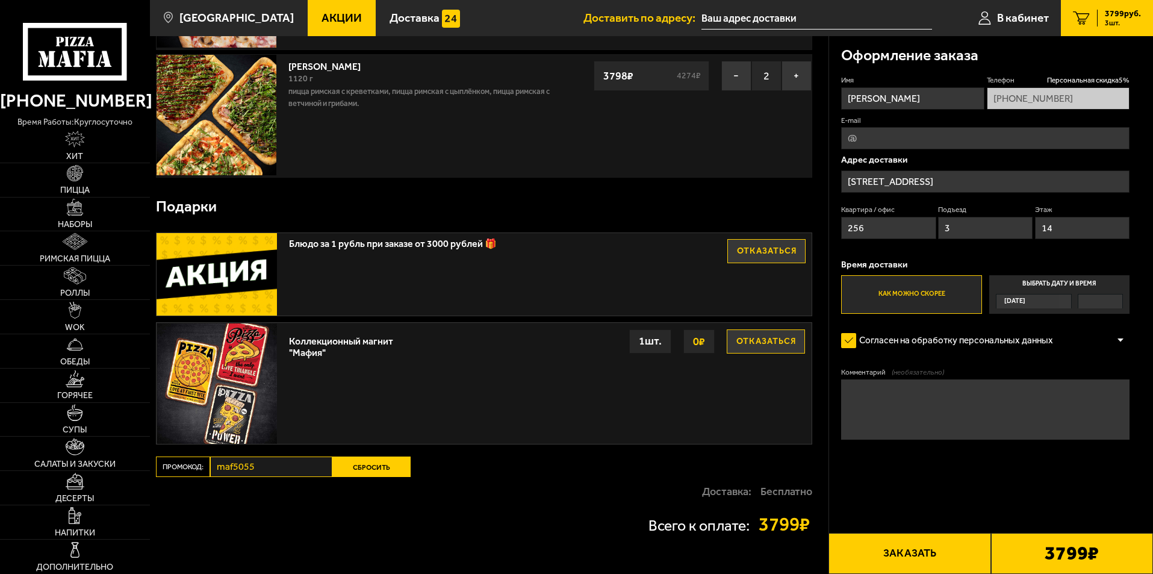
click at [0, 0] on input "Выбрать дату и время Сегодня" at bounding box center [0, 0] width 0 height 0
click at [1057, 298] on div "[DATE]" at bounding box center [1028, 302] width 63 height 14
click at [0, 0] on input "Выбрать дату и время Сегодня" at bounding box center [0, 0] width 0 height 0
click at [1057, 298] on div "[DATE]" at bounding box center [1028, 302] width 63 height 14
click at [0, 0] on input "Выбрать дату и время Сегодня" at bounding box center [0, 0] width 0 height 0
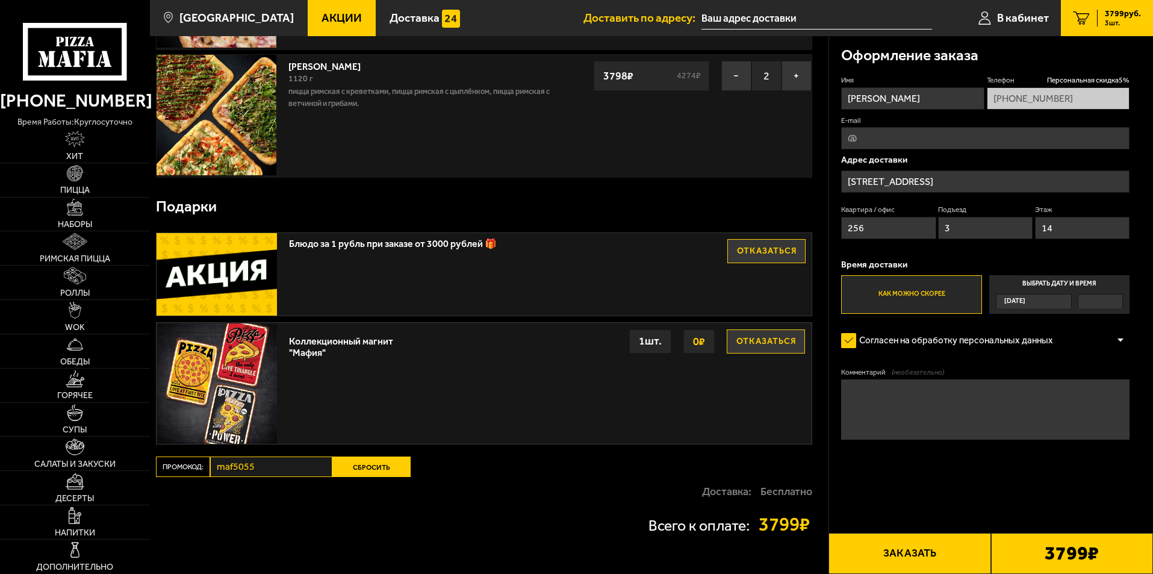
click at [1057, 298] on div "[DATE]" at bounding box center [1028, 302] width 63 height 14
click at [0, 0] on input "Выбрать дату и время Сегодня" at bounding box center [0, 0] width 0 height 0
click at [941, 296] on label "Как можно скорее" at bounding box center [911, 294] width 140 height 39
click at [0, 0] on input "Как можно скорее" at bounding box center [0, 0] width 0 height 0
click at [917, 398] on textarea "Комментарий (необязательно)" at bounding box center [985, 409] width 289 height 60
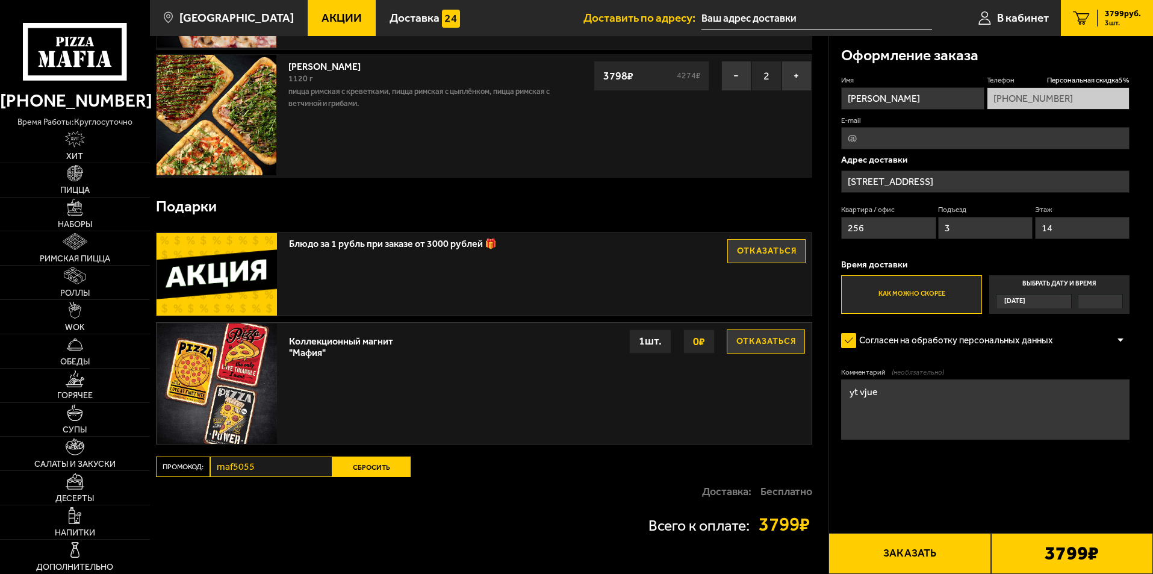
type textarea "yt vjue"
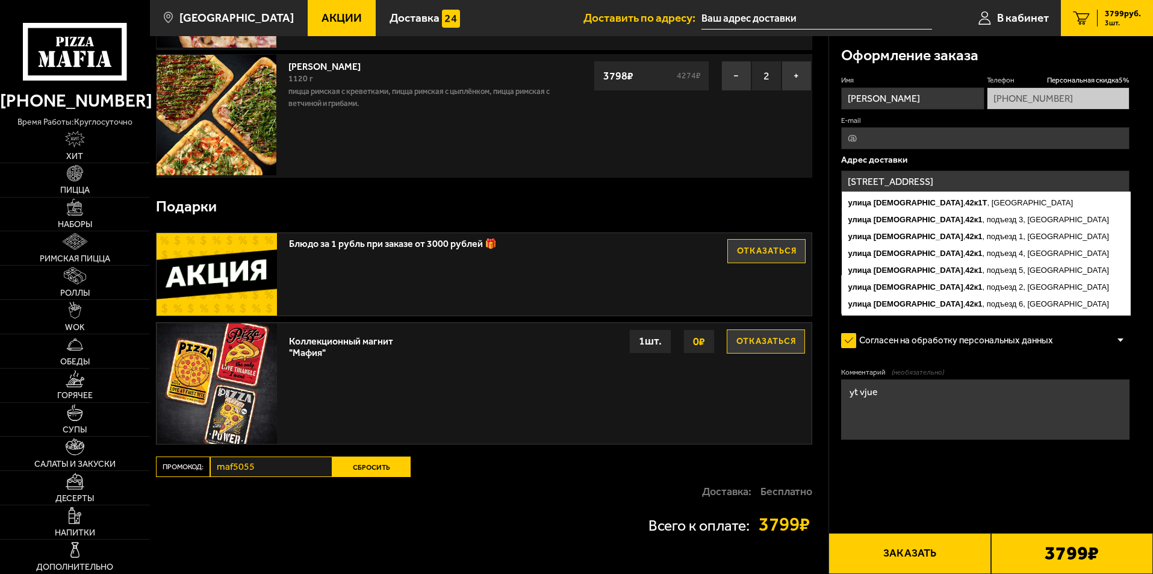
click at [996, 180] on input "[STREET_ADDRESS]" at bounding box center [985, 181] width 289 height 22
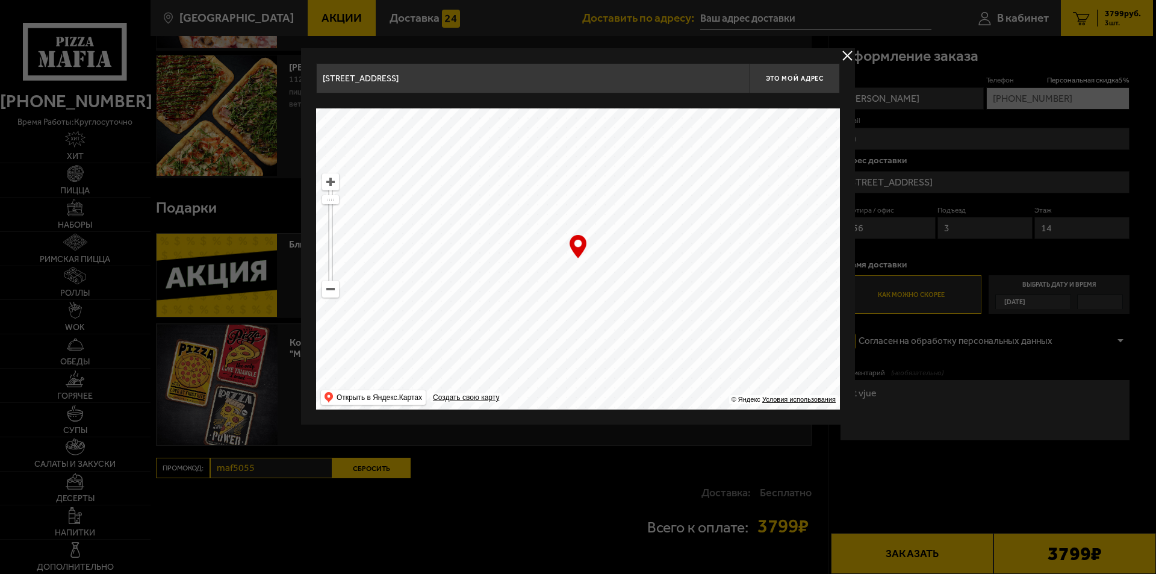
drag, startPoint x: 468, startPoint y: 80, endPoint x: 201, endPoint y: 57, distance: 267.8
click at [201, 57] on main "Санкт-Петербург Все Акции Доставка Личный кабинет Акции Доставка Доставить по а…" at bounding box center [651, 240] width 1003 height 848
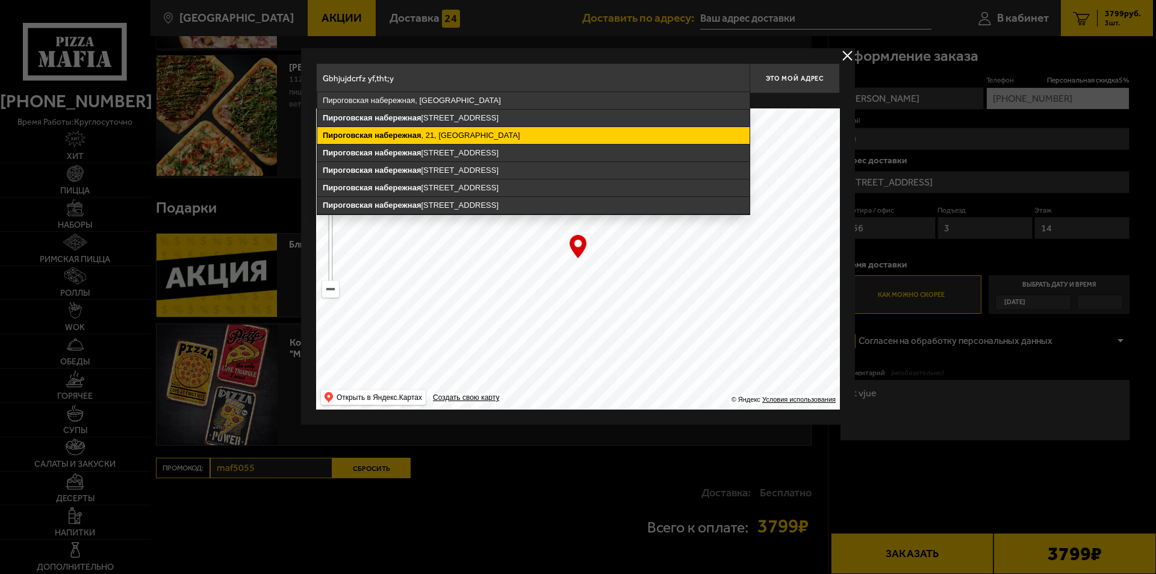
click at [389, 138] on ymaps "набережная" at bounding box center [398, 135] width 46 height 9
type input "Санкт-Петербург, Пироговская набережная, 21"
type input "Пироговская набережная, 21"
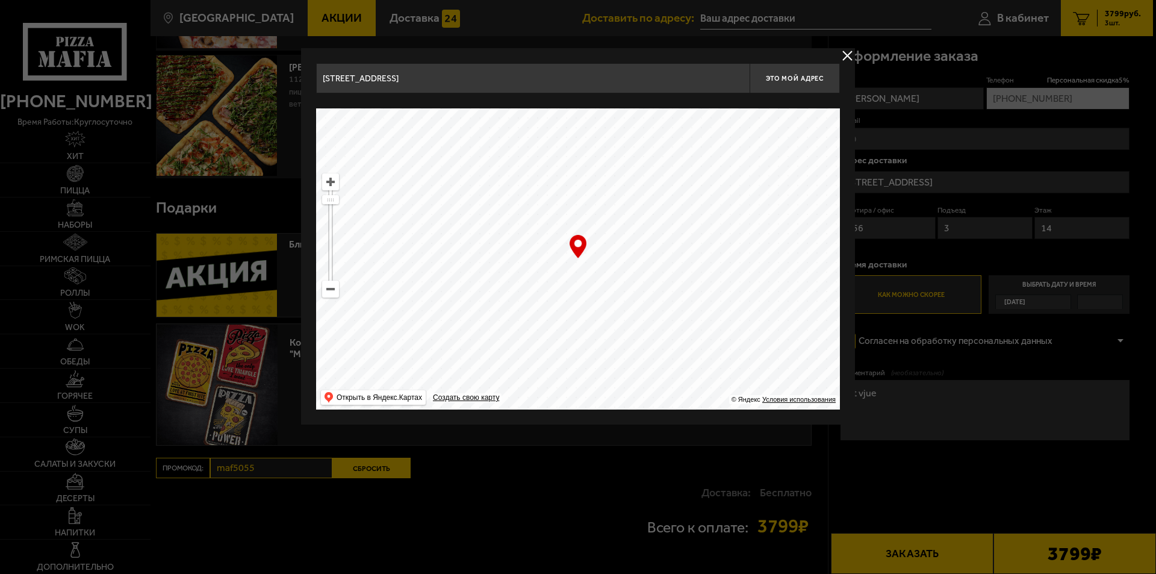
click at [905, 227] on div at bounding box center [578, 287] width 1156 height 574
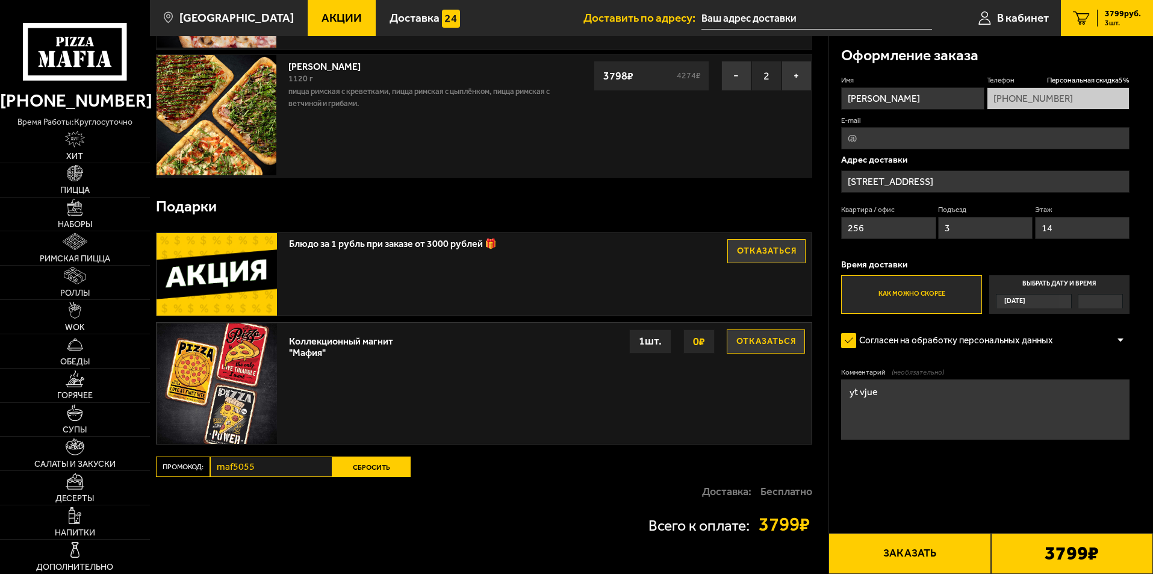
drag, startPoint x: 862, startPoint y: 226, endPoint x: 829, endPoint y: 222, distance: 33.5
click at [837, 224] on div "Оформление заказа Имя Виктория П Телефон Персональная скидка 5 % +7 (911) 172-0…" at bounding box center [991, 273] width 325 height 474
type input "40"
click at [938, 222] on input "3" at bounding box center [985, 228] width 95 height 22
type input "1"
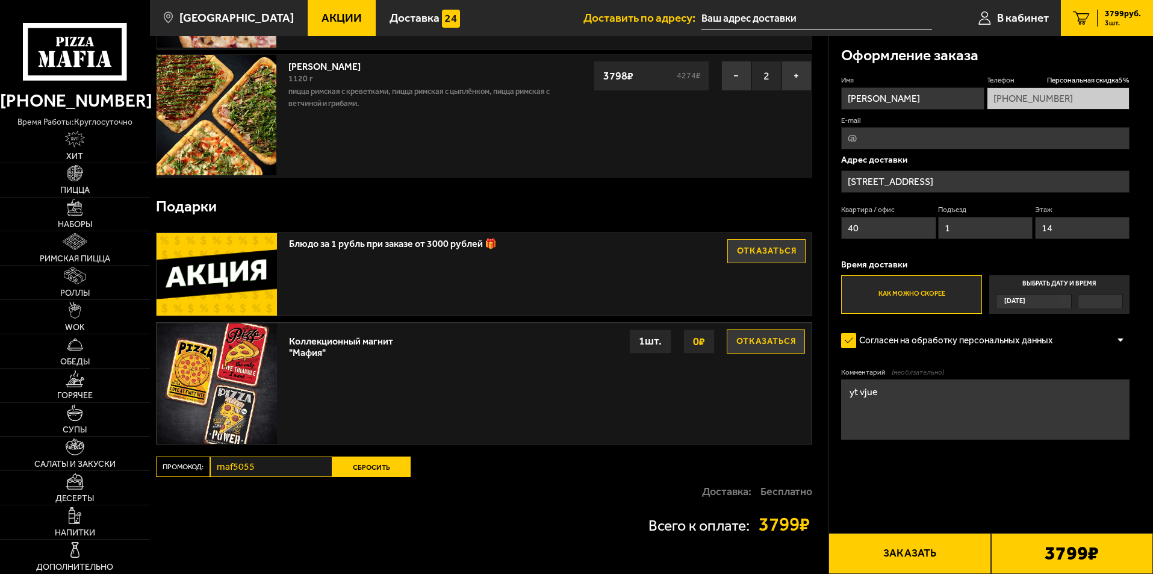
drag, startPoint x: 1040, startPoint y: 222, endPoint x: 1031, endPoint y: 219, distance: 10.1
click at [1032, 220] on div "Квартира / офис 40 Подъезд 1 Этаж 14" at bounding box center [985, 225] width 289 height 40
type input "4"
click at [1025, 300] on span "[DATE]" at bounding box center [1015, 302] width 21 height 14
click at [0, 0] on input "Выбрать дату и время Сегодня" at bounding box center [0, 0] width 0 height 0
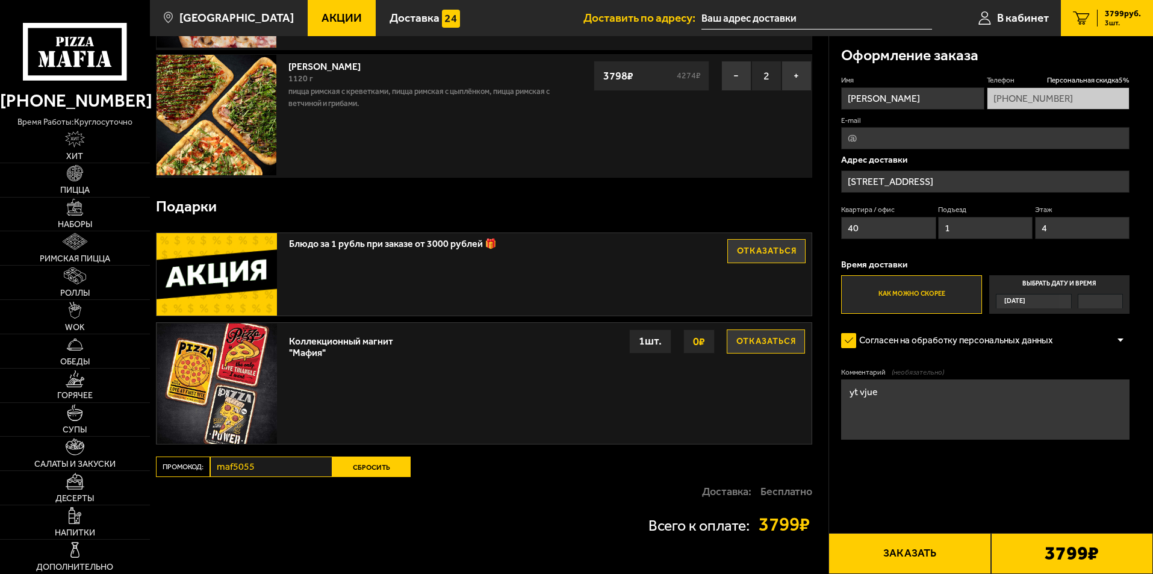
click at [949, 140] on input "E-mail" at bounding box center [985, 138] width 289 height 22
type input "v-polikhovskaia@mail.ru"
click at [1079, 80] on span "Персональная скидка 5 %" at bounding box center [1088, 80] width 83 height 10
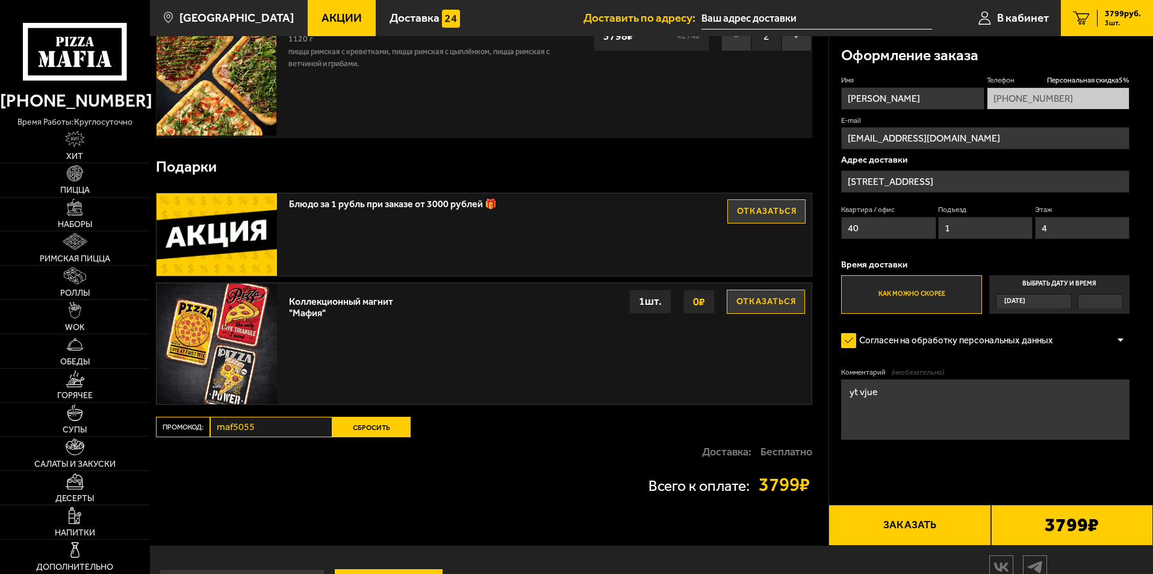
scroll to position [245, 0]
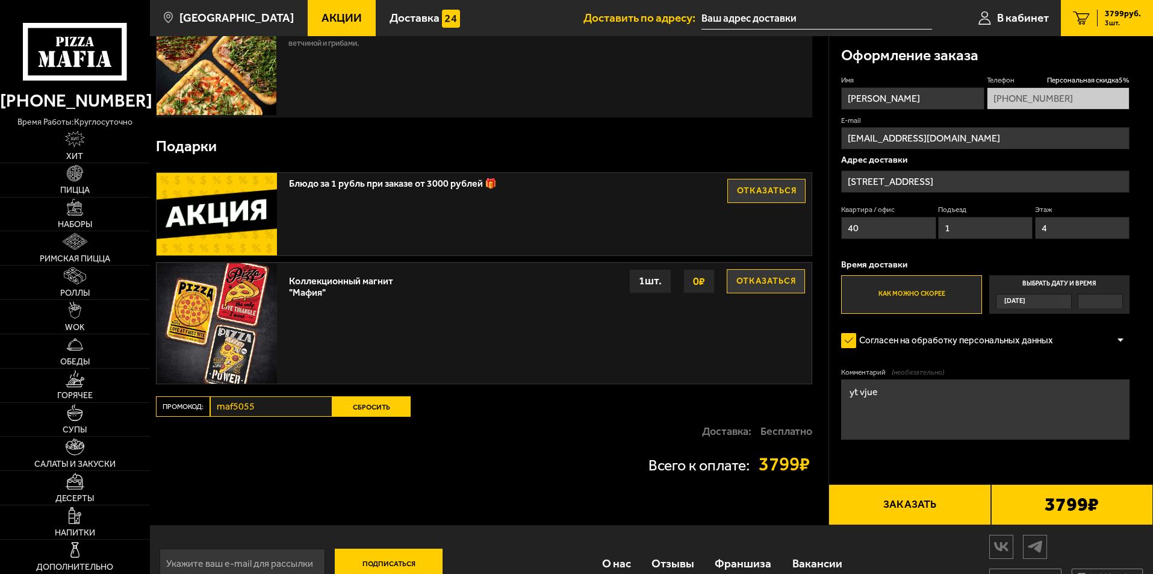
click at [906, 399] on textarea "yt vjue" at bounding box center [985, 409] width 289 height 60
drag, startPoint x: 847, startPoint y: 395, endPoint x: 972, endPoint y: 389, distance: 124.2
click at [972, 389] on textarea "yt vjue" at bounding box center [985, 409] width 289 height 60
click at [1043, 288] on label "Выбрать дату и время Сегодня" at bounding box center [1060, 294] width 140 height 39
click at [0, 0] on input "Выбрать дату и время Сегодня" at bounding box center [0, 0] width 0 height 0
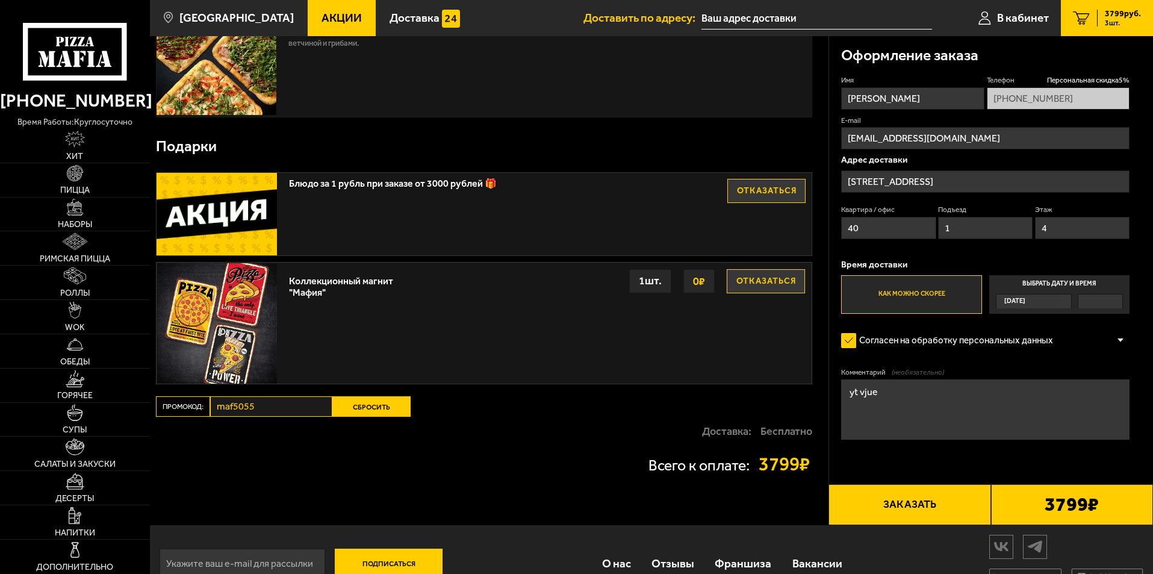
click at [1037, 299] on div "[DATE]" at bounding box center [1028, 302] width 63 height 14
click at [0, 0] on input "Выбрать дату и время Сегодня" at bounding box center [0, 0] width 0 height 0
click at [1035, 300] on div "[DATE]" at bounding box center [1028, 302] width 63 height 14
click at [0, 0] on input "Выбрать дату и время Сегодня" at bounding box center [0, 0] width 0 height 0
click at [1035, 300] on div "[DATE]" at bounding box center [1028, 302] width 63 height 14
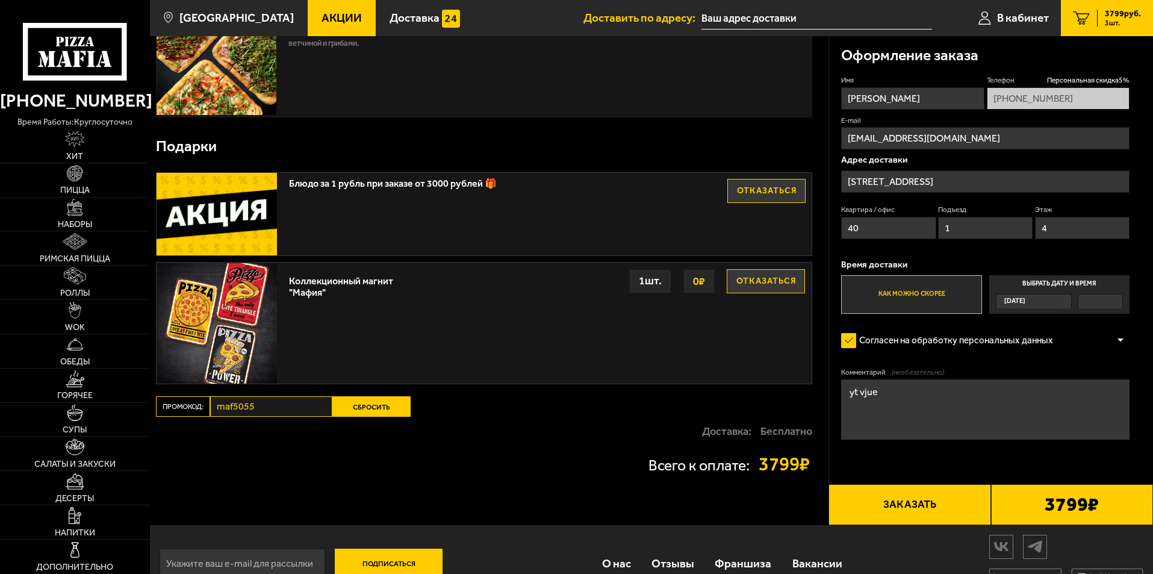
click at [0, 0] on input "Выбрать дату и время Сегодня" at bounding box center [0, 0] width 0 height 0
click at [1035, 300] on div "[DATE]" at bounding box center [1028, 302] width 63 height 14
click at [0, 0] on input "Выбрать дату и время Сегодня" at bounding box center [0, 0] width 0 height 0
drag, startPoint x: 1030, startPoint y: 299, endPoint x: 1038, endPoint y: 296, distance: 8.4
click at [1038, 296] on div "[DATE]" at bounding box center [1028, 302] width 63 height 14
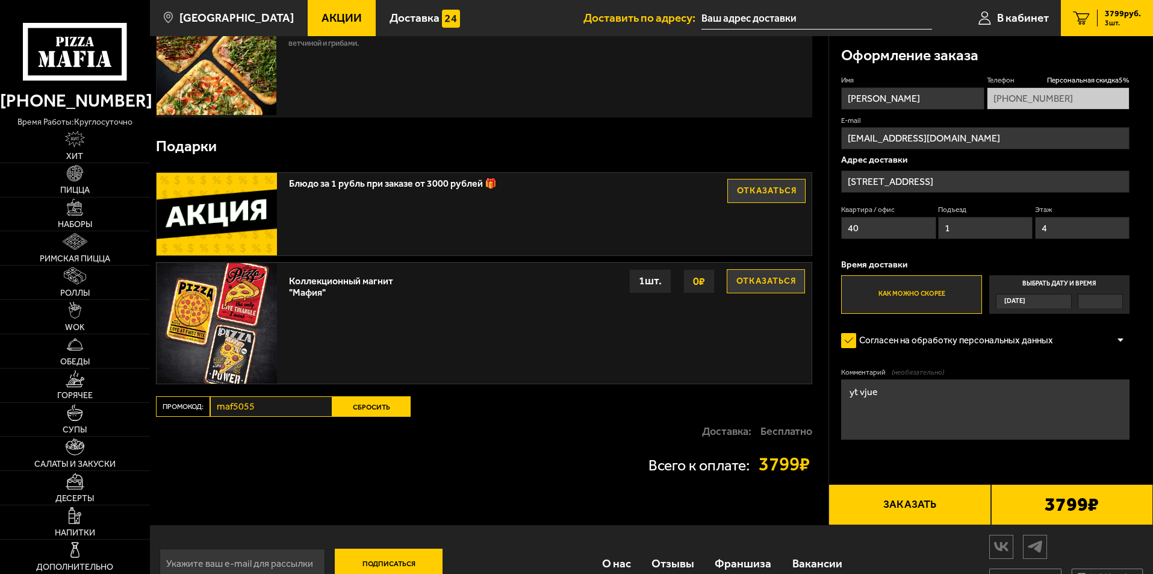
click at [0, 0] on input "Выбрать дату и время Сегодня" at bounding box center [0, 0] width 0 height 0
click at [1038, 296] on div "[DATE]" at bounding box center [1028, 302] width 63 height 14
click at [0, 0] on input "Выбрать дату и время Сегодня" at bounding box center [0, 0] width 0 height 0
click at [1038, 296] on div "[DATE]" at bounding box center [1028, 302] width 63 height 14
click at [0, 0] on input "Выбрать дату и время Сегодня" at bounding box center [0, 0] width 0 height 0
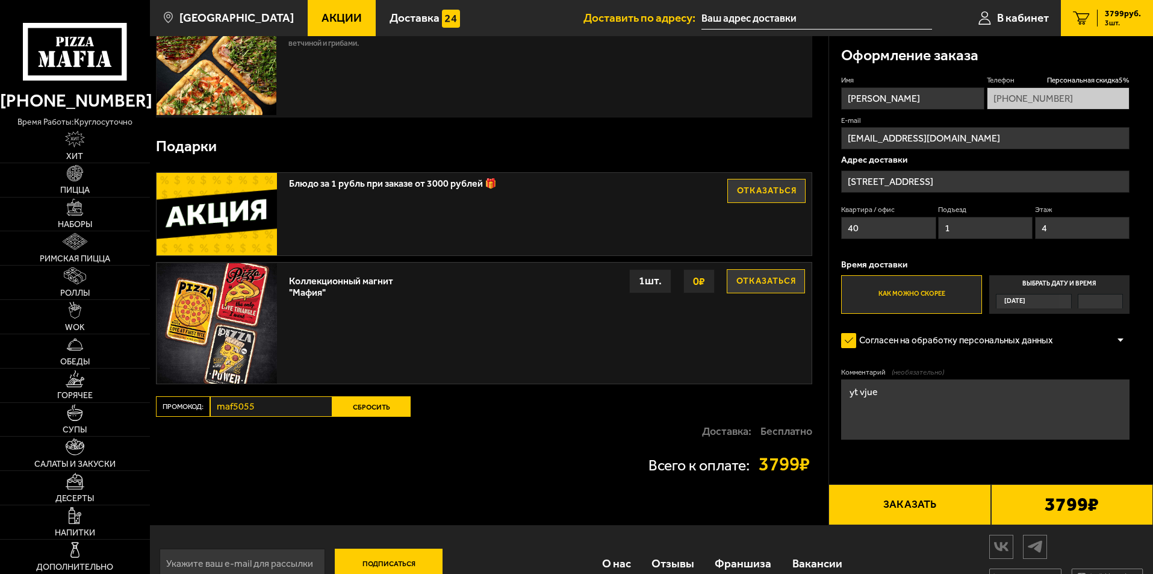
click at [1038, 296] on div "[DATE]" at bounding box center [1028, 302] width 63 height 14
click at [0, 0] on input "Выбрать дату и время Сегодня" at bounding box center [0, 0] width 0 height 0
click at [1038, 296] on div "[DATE]" at bounding box center [1028, 302] width 63 height 14
click at [0, 0] on input "Выбрать дату и время Сегодня" at bounding box center [0, 0] width 0 height 0
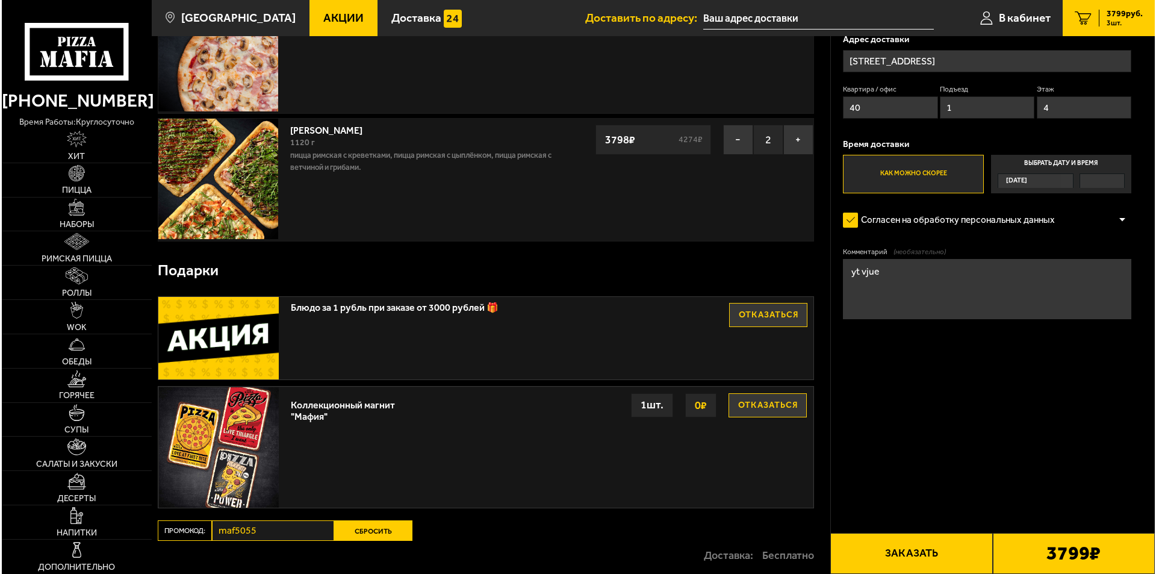
scroll to position [0, 0]
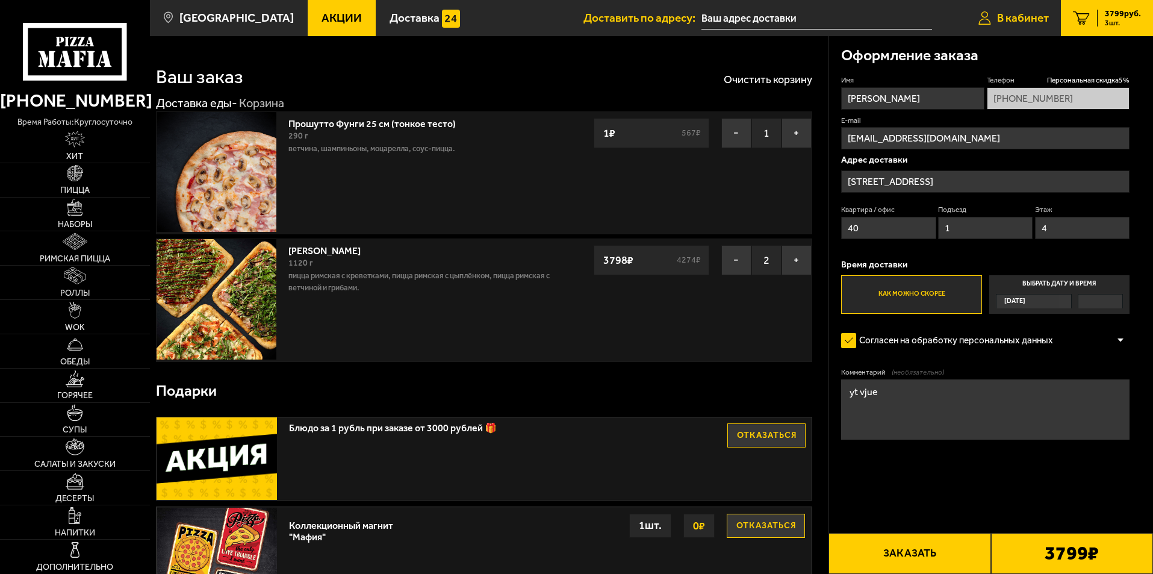
click at [1038, 15] on span "В кабинет" at bounding box center [1023, 17] width 52 height 11
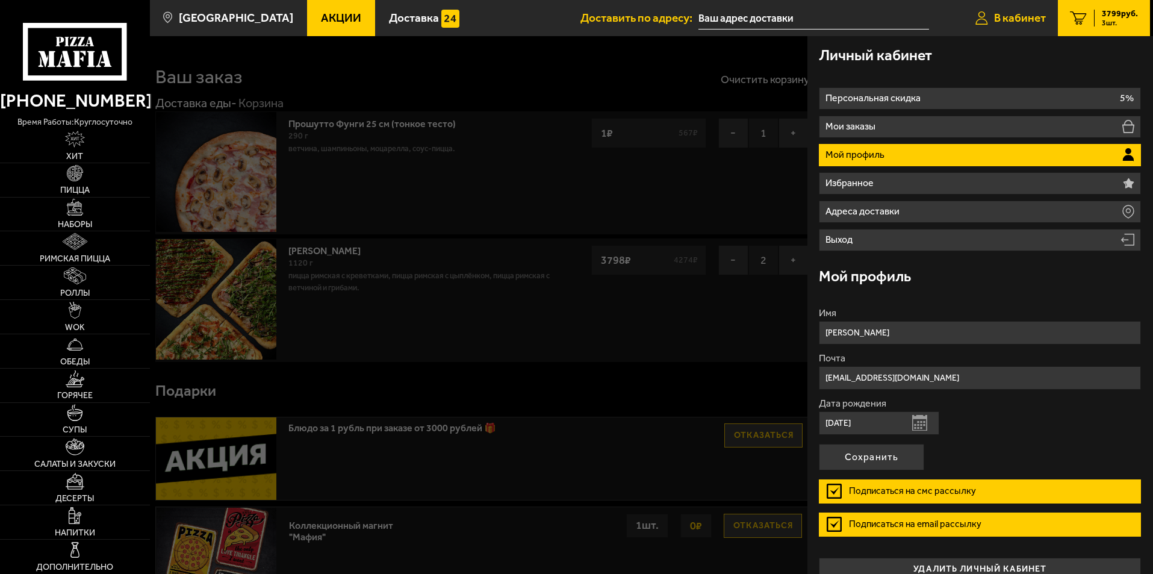
type input "Пироговская набережная, 21"
type input "256"
type input "3"
type input "14"
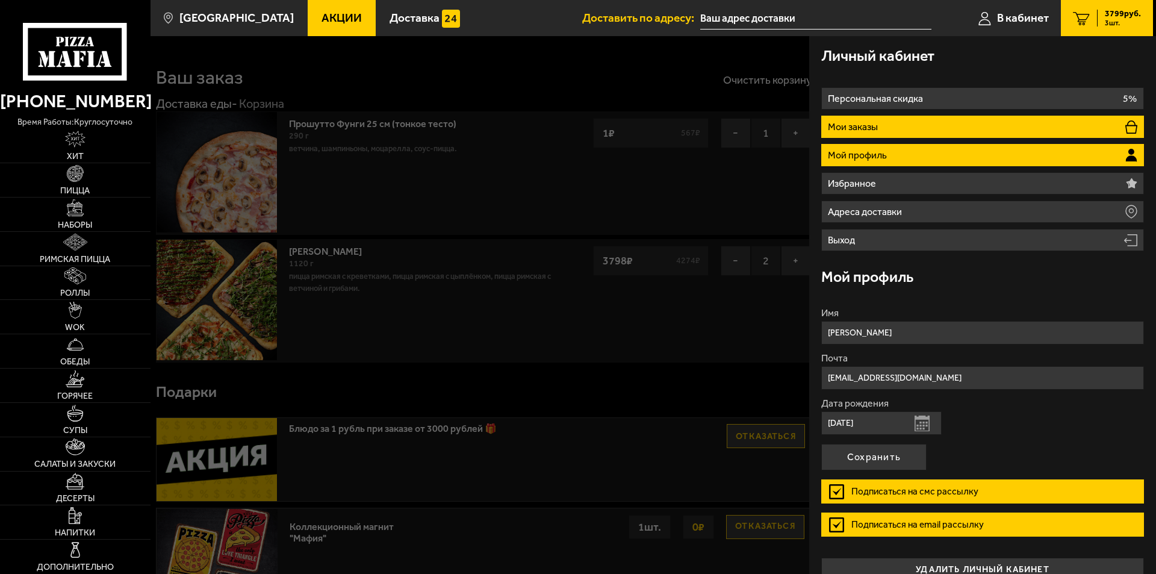
click at [918, 132] on li "Мои заказы" at bounding box center [983, 127] width 323 height 22
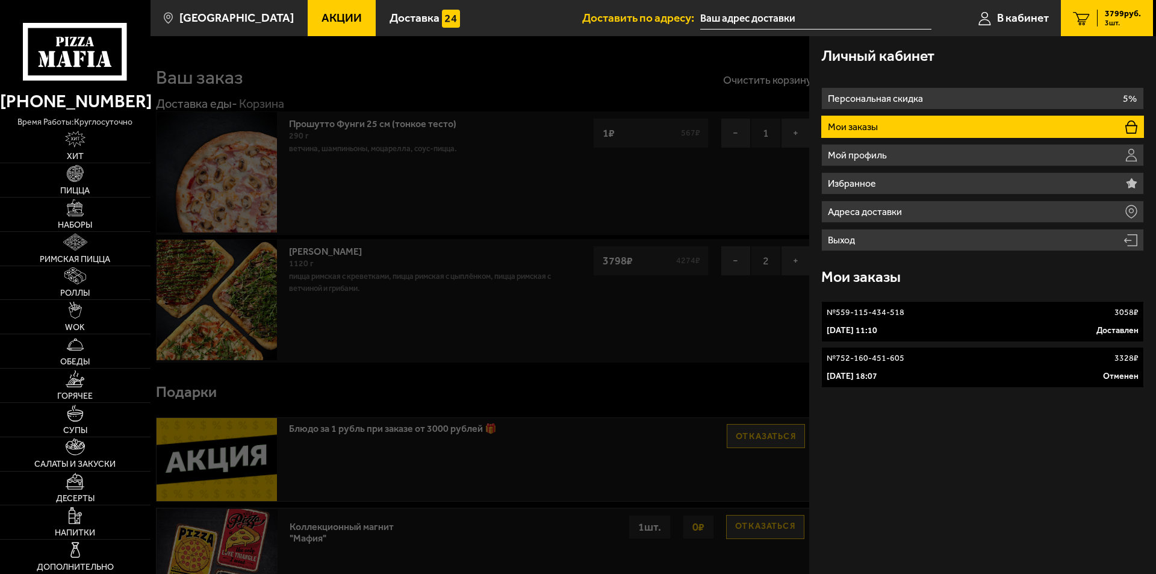
click at [901, 320] on link "№ 559-115-434-518 3058 ₽ 1 сентября 2025 г. 11:10 Доставлен" at bounding box center [983, 321] width 323 height 41
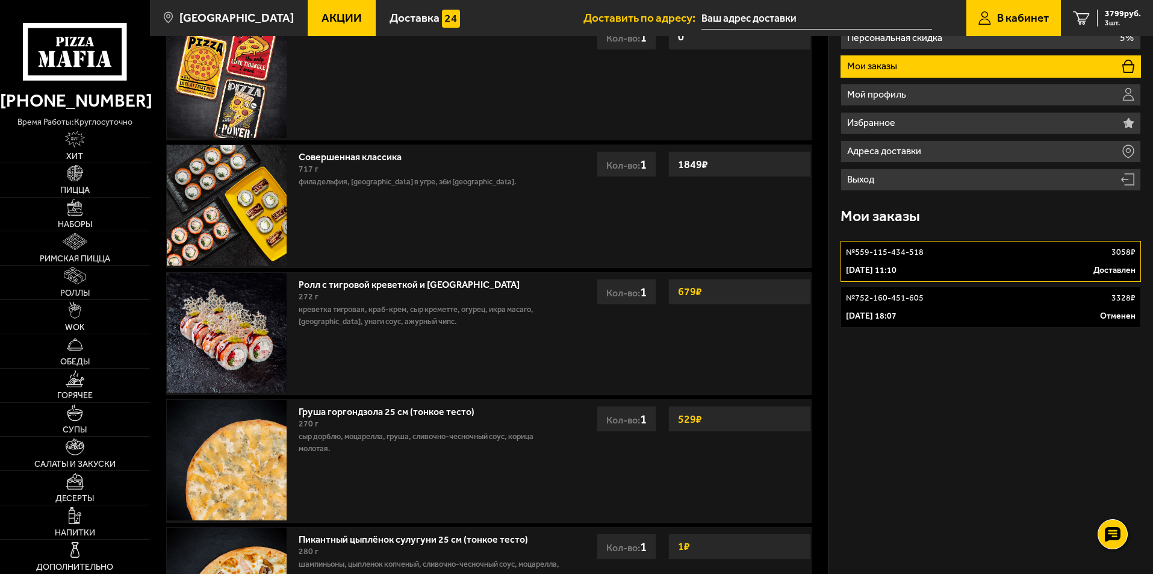
scroll to position [120, 0]
